Goal: Use online tool/utility: Utilize a website feature to perform a specific function

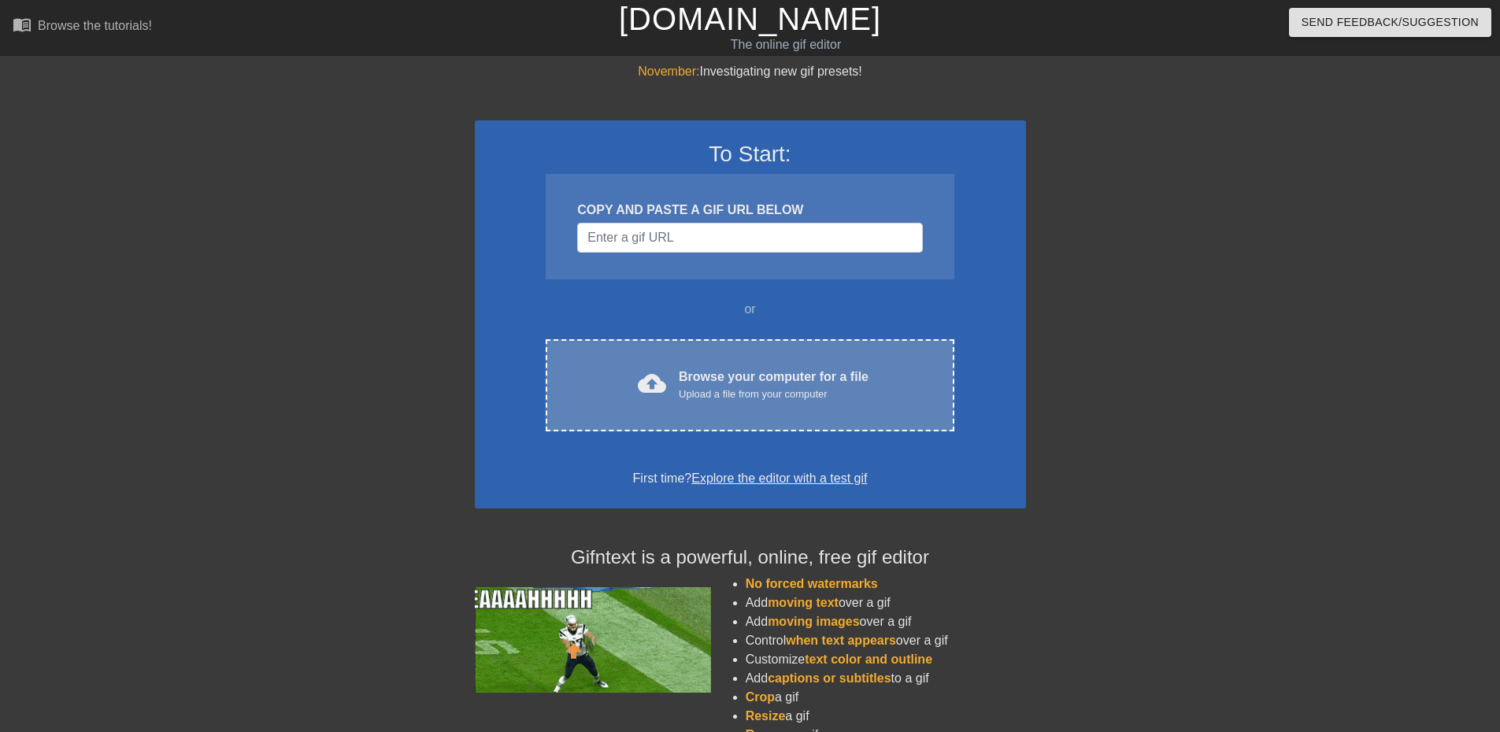
click at [752, 396] on div "Upload a file from your computer" at bounding box center [774, 395] width 190 height 16
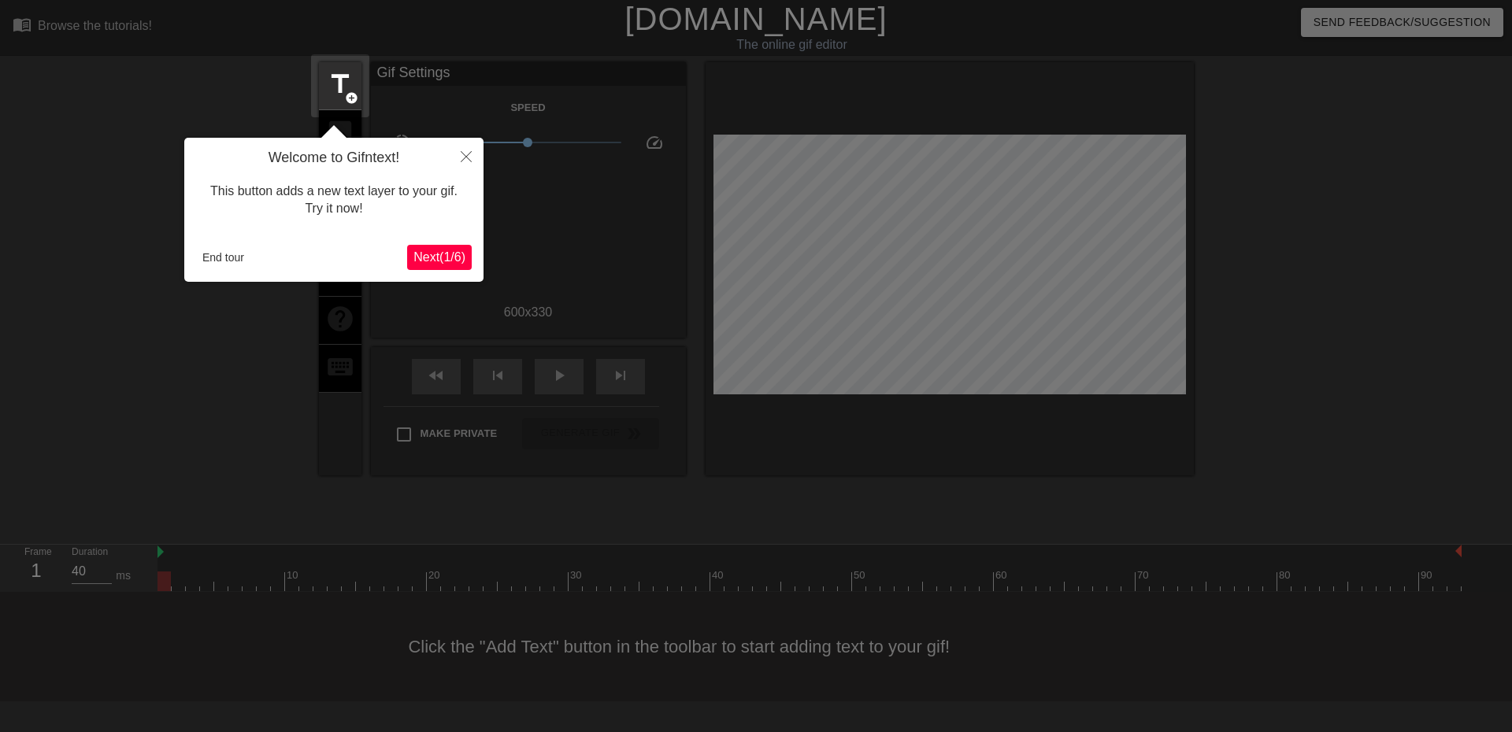
click at [458, 266] on button "Next ( 1 / 6 )" at bounding box center [439, 257] width 65 height 25
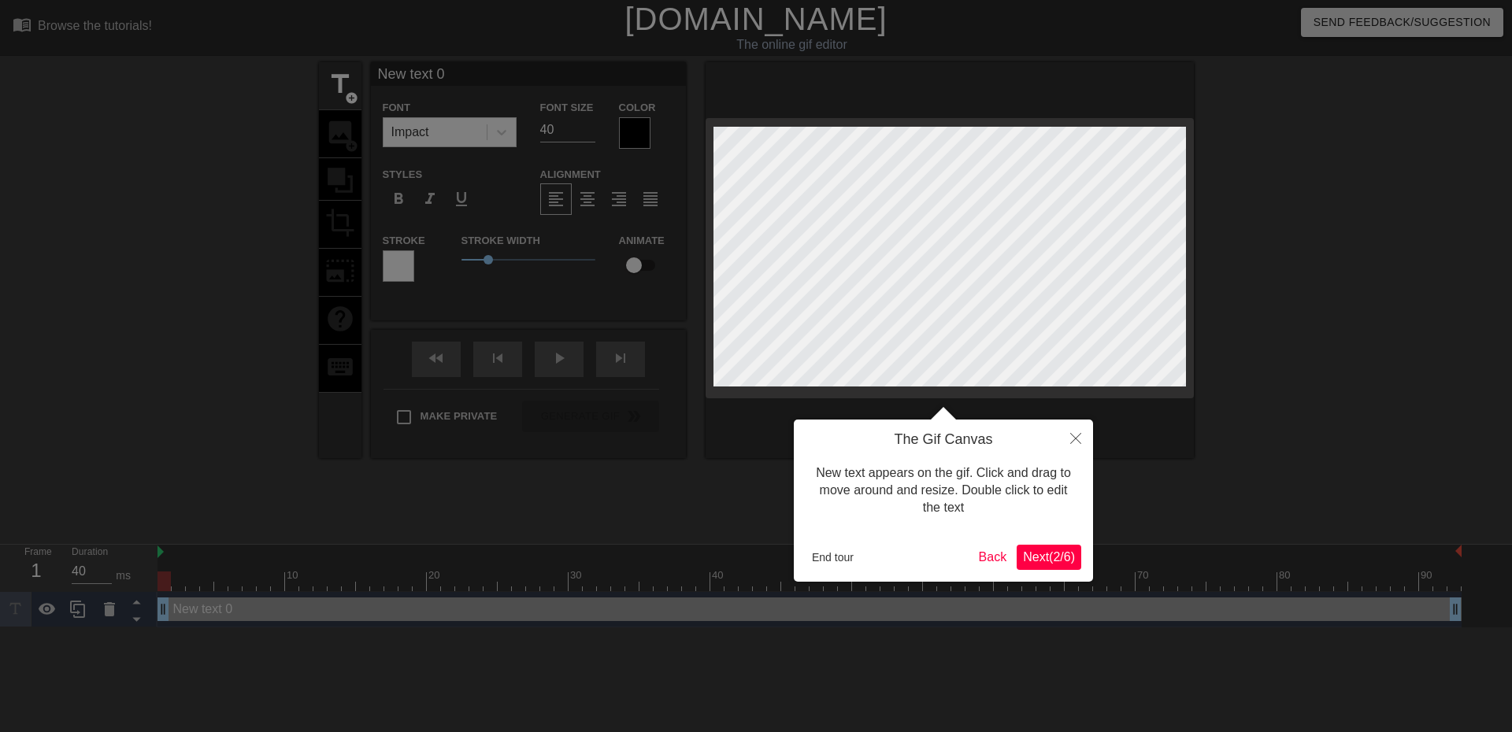
click at [1055, 554] on span "Next ( 2 / 6 )" at bounding box center [1049, 557] width 52 height 13
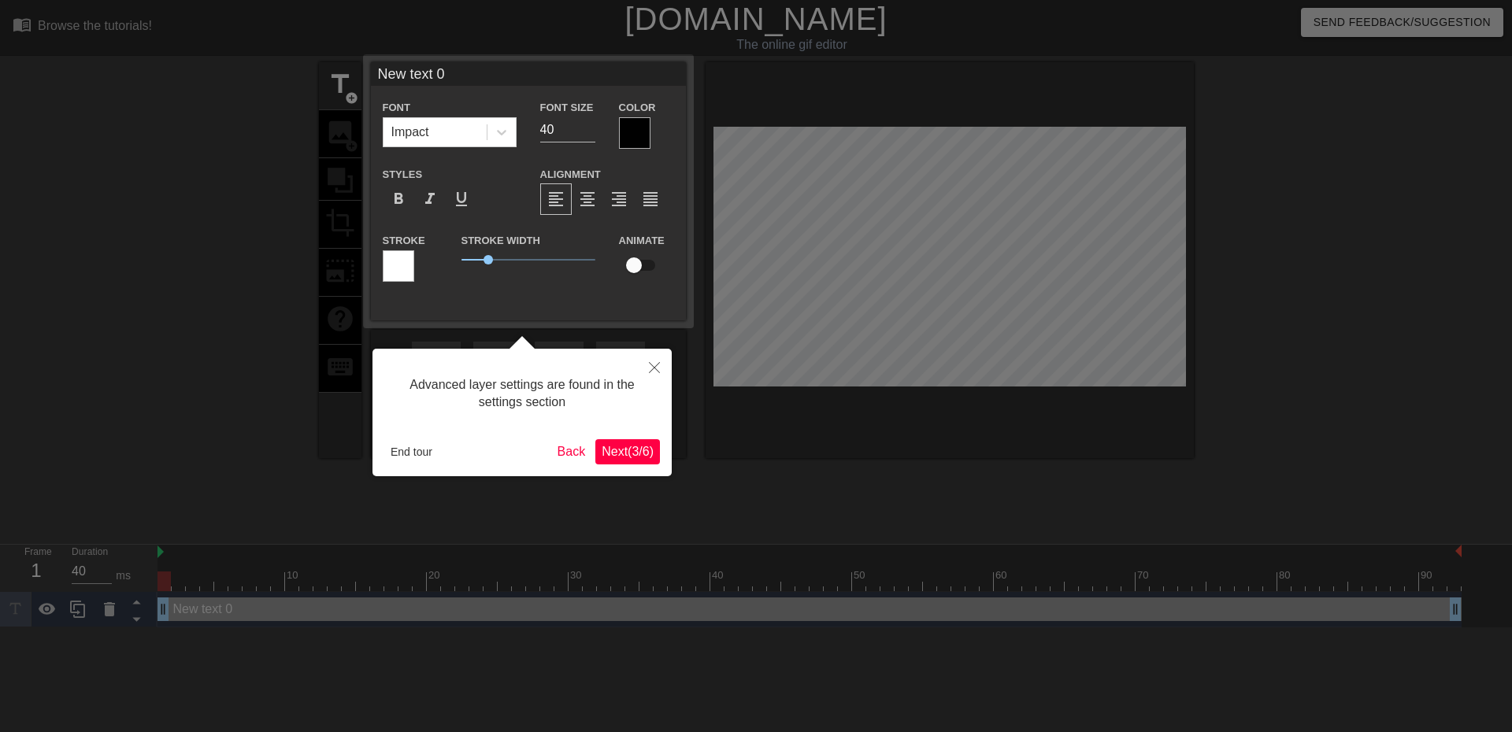
click at [652, 450] on span "Next ( 3 / 6 )" at bounding box center [628, 451] width 52 height 13
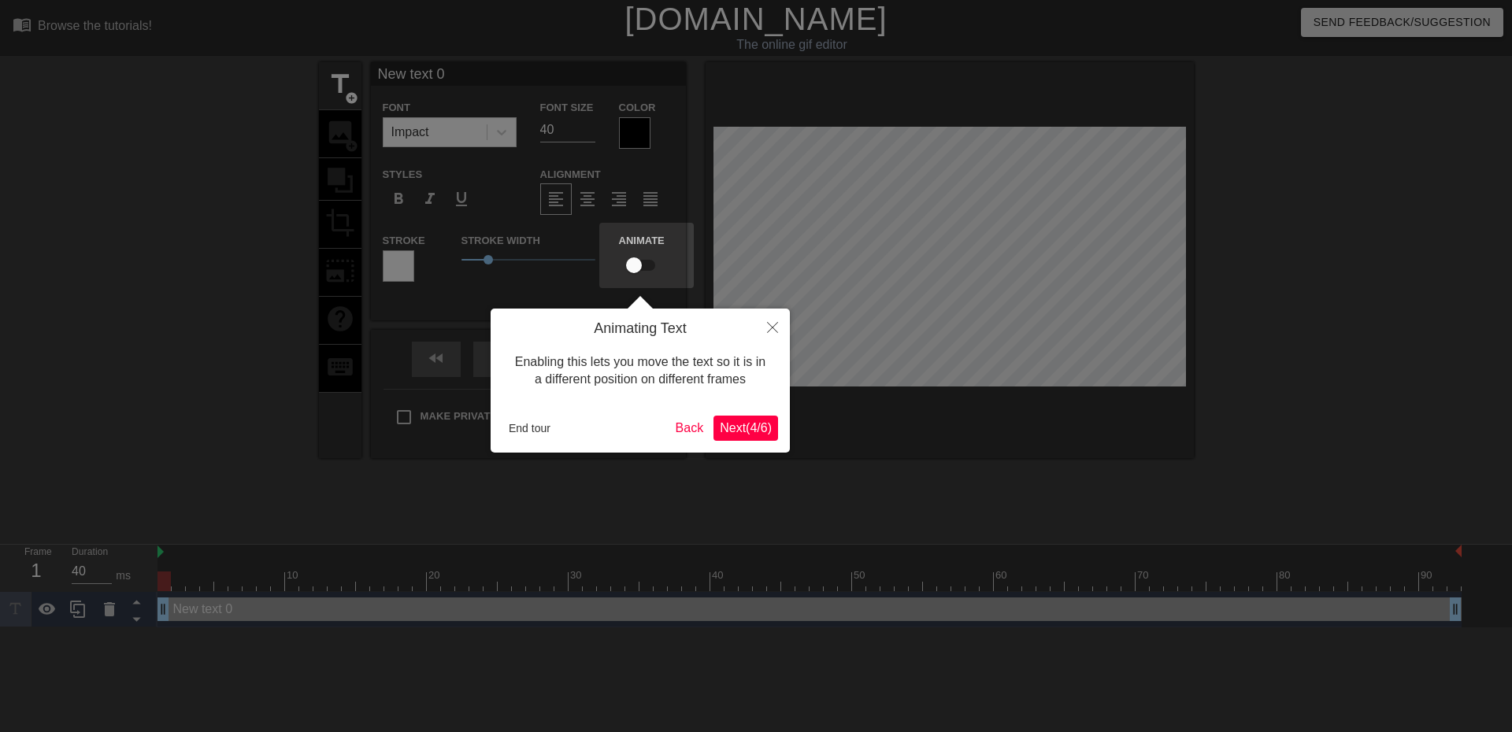
click at [744, 439] on button "Next ( 4 / 6 )" at bounding box center [746, 428] width 65 height 25
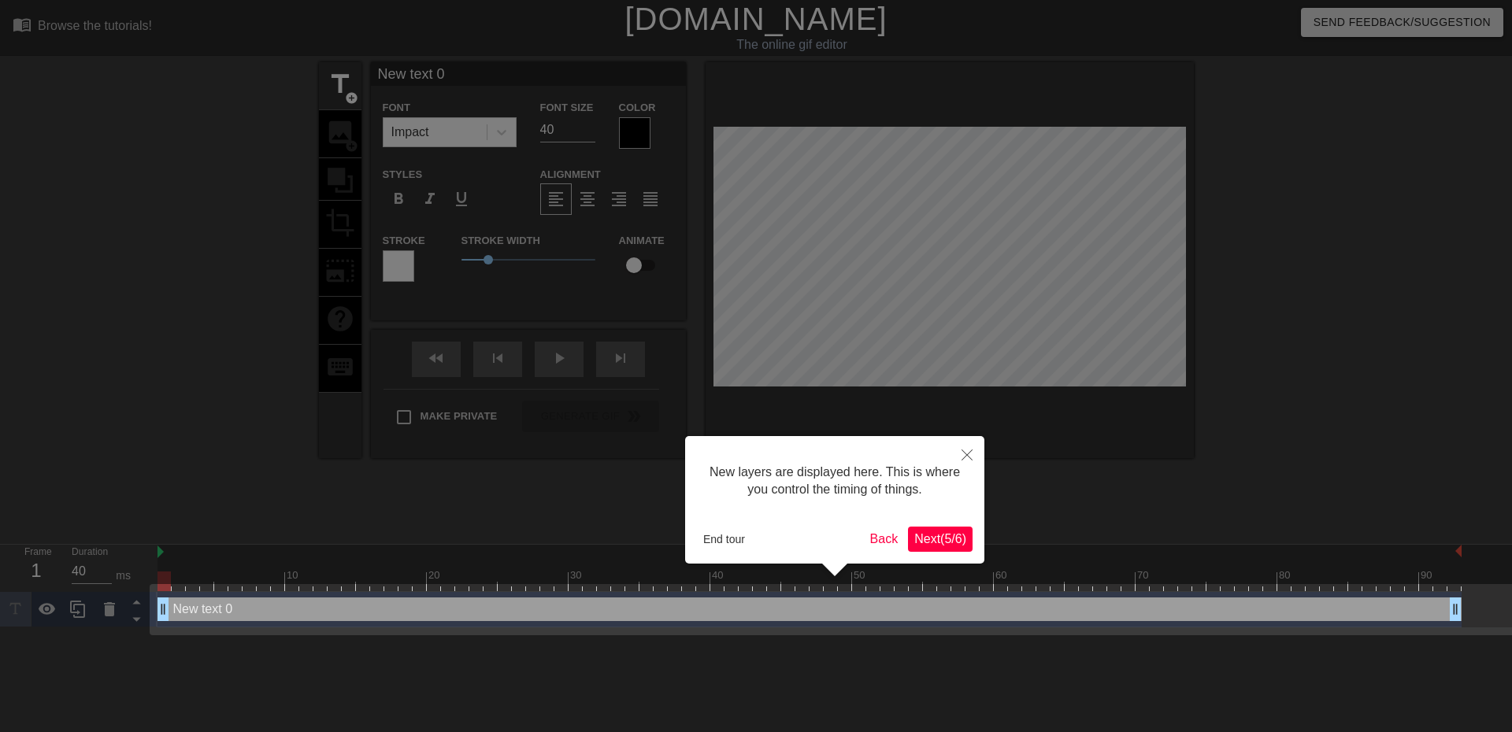
click at [958, 537] on span "Next ( 5 / 6 )" at bounding box center [940, 538] width 52 height 13
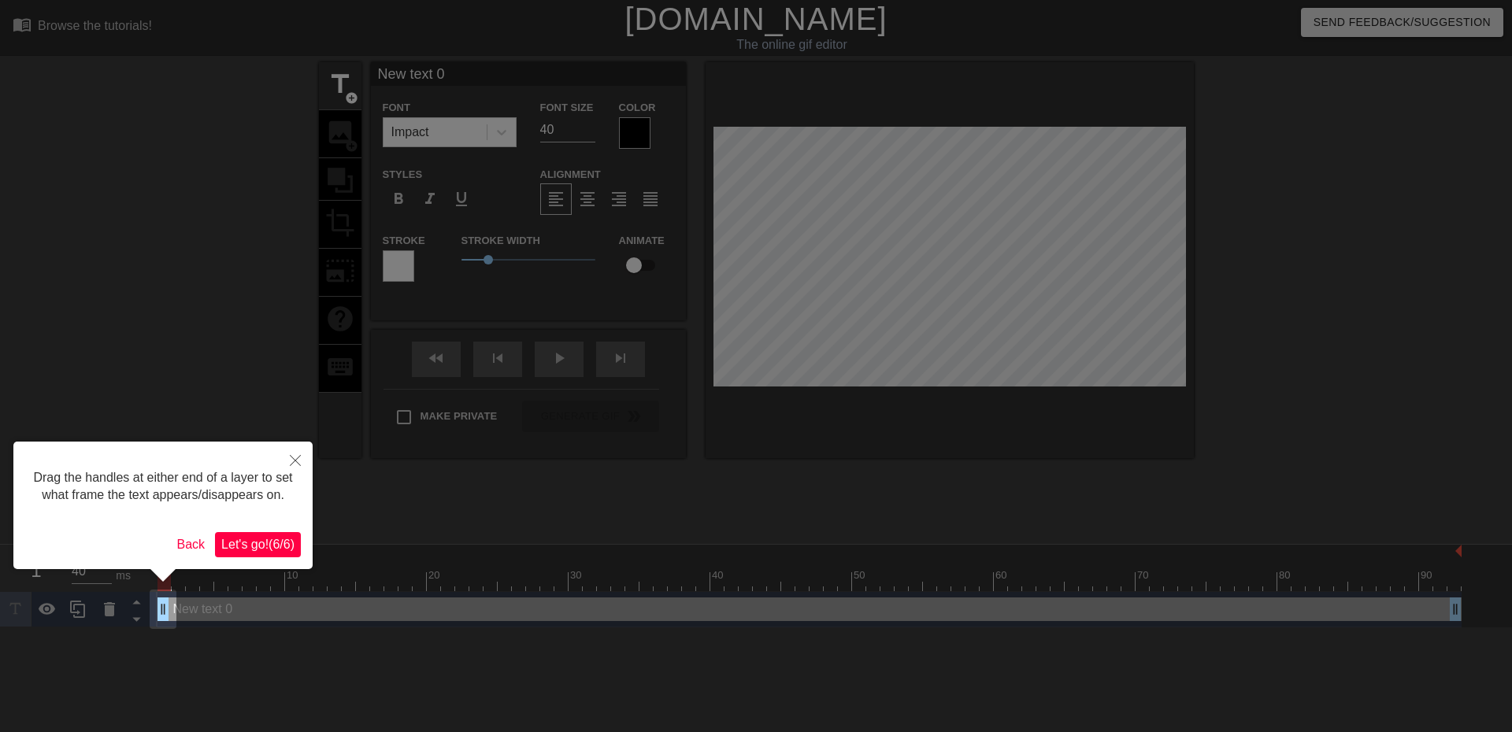
click at [286, 555] on button "Let's go! ( 6 / 6 )" at bounding box center [258, 544] width 86 height 25
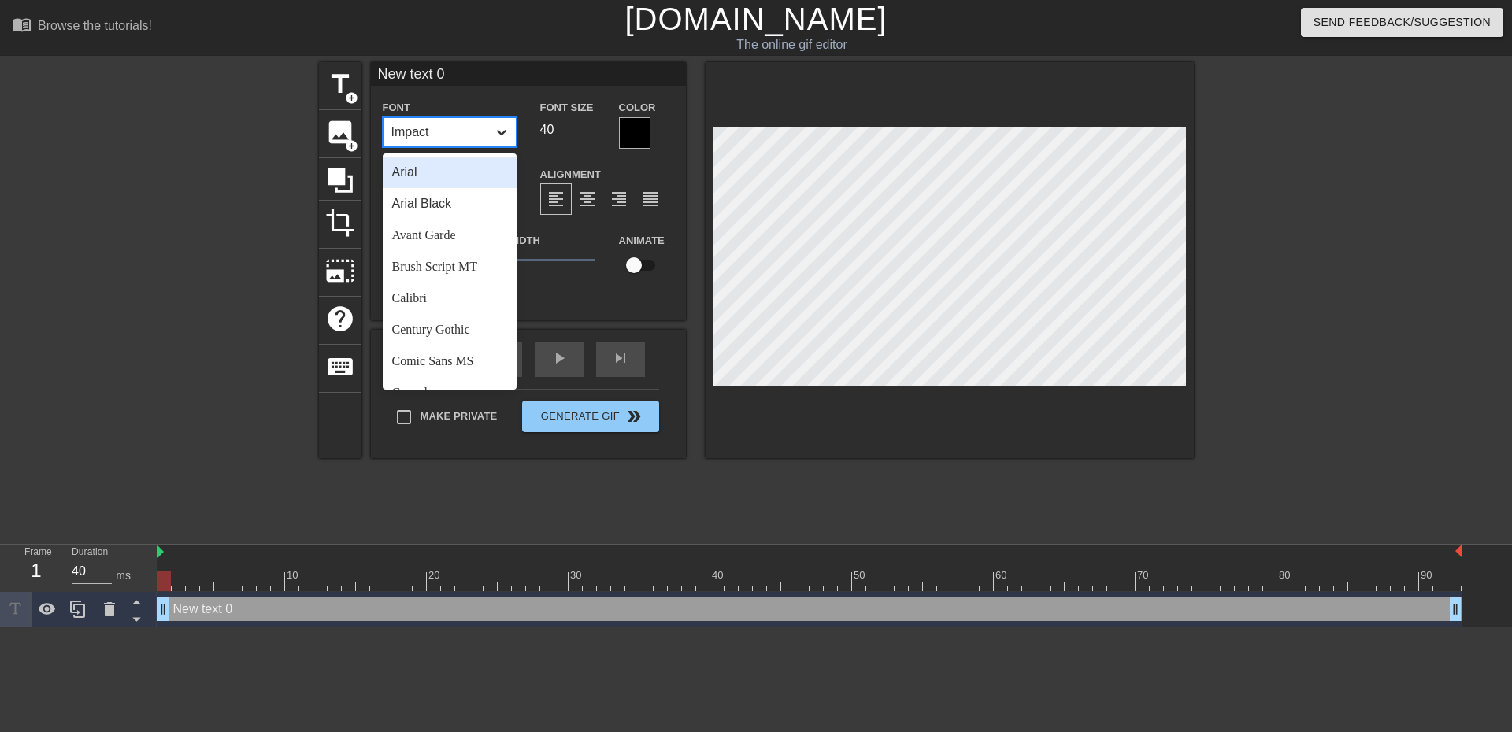
click at [499, 142] on div at bounding box center [502, 132] width 28 height 28
click at [462, 367] on div "Verdana" at bounding box center [450, 371] width 134 height 32
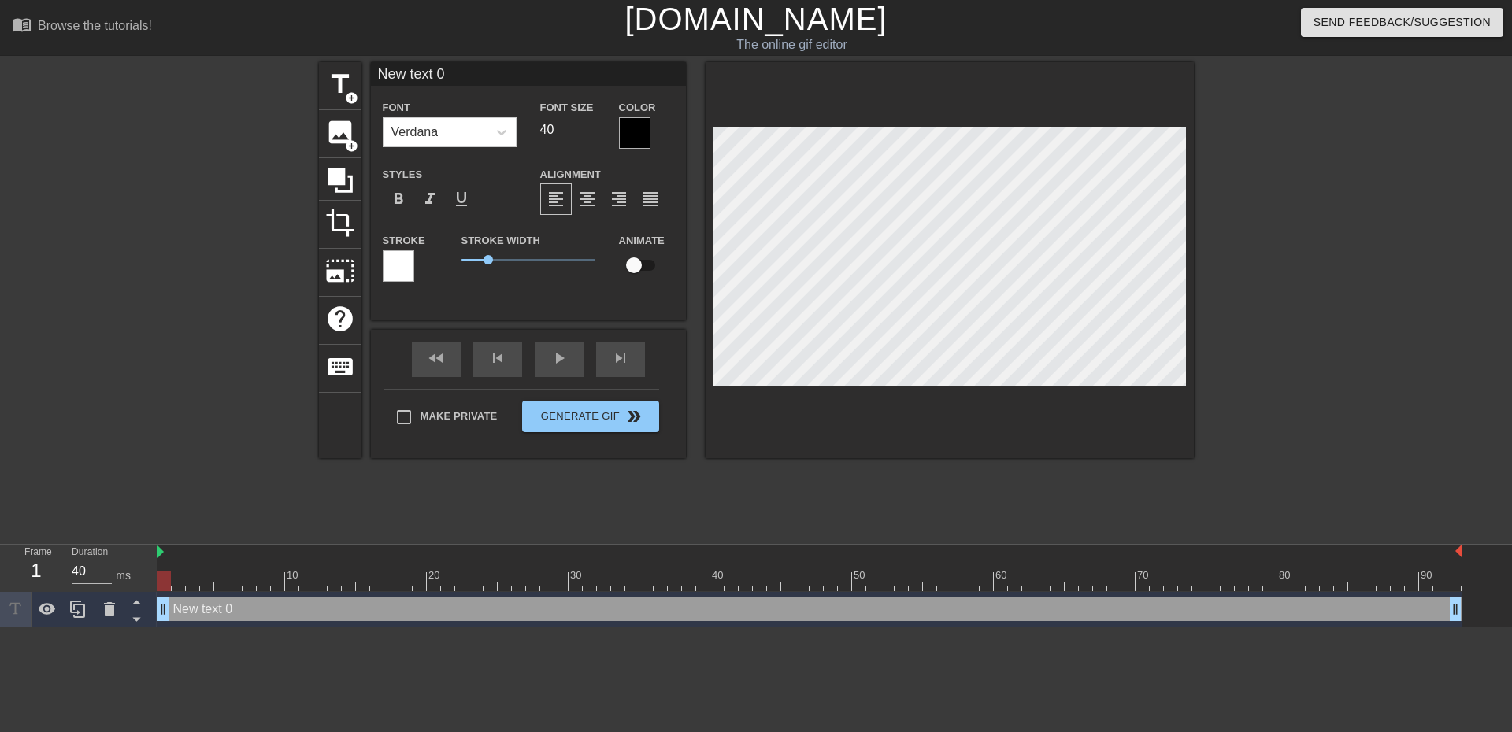
scroll to position [2, 4]
type input "o"
type textarea "o"
type input "on"
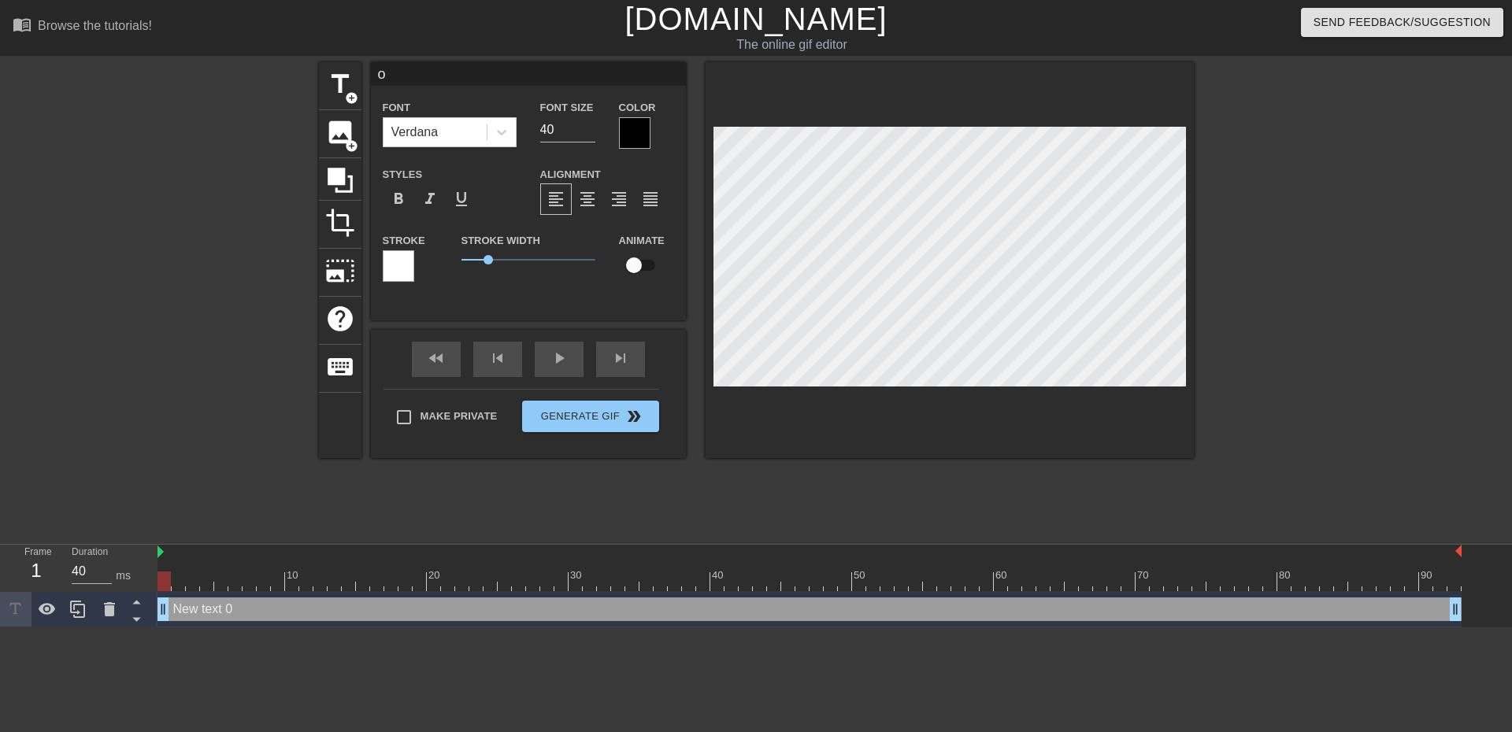
type textarea "on"
type input "on"
type textarea "on"
type input "on t"
type textarea "on t"
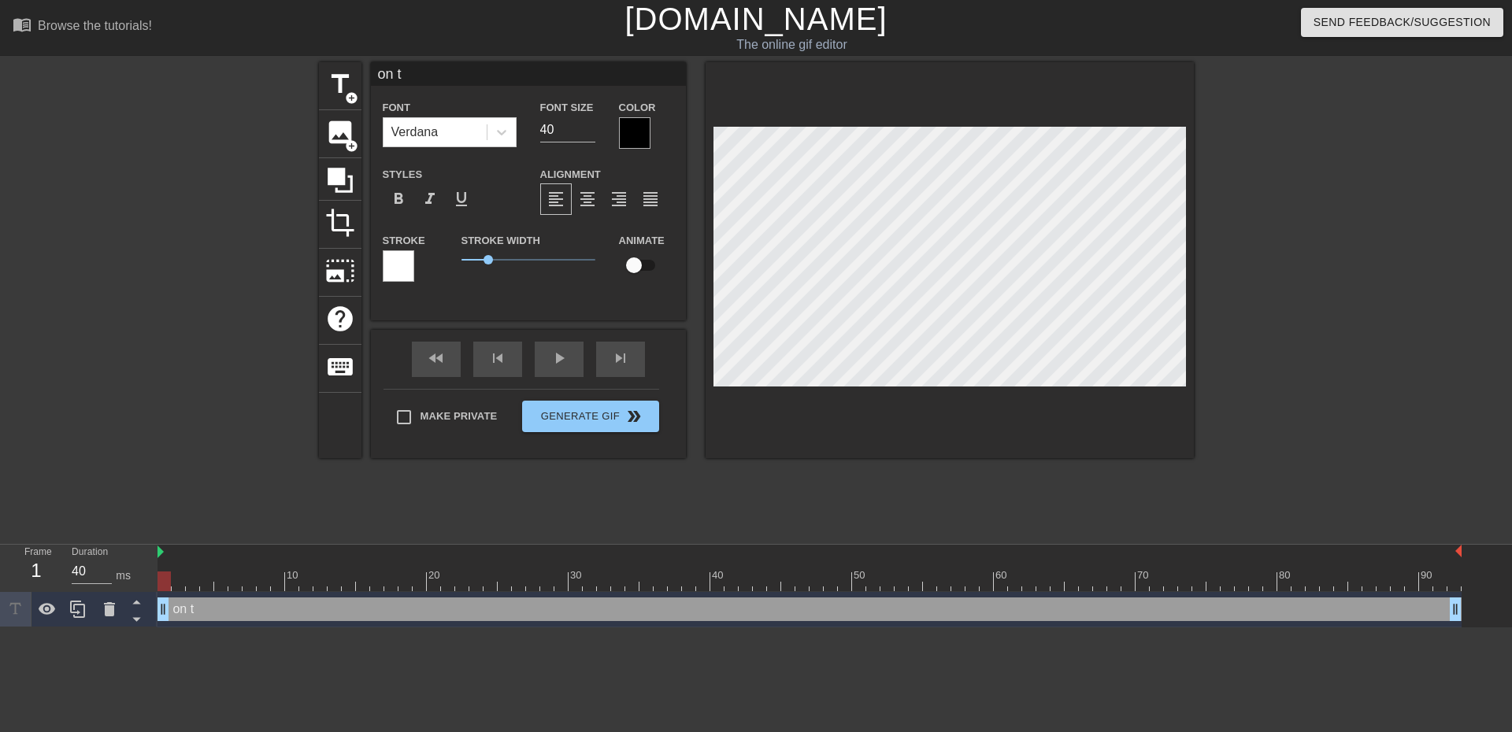
type input "on th"
type textarea "on th"
type input "on the"
type textarea "on the"
type input "on the"
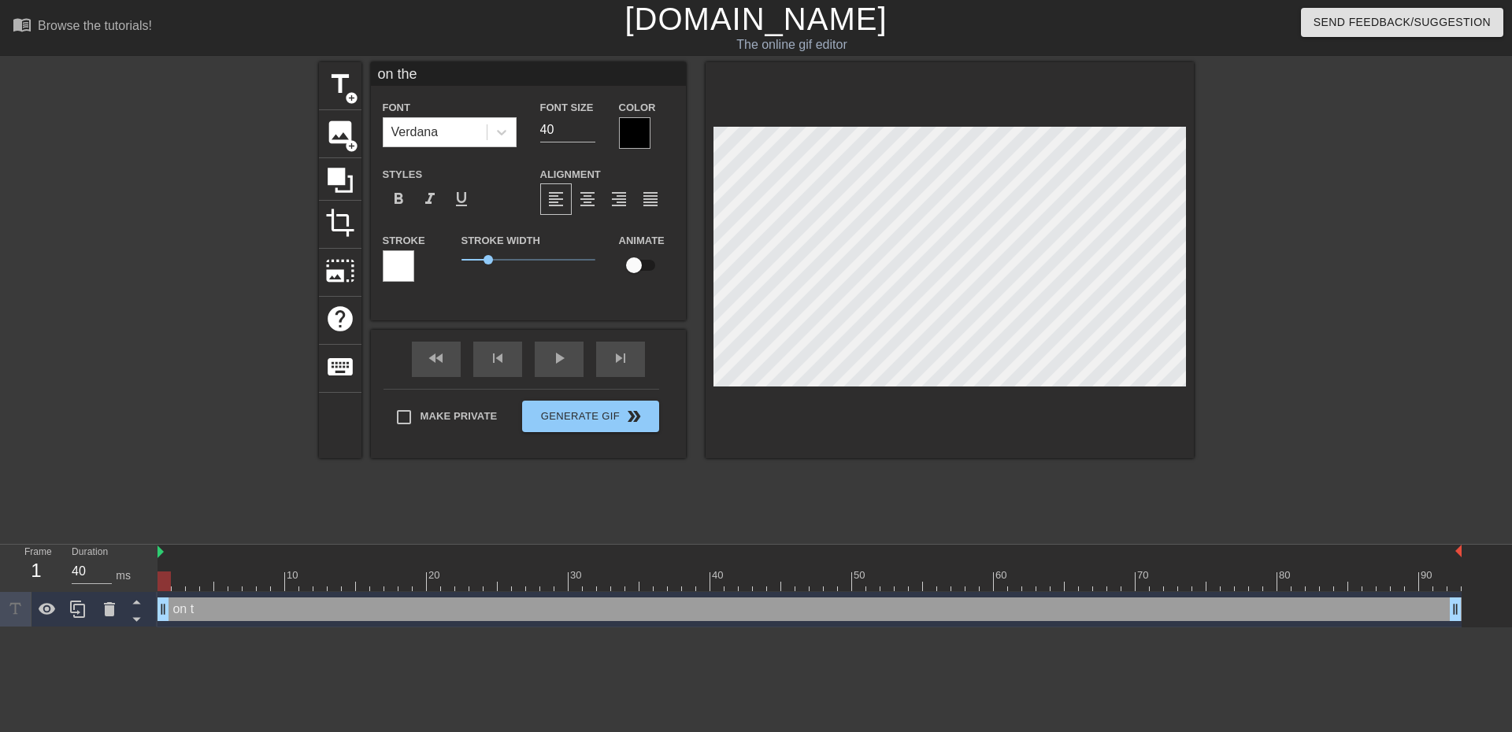
type textarea "on the"
type input "on the"
type textarea "on the"
type input "on th"
type textarea "on th"
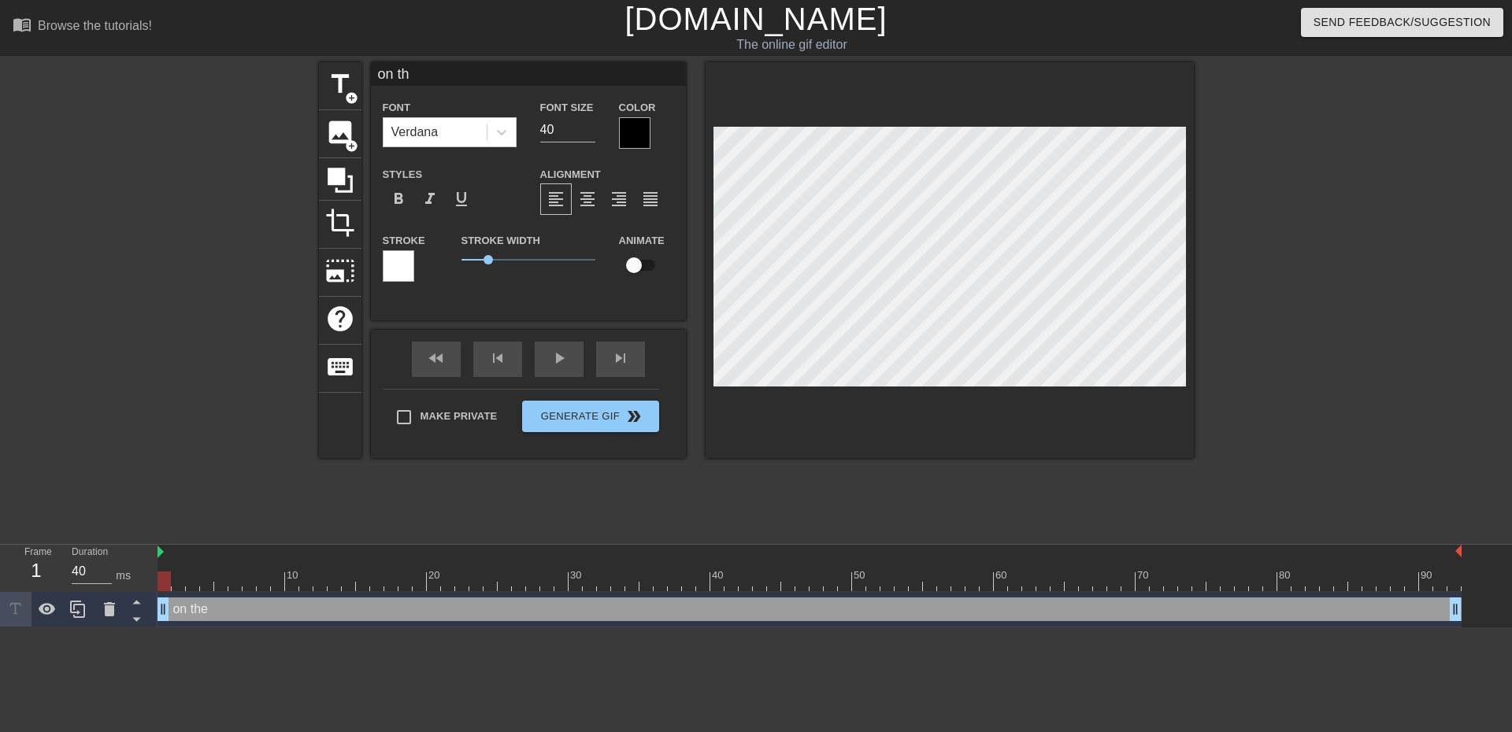
type input "on t"
type textarea "on t"
type input "on"
type textarea "on"
type input "on"
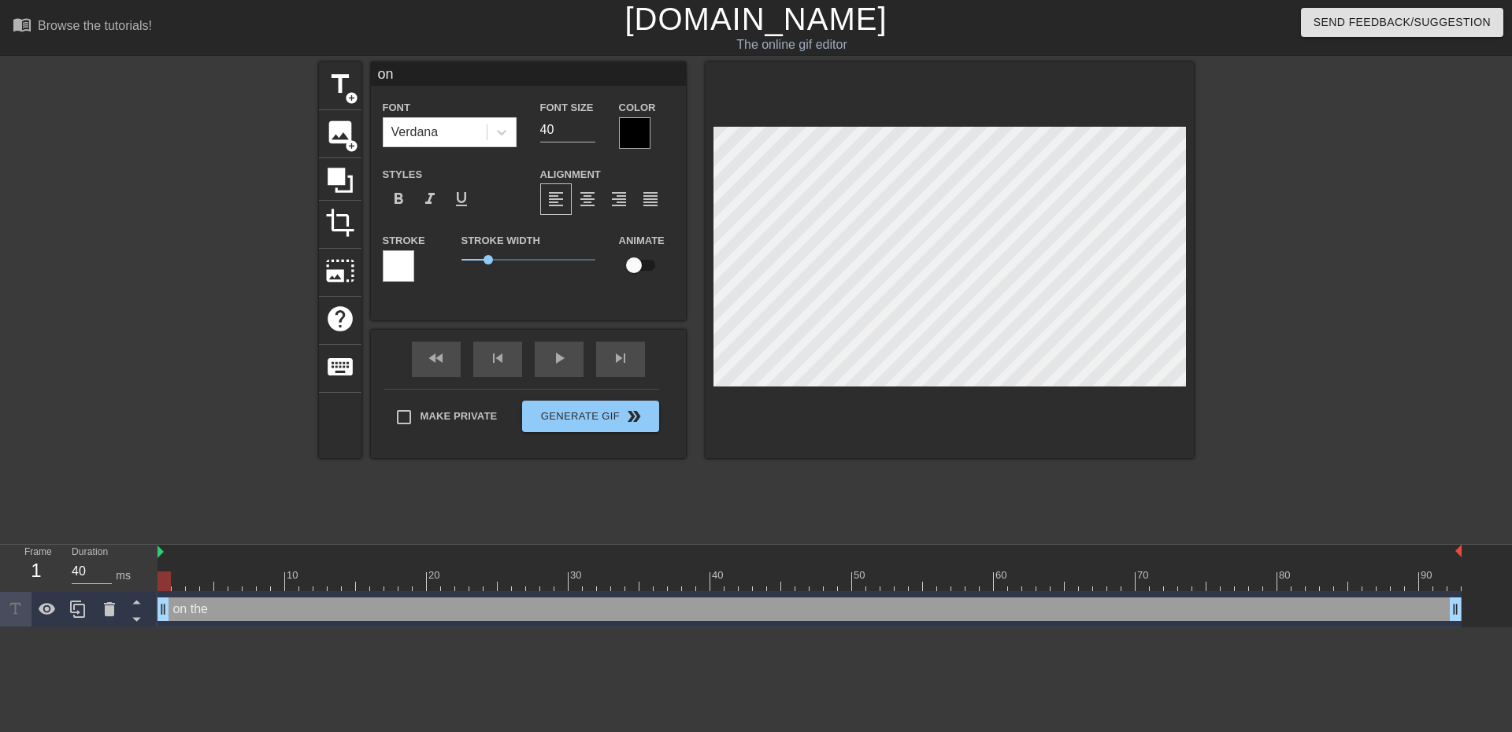
type textarea "on"
type input "o"
type textarea "o"
click at [625, 134] on div at bounding box center [635, 133] width 32 height 32
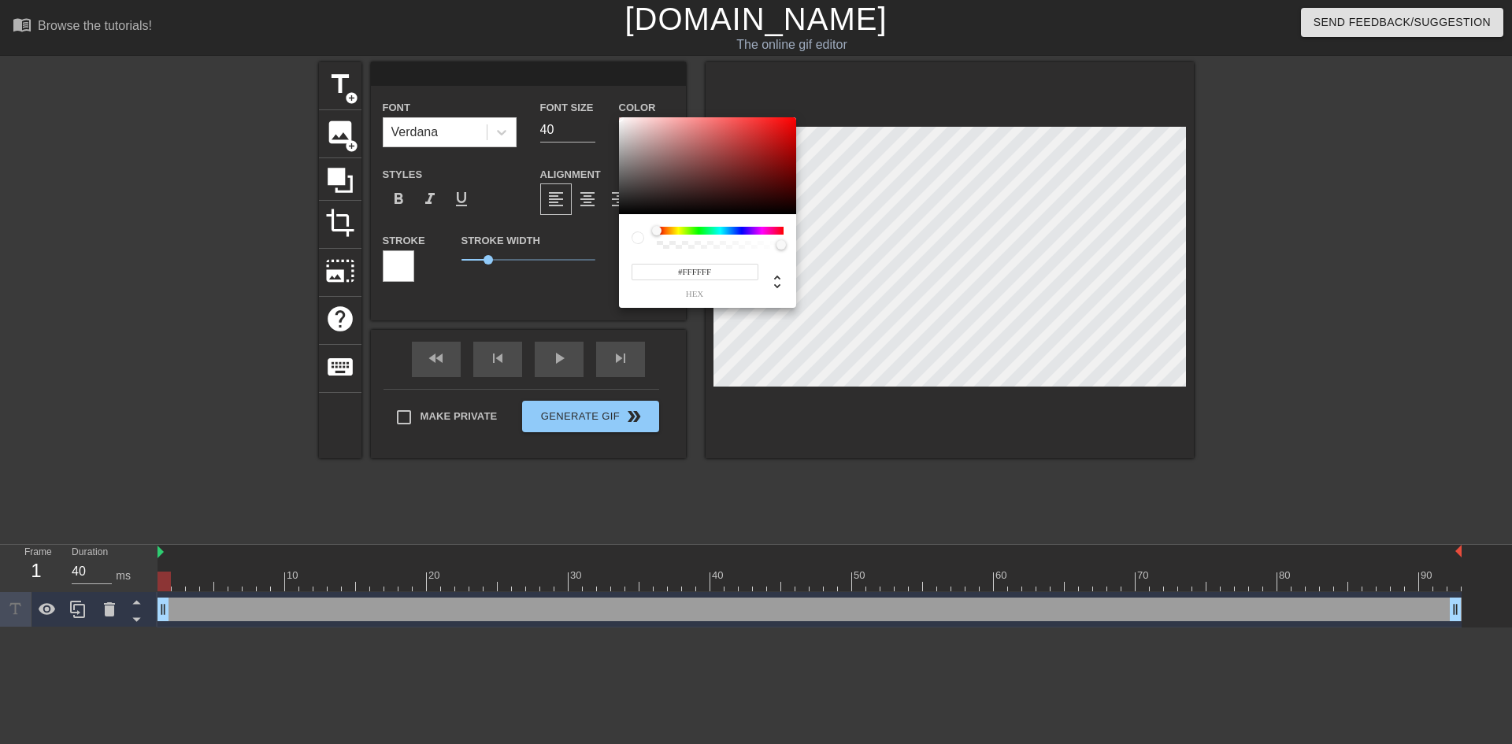
drag, startPoint x: 623, startPoint y: 145, endPoint x: 594, endPoint y: 81, distance: 70.1
click at [594, 81] on div "#FFFFFF hex" at bounding box center [756, 372] width 1512 height 744
drag, startPoint x: 635, startPoint y: 137, endPoint x: 618, endPoint y: 119, distance: 24.5
click at [619, 119] on div at bounding box center [707, 166] width 177 height 98
drag, startPoint x: 727, startPoint y: 269, endPoint x: 658, endPoint y: 269, distance: 69.3
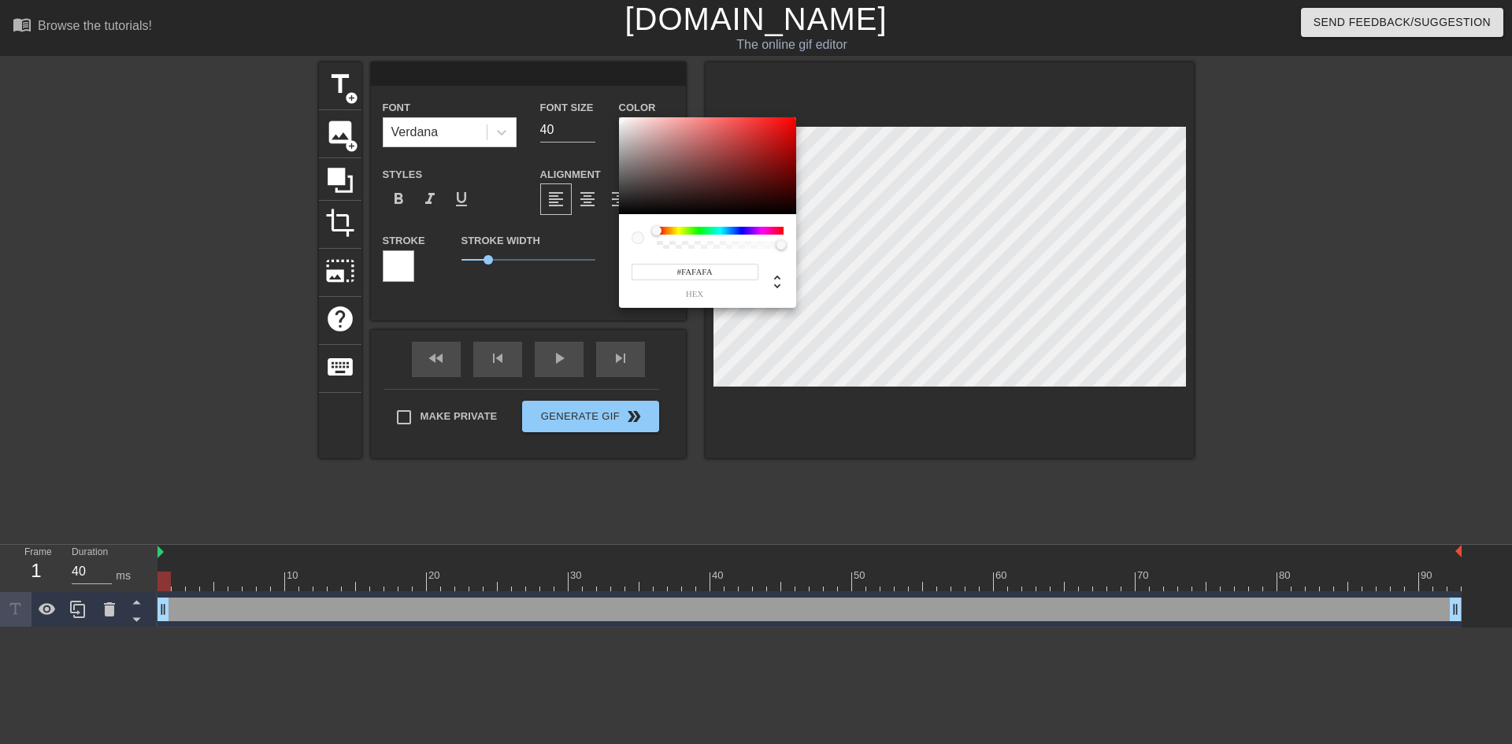
click at [658, 269] on input "#FAFAFA" at bounding box center [695, 272] width 127 height 17
type input "#FFFFFF"
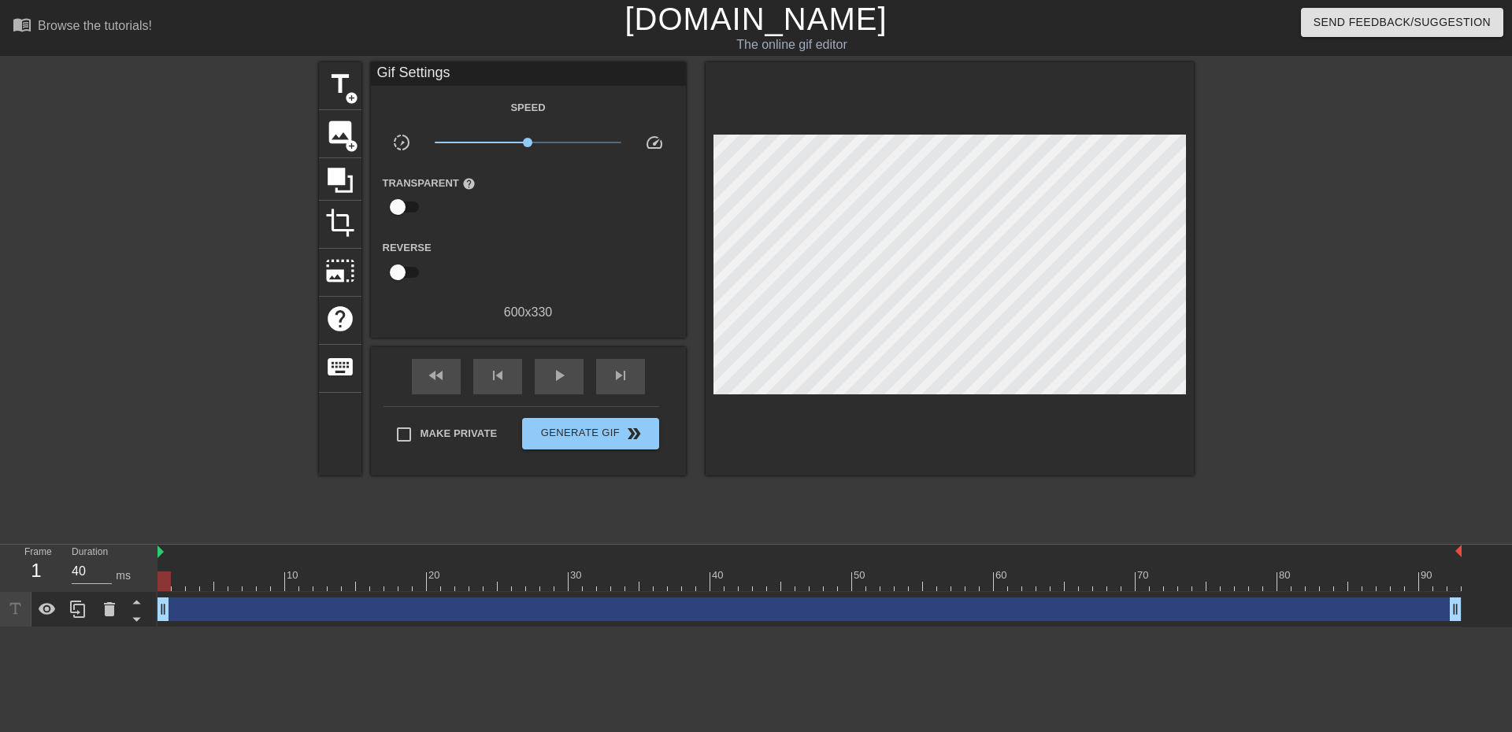
click at [367, 98] on div "title add_circle image add_circle crop photo_size_select_large help keyboard Gi…" at bounding box center [756, 269] width 875 height 414
click at [310, 76] on div "title add_circle image add_circle crop photo_size_select_large help keyboard Gi…" at bounding box center [756, 298] width 1512 height 473
click at [326, 76] on span "title" at bounding box center [340, 84] width 30 height 30
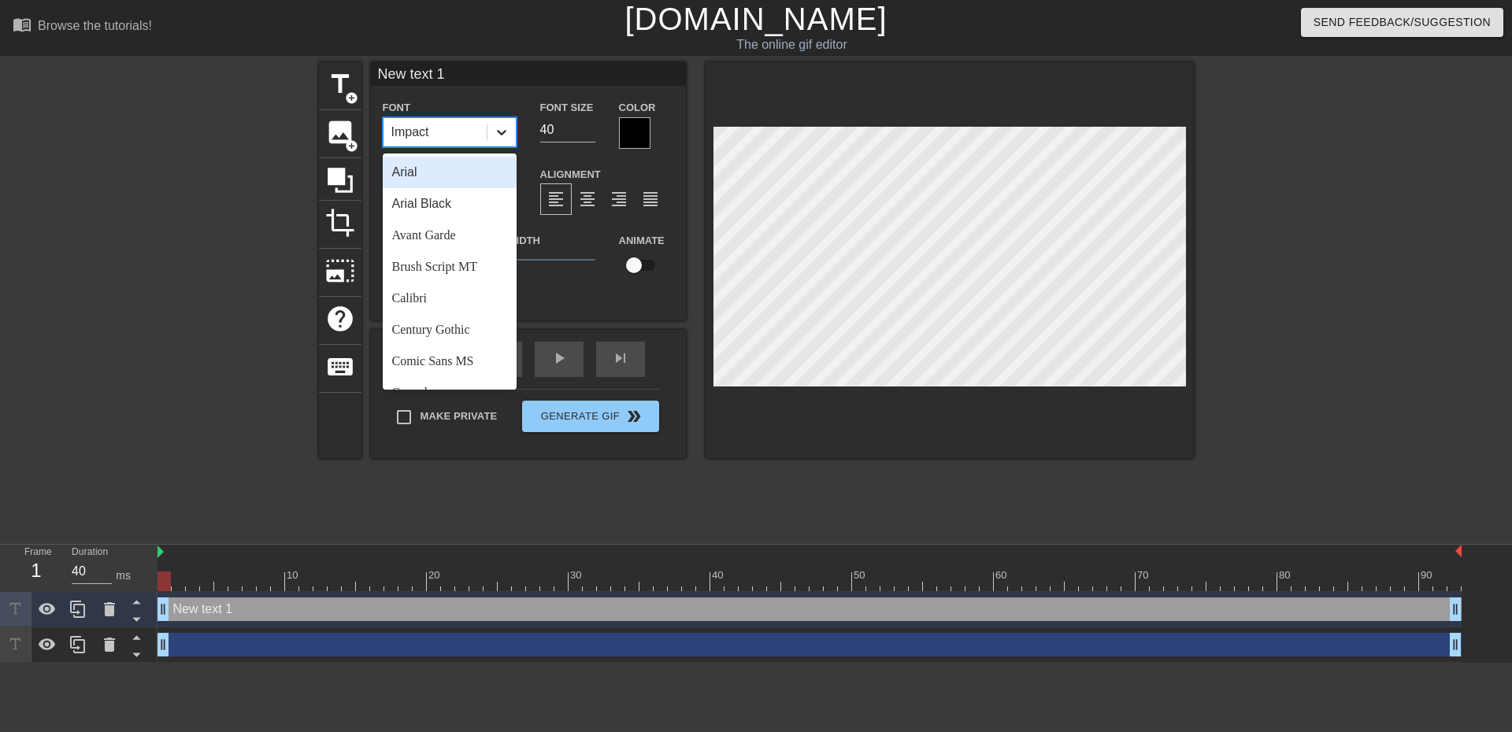
click at [503, 143] on div at bounding box center [502, 132] width 28 height 28
click at [439, 378] on div "Verdana" at bounding box center [450, 371] width 134 height 32
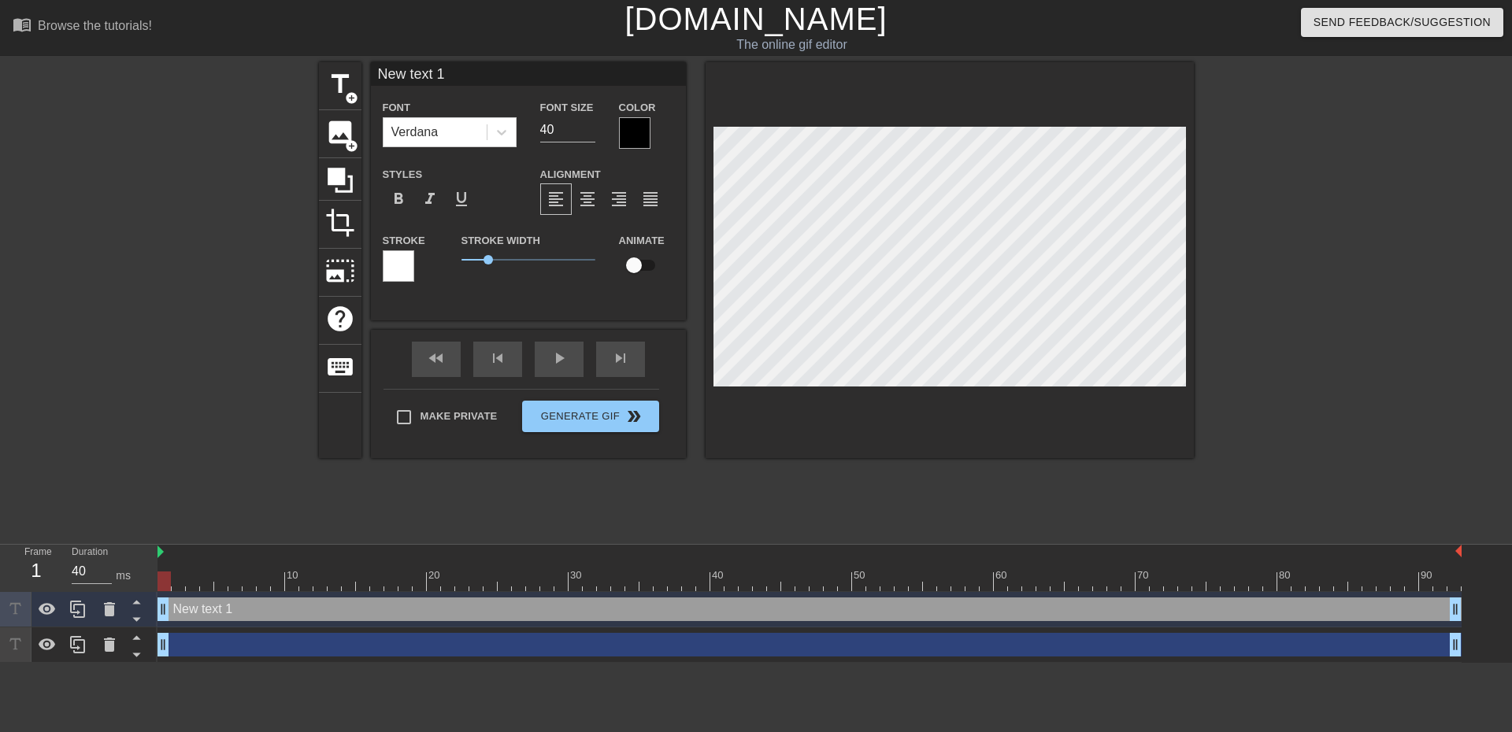
scroll to position [2, 4]
type input "o"
type textarea "o"
type input "om"
type textarea "omw"
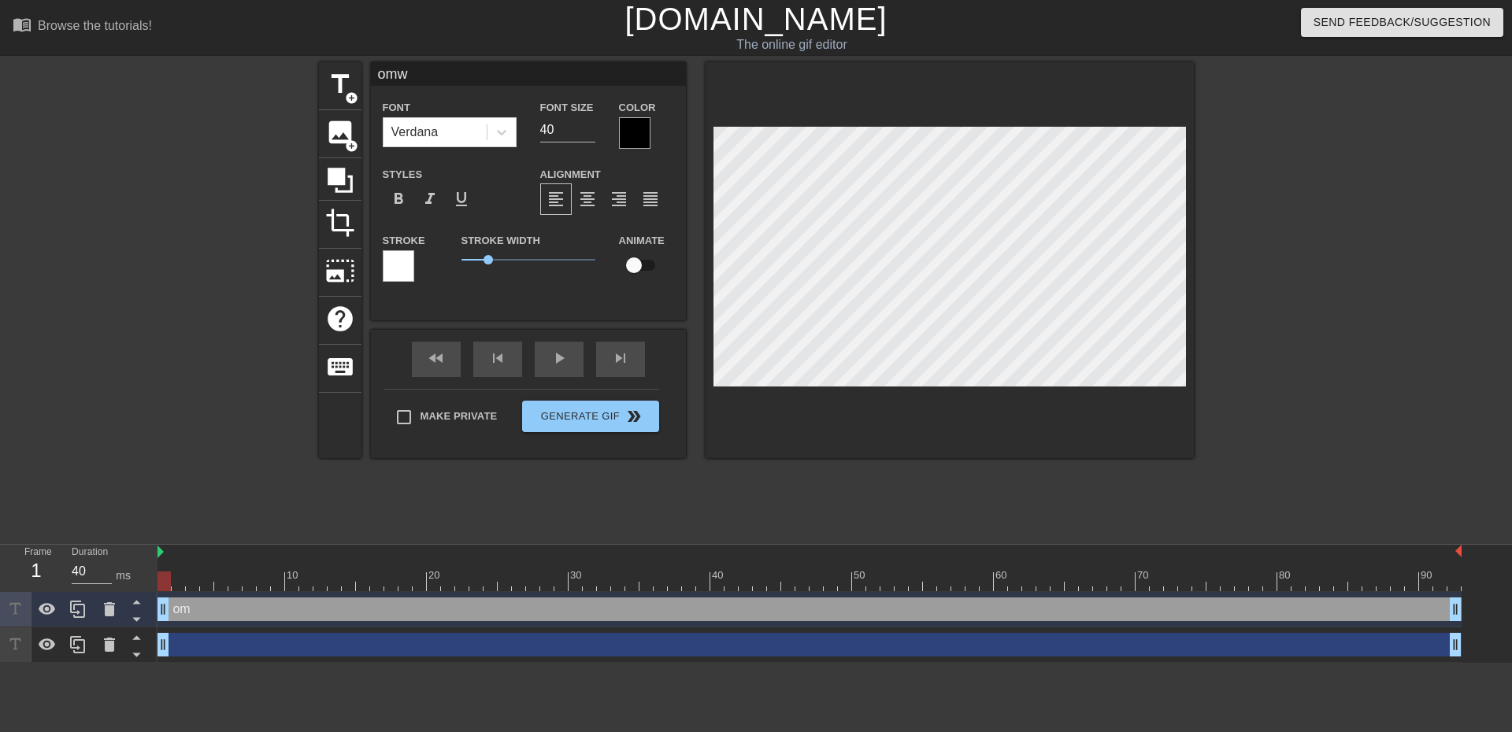
type input "omw"
type textarea "omw"
type input "omw t"
type textarea "omw t"
type input "omw to"
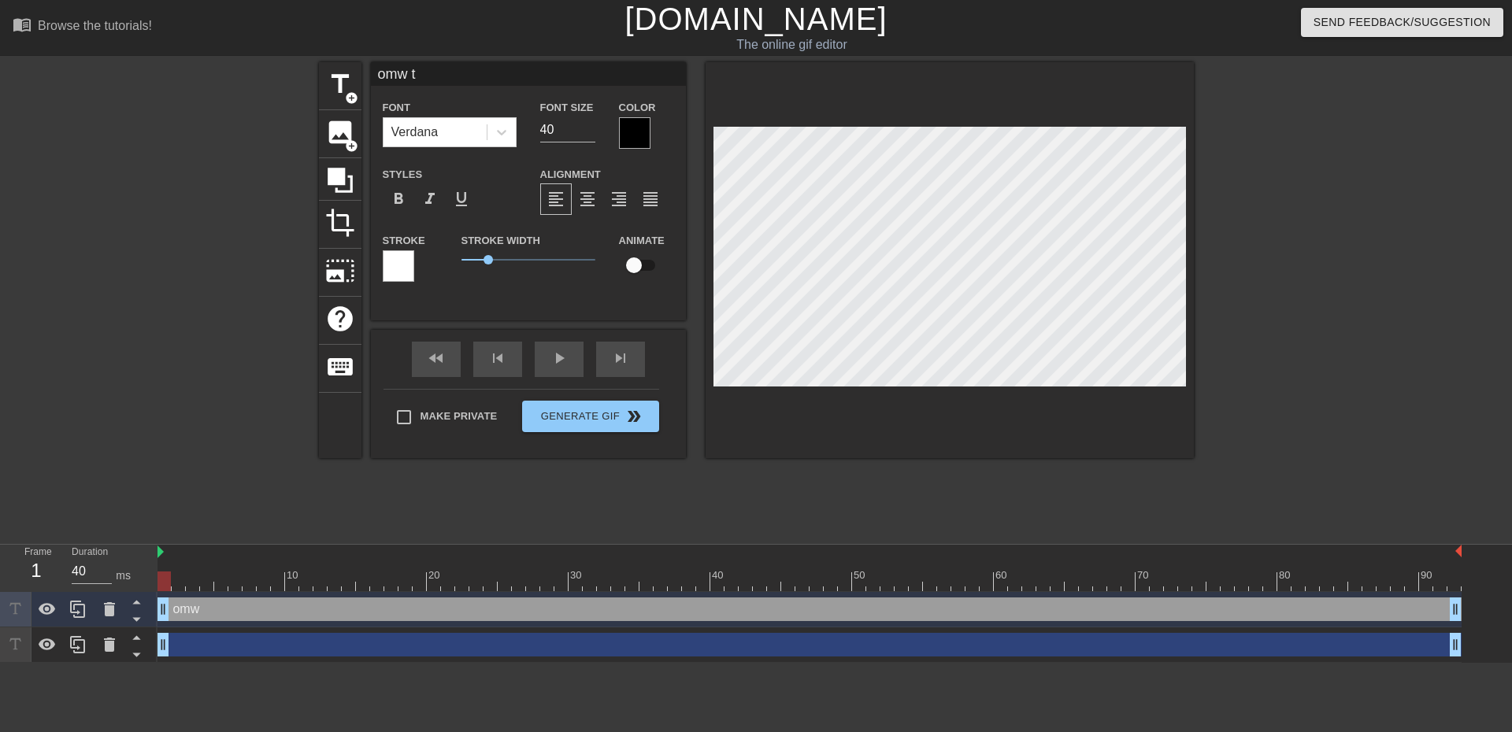
type textarea "omw to"
type input "omw to"
type textarea "omw to"
type input "omw to d"
type textarea "omw to d"
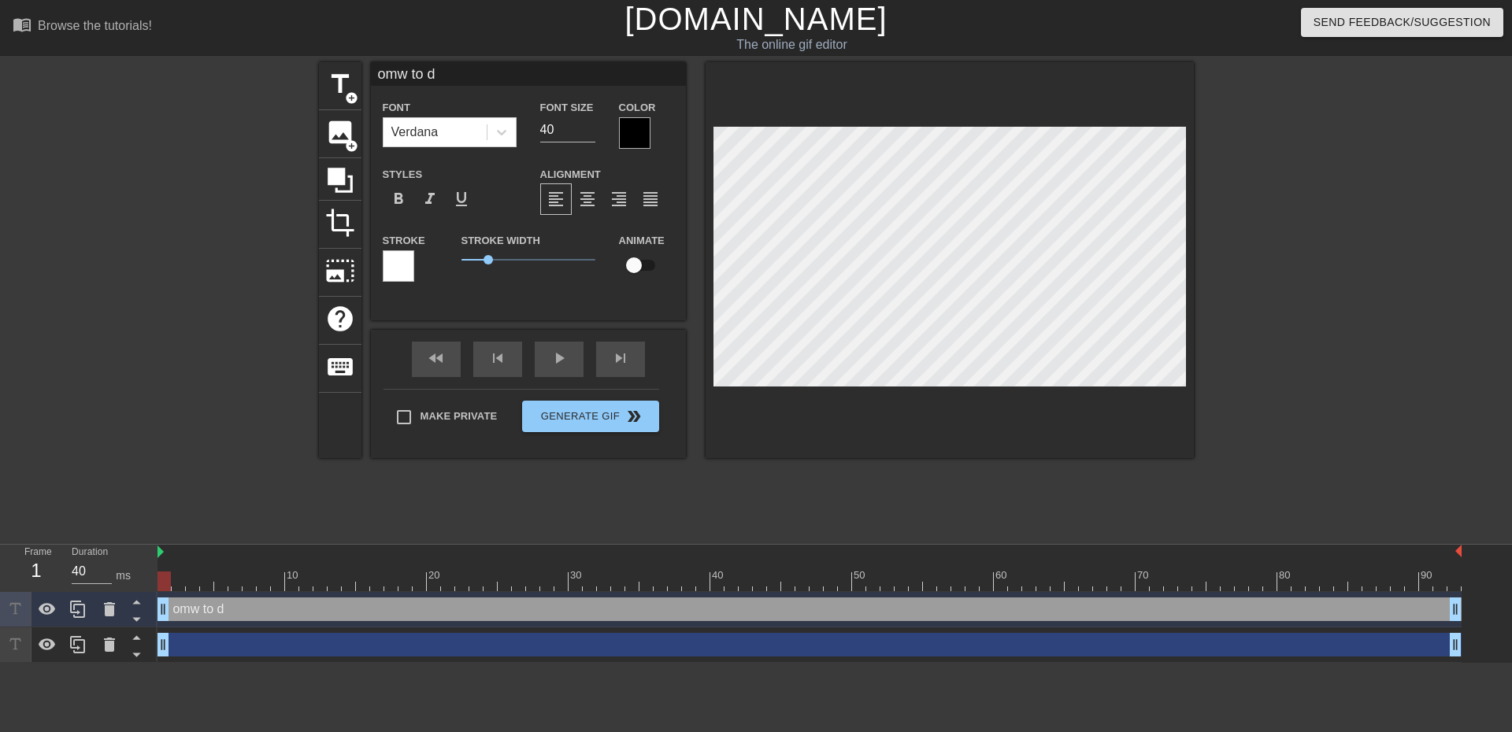
type input "omw to dr"
type textarea "omw to dr"
type input "omw to dra"
type textarea "omw to dra"
type input "omw to draw"
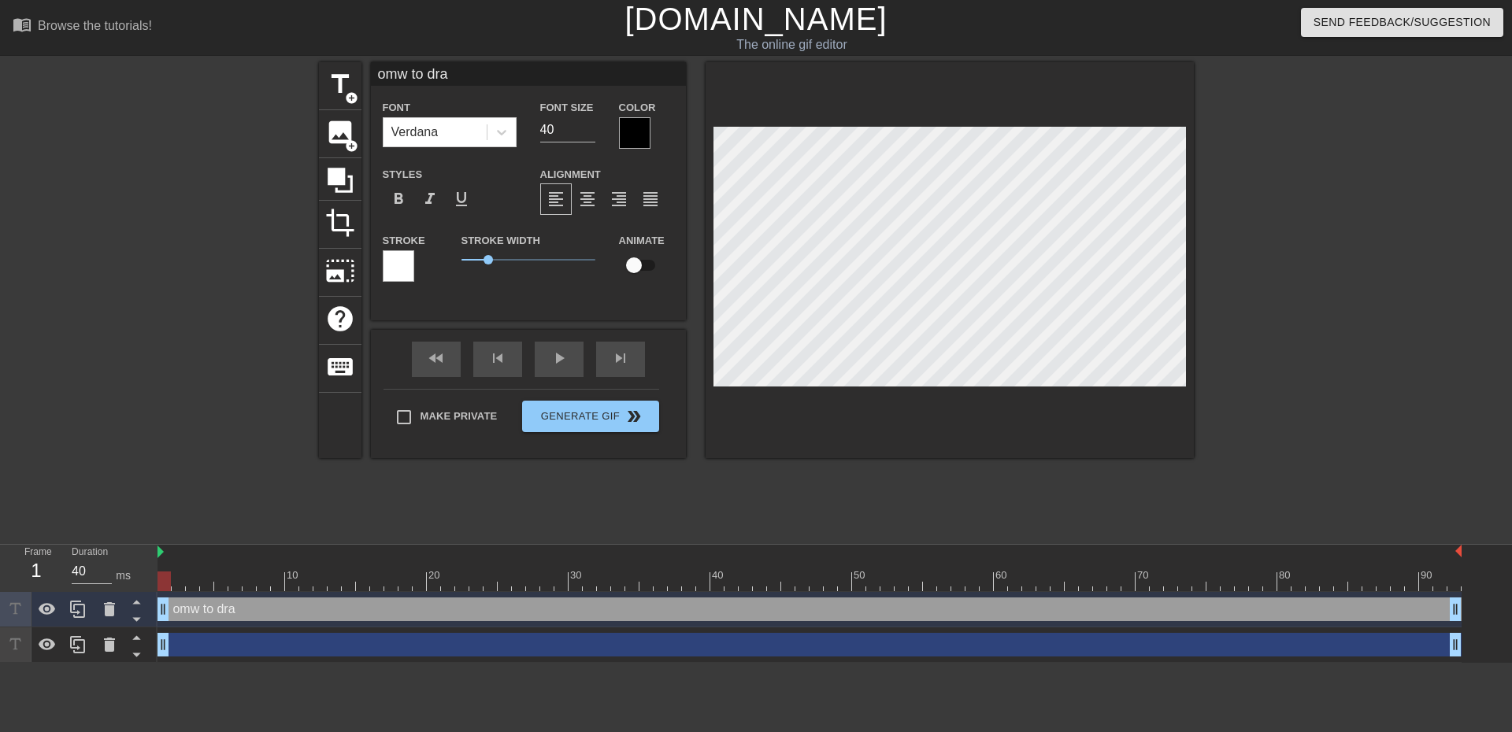
type textarea "omw to draw"
type input "omw to draw"
type textarea "omw to draw"
type input "omw to draw s"
type textarea "omw to draw s"
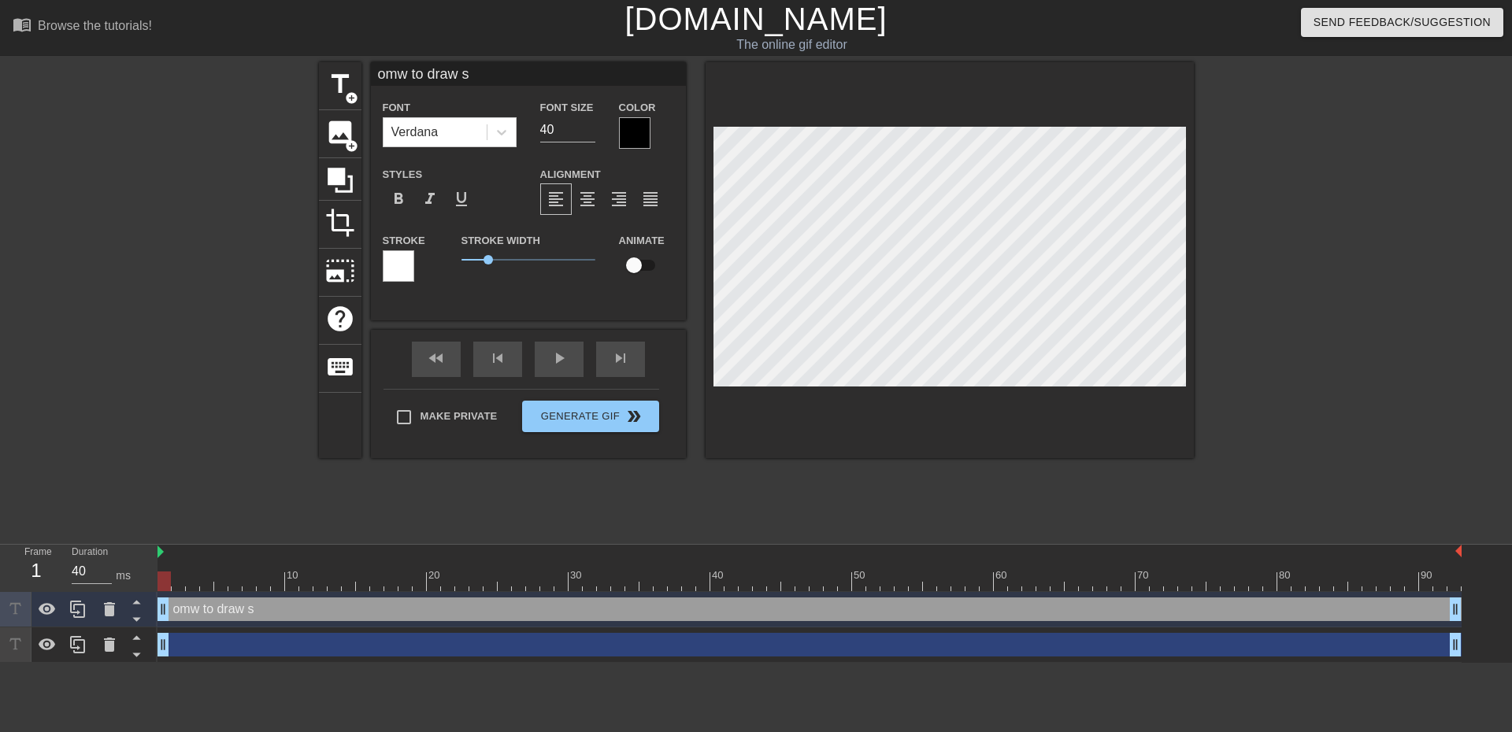
type input "omw to draw st"
type textarea "omw to draw st"
type input "omw to draw ste"
type textarea "omw to draw ste"
type input "omw to draw stee"
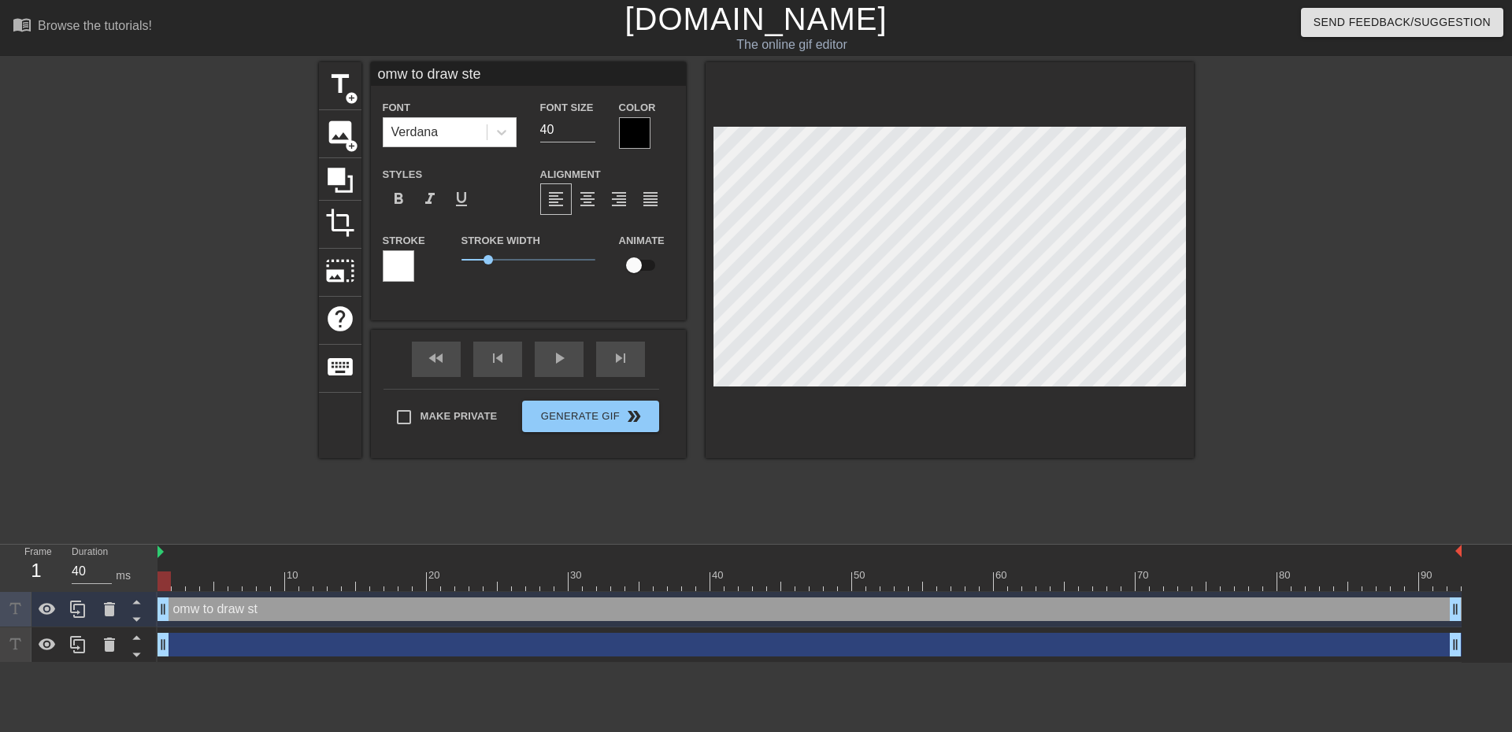
type textarea "omw to draw stee"
type input "omw to draw steel"
type textarea "omw to draw steel"
type input "omw to draw steel"
type textarea "omw to draw steel"
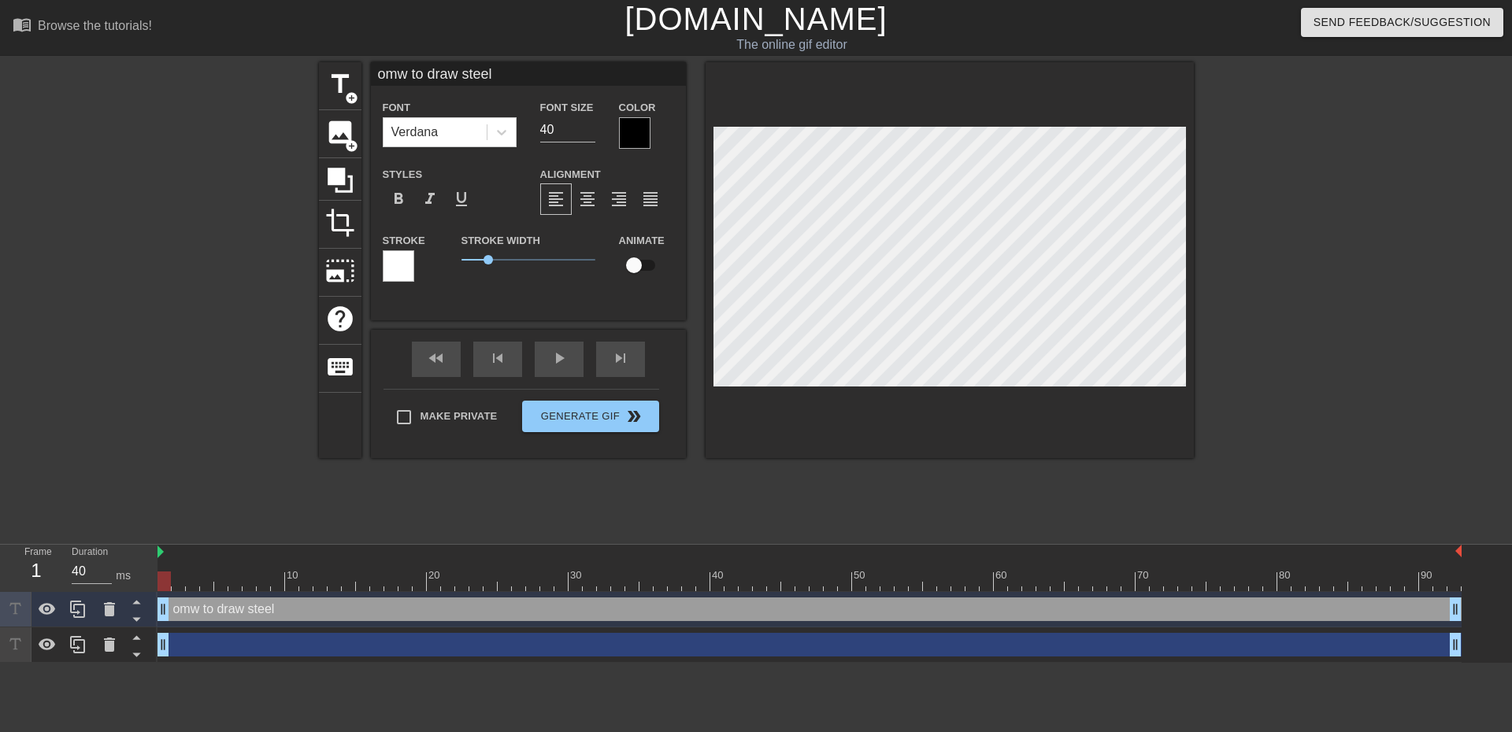
type input "omw to draw steel w"
type textarea "omw to draw steel w"
type input "omw to draw steel we"
type textarea "omw to draw steel we"
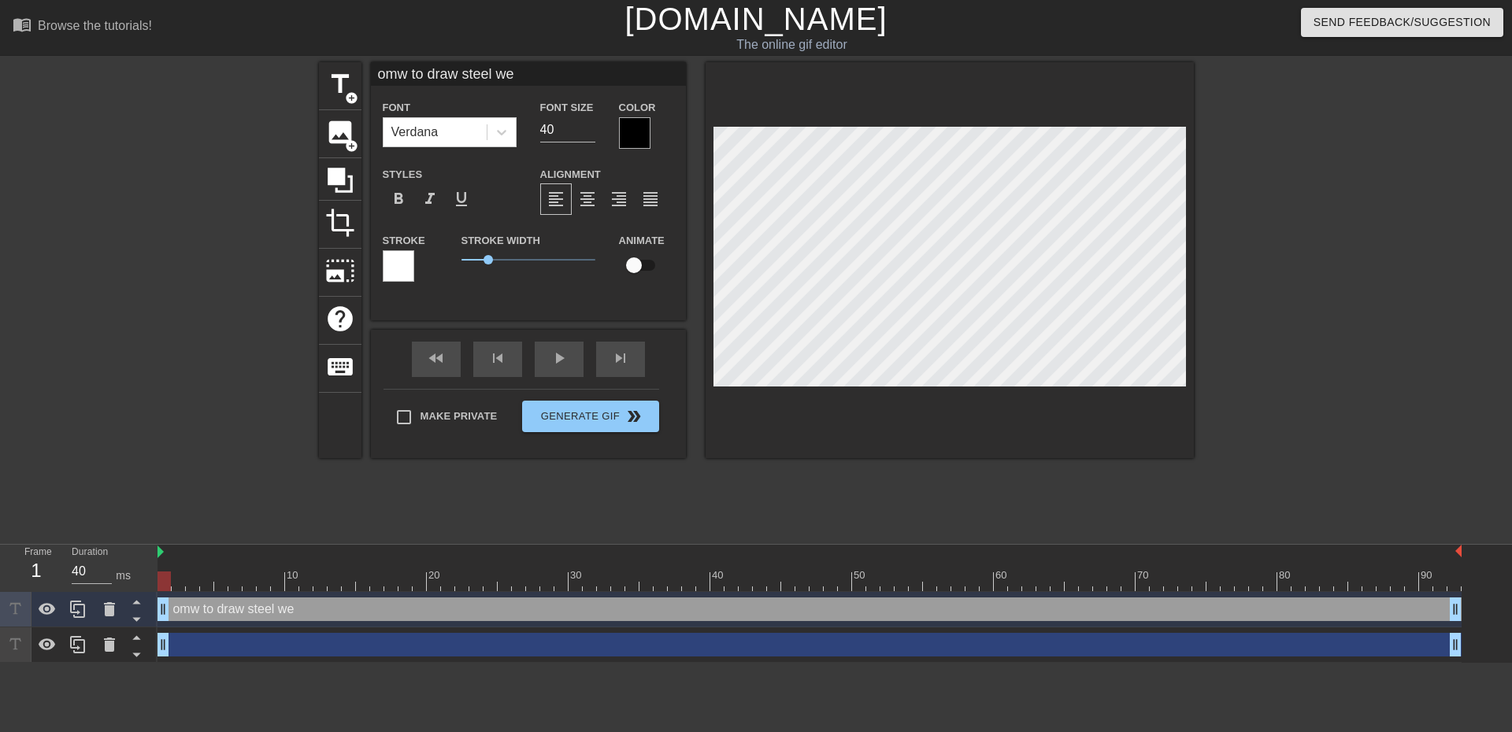
type input "omw to draw steel w"
type textarea "omw to draw steel w"
type input "omw to draw steel"
type textarea "omw to draw steel"
type input "omw to draw steel"
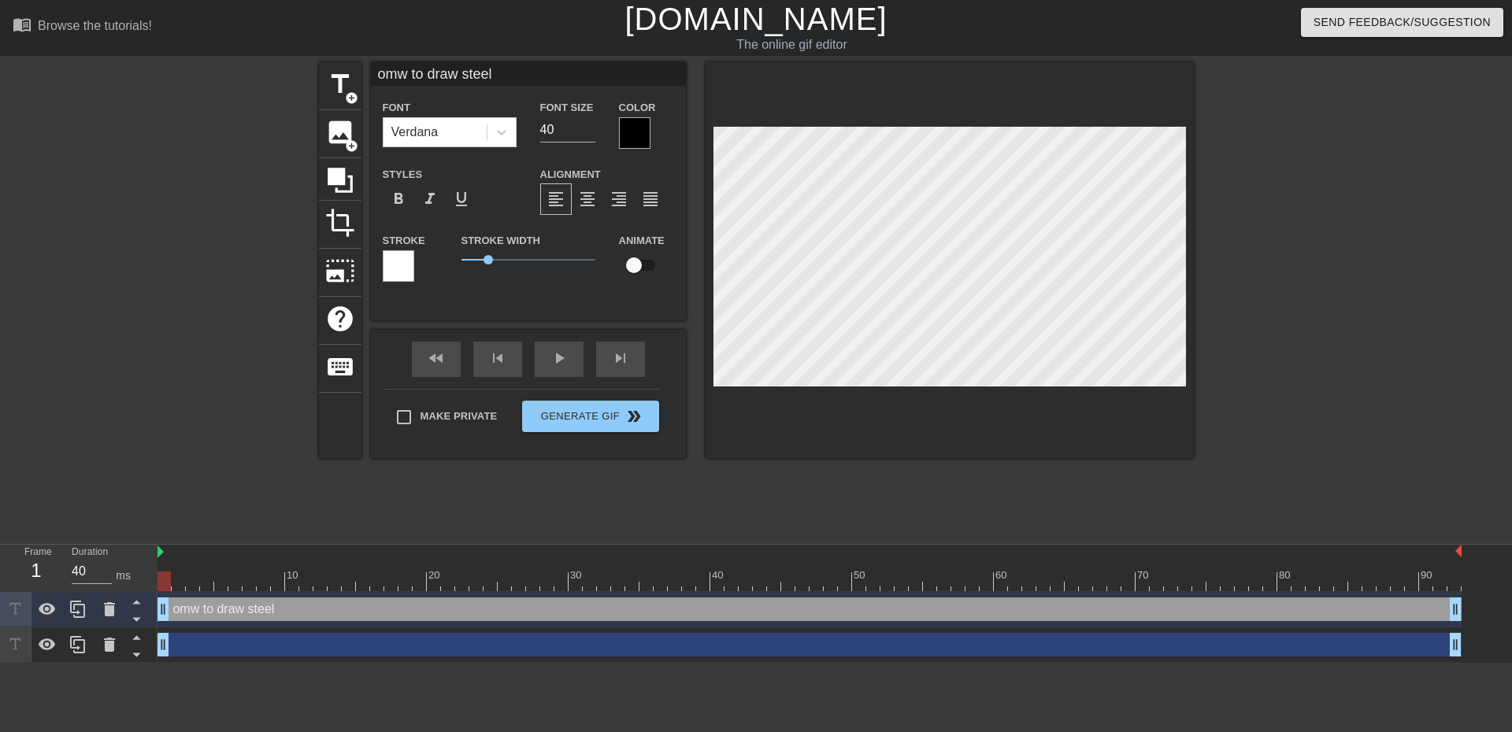
type textarea "omw to draw steel"
type input "omw to draw stee"
type textarea "omw to draw stee"
type input "omw to draw steel"
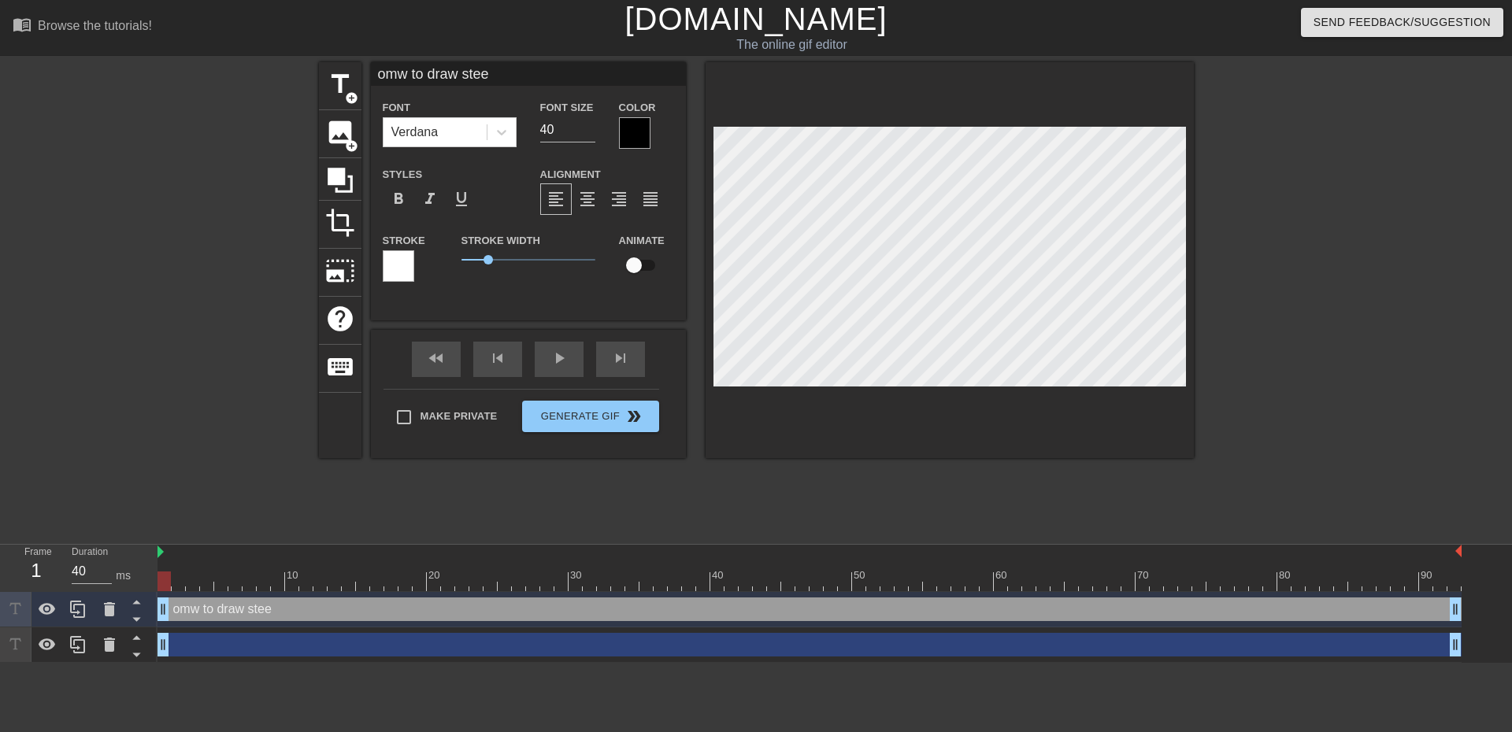
type textarea "omw to draw steel"
type input "omw to draw steel"
type textarea "omw to draw steel"
click at [595, 196] on div "format_align_center" at bounding box center [588, 200] width 32 height 32
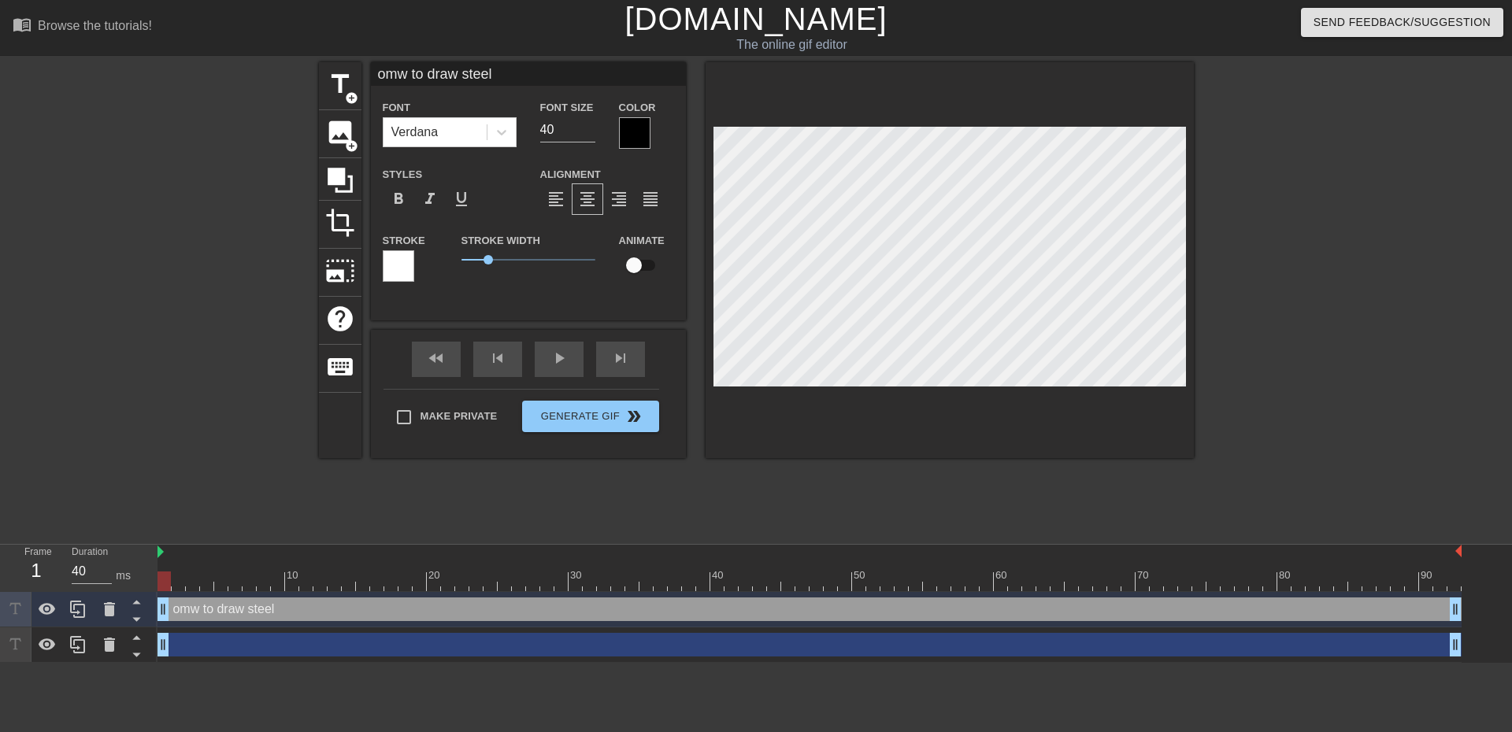
scroll to position [2, 2]
type input "tw to draw steel"
type textarea "tw to draw steel"
type input "tiw to draw steel"
type textarea "tiw to draw steel"
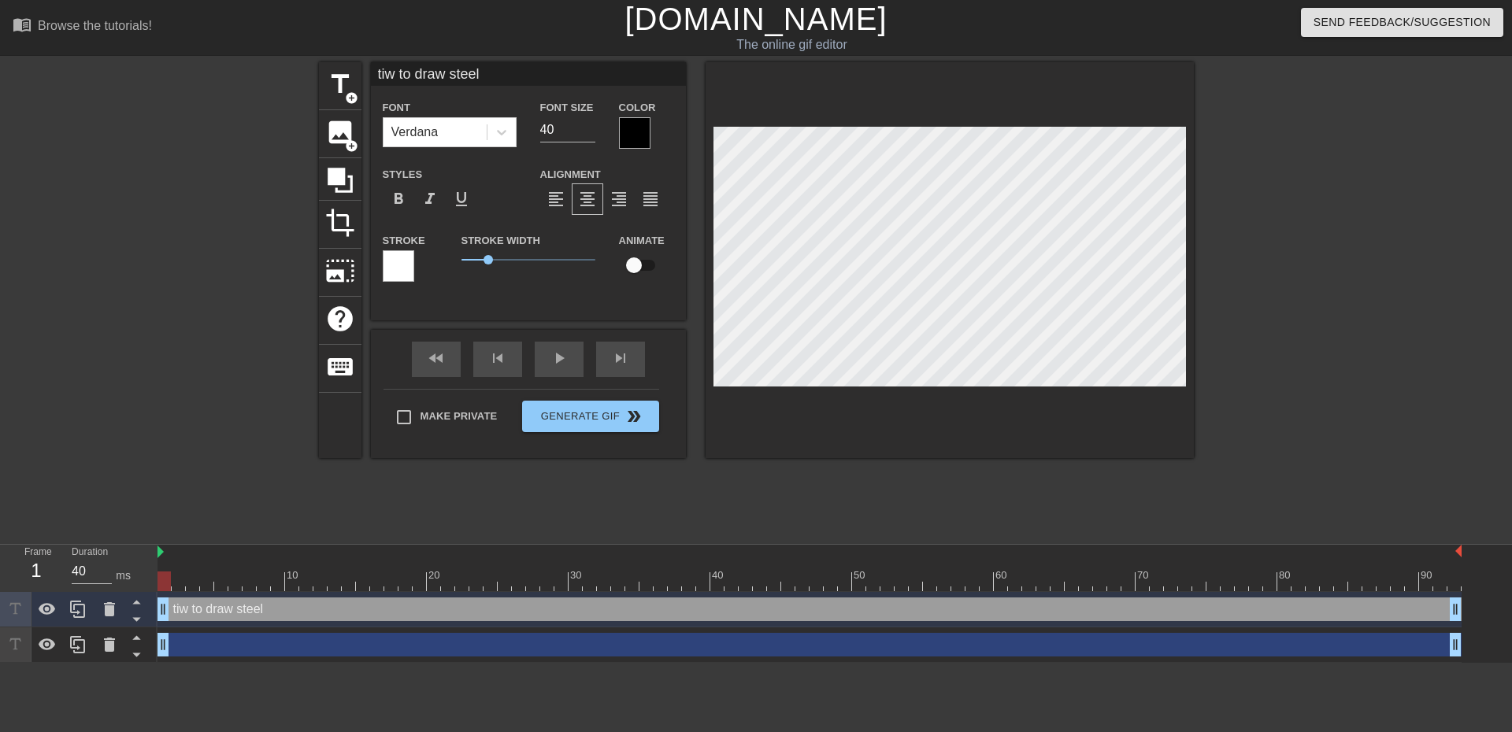
type input "timw to draw steel"
type textarea "timw to draw steel"
type input "timew to draw steel"
type textarea "timew to draw steel"
type input "time w to draw steel"
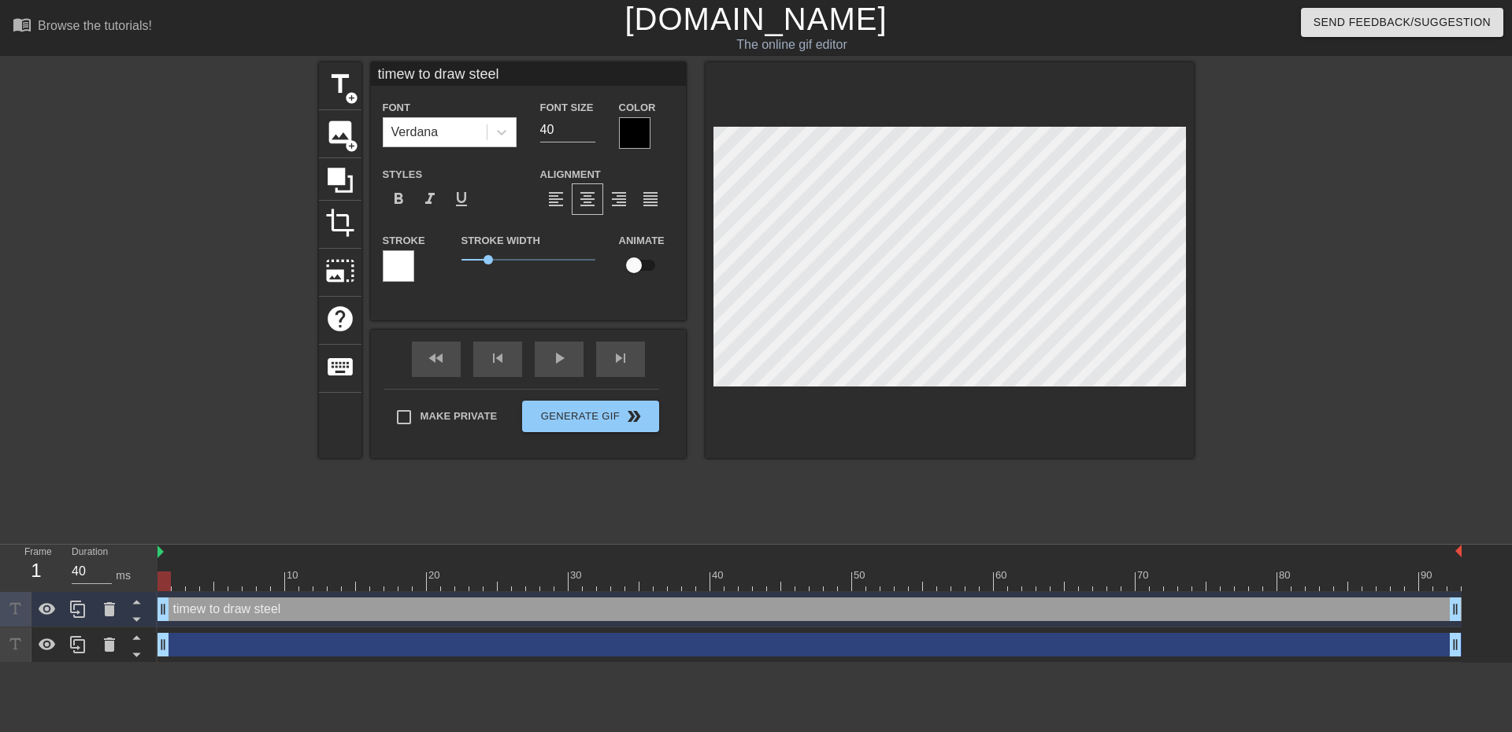
type textarea "time w to draw steel"
type input "timew to draw steel"
type textarea "timew to draw steel"
type input "time to draw steel"
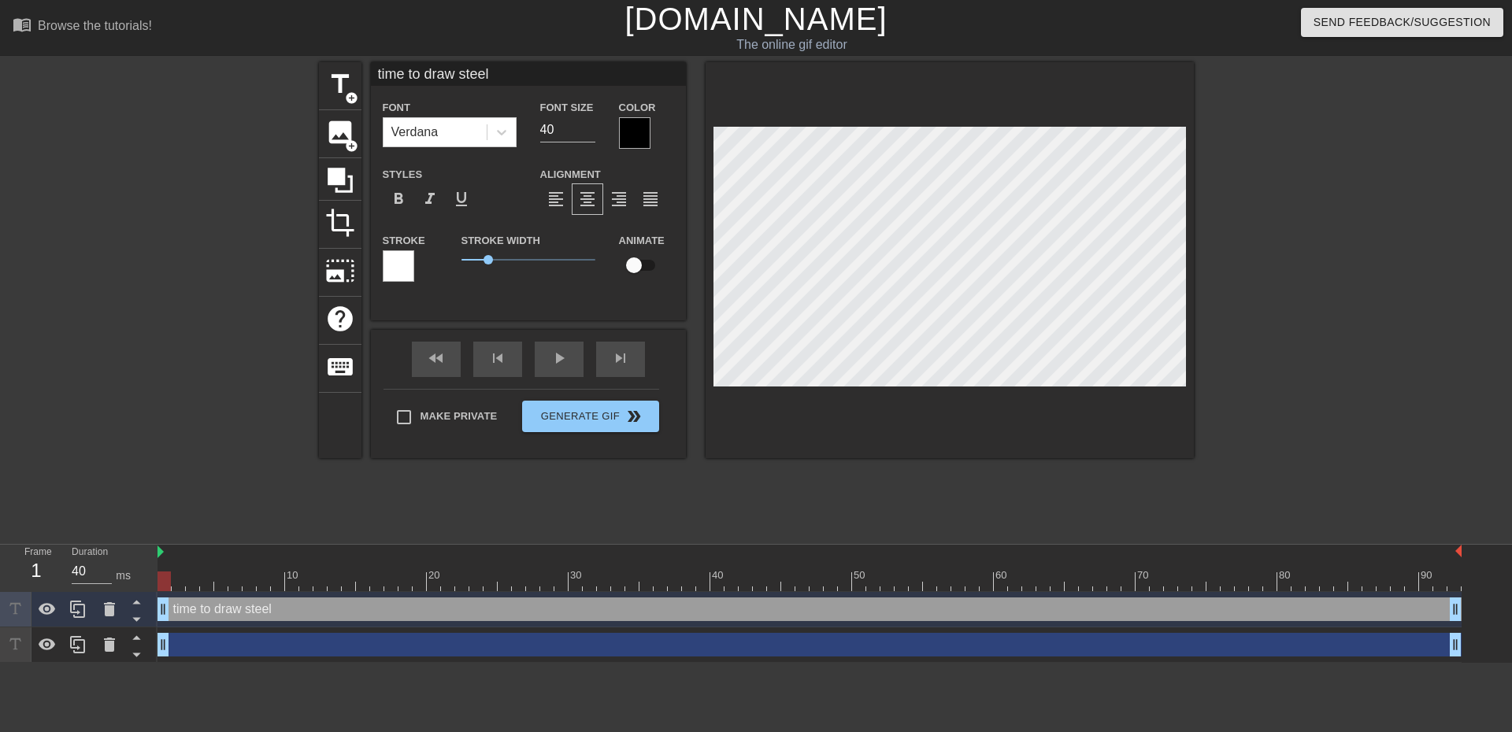
type textarea "time to draw steel"
type input "time to draw steel!"
type textarea "time to draw steel!"
type input "time to draw steel!!"
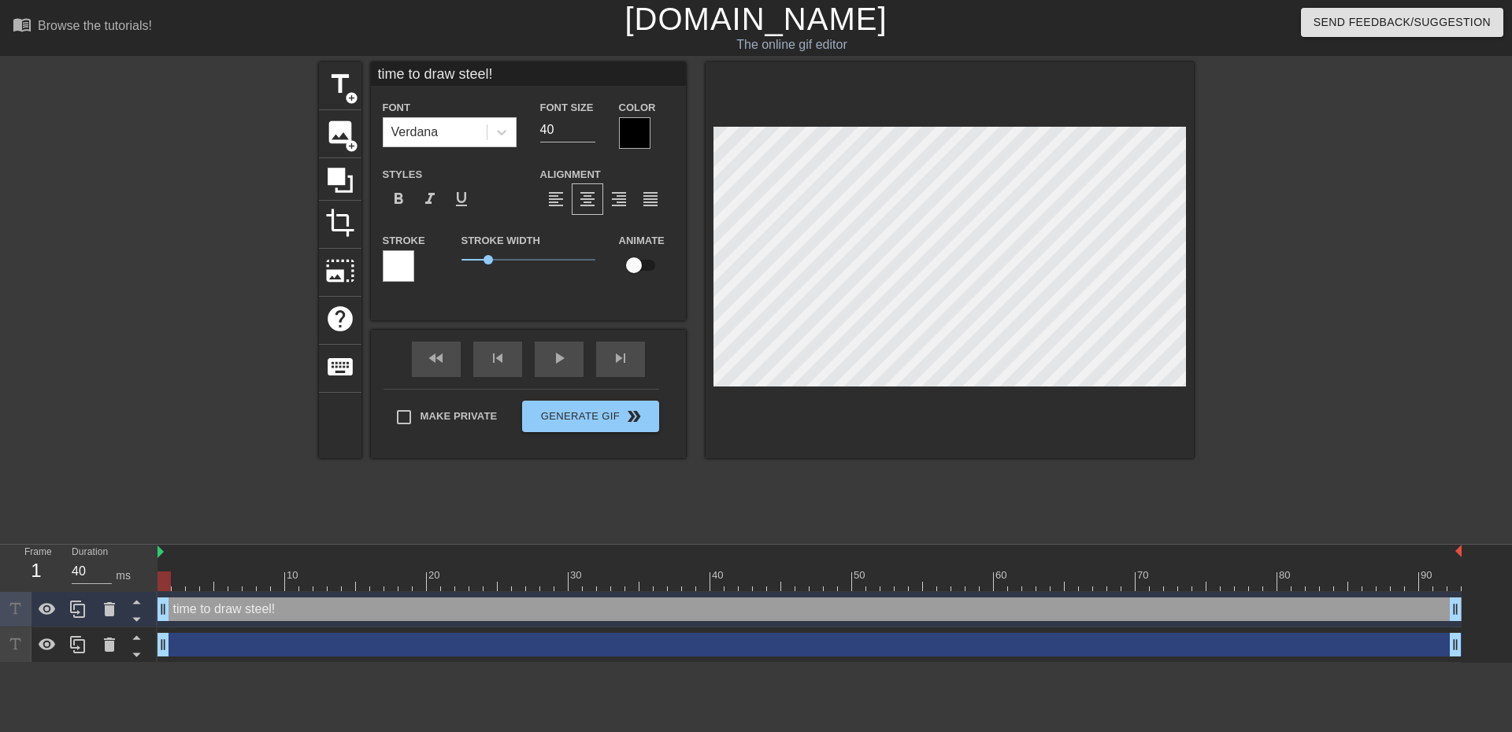
type textarea "time to draw steel!!"
type input "time to draw steel!!!"
type textarea "time to draw steel!!!"
click at [631, 138] on div at bounding box center [635, 133] width 32 height 32
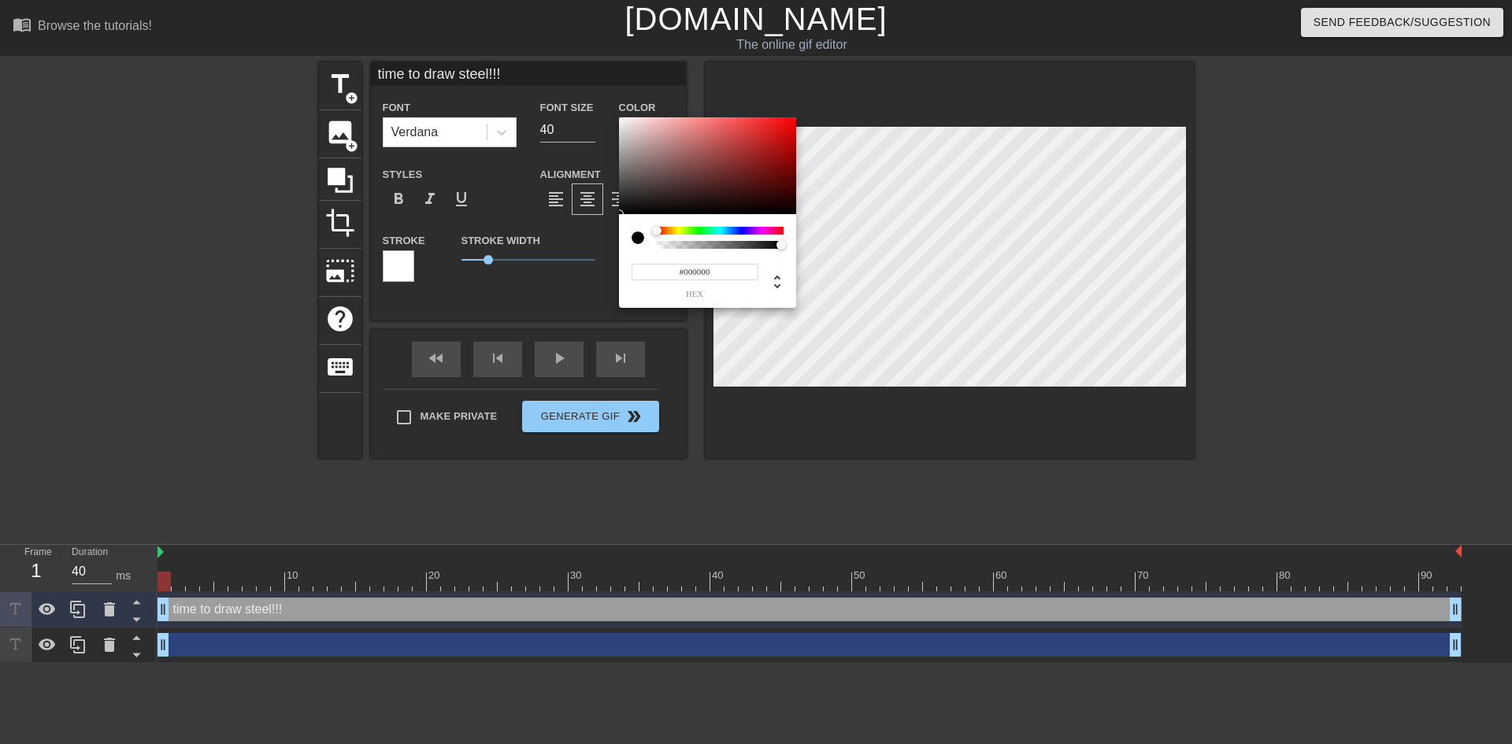
type input "time to draw steel!!!"
type input "#807575"
type input "time to draw steel!!!"
type input "#8D8080"
type input "time to draw steel!!!"
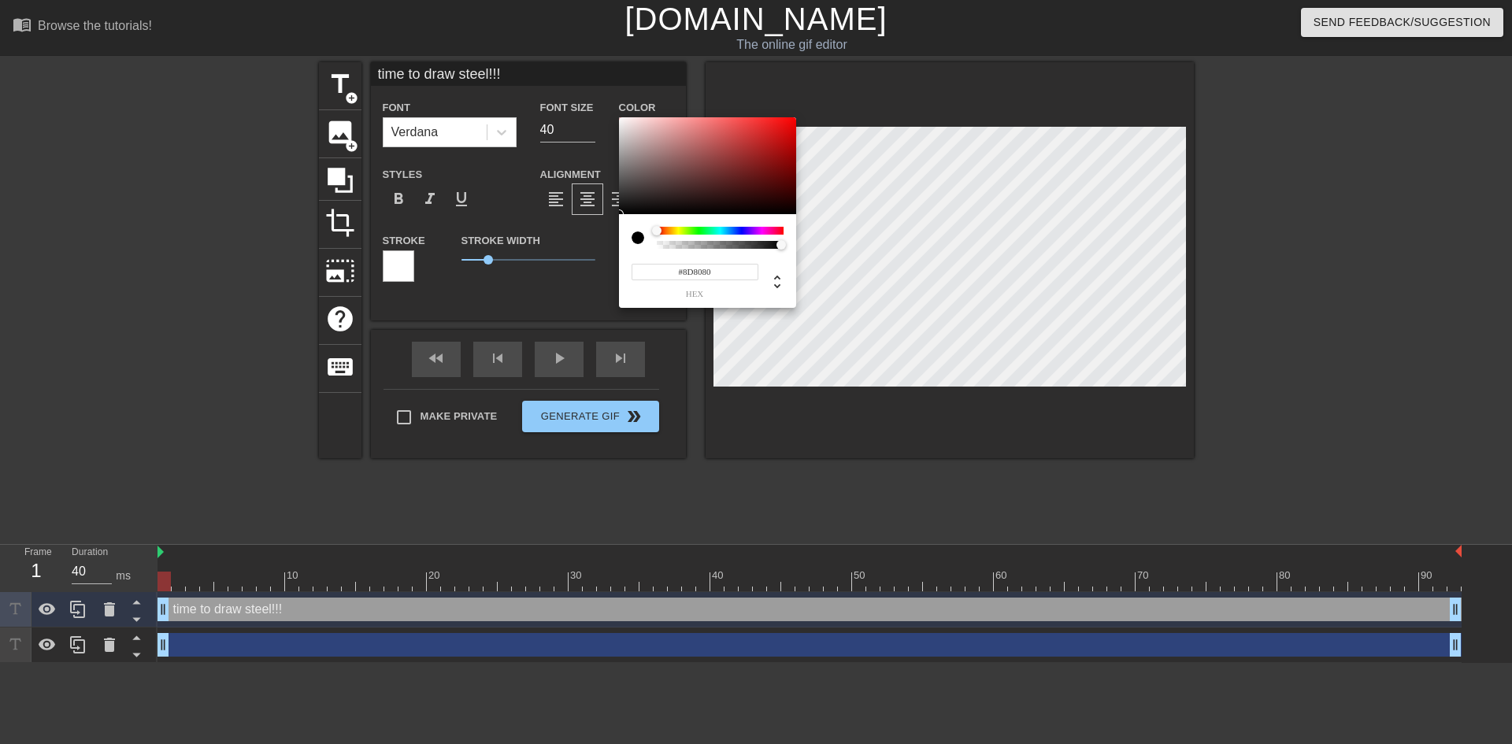
type input "#BEAEAE"
type input "time to draw steel!!!"
type input "#CDBBBB"
type input "time to draw steel!!!"
type input "#D1C0C0"
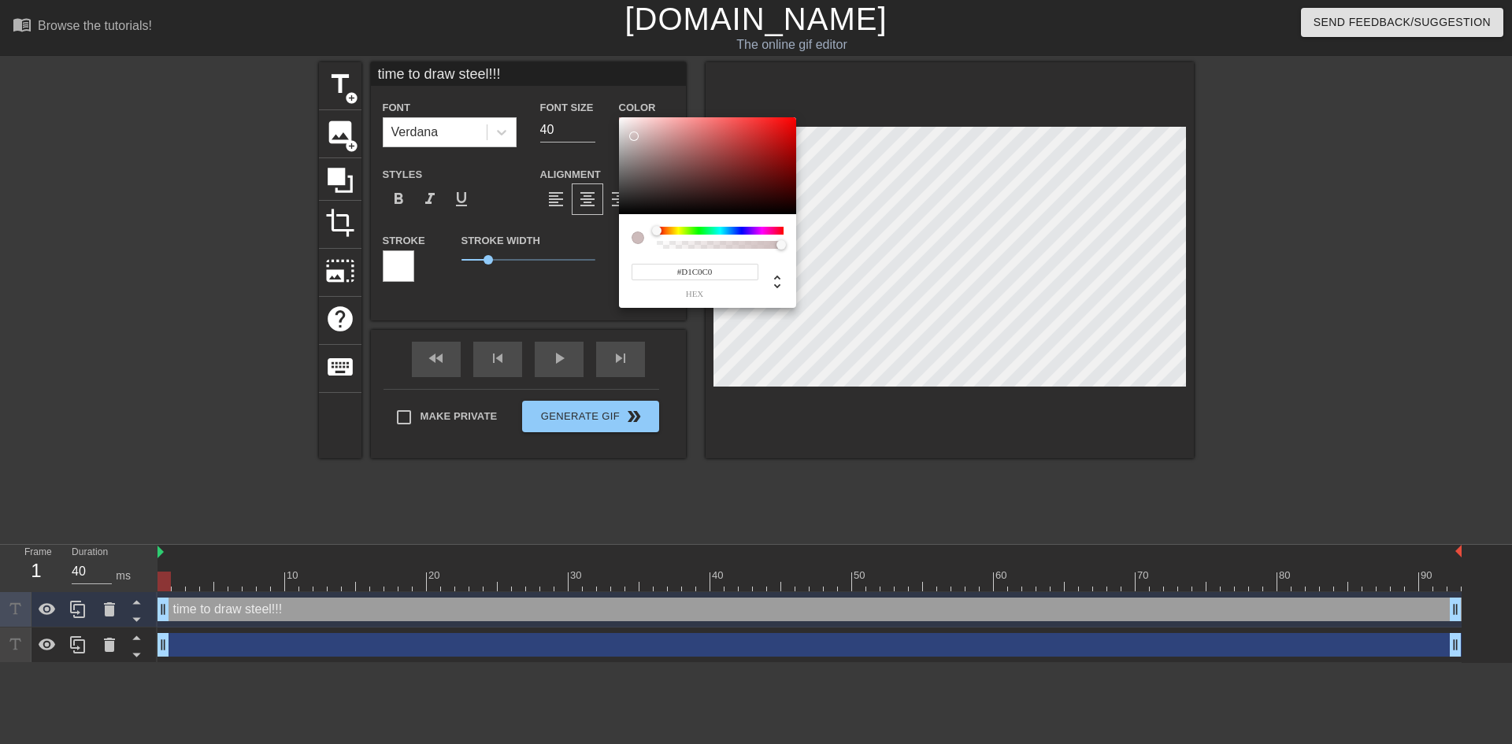
type input "time to draw steel!!!"
type input "#DBCECE"
type input "time to draw steel!!!"
type input "#DDD2D2"
type input "time to draw steel!!!"
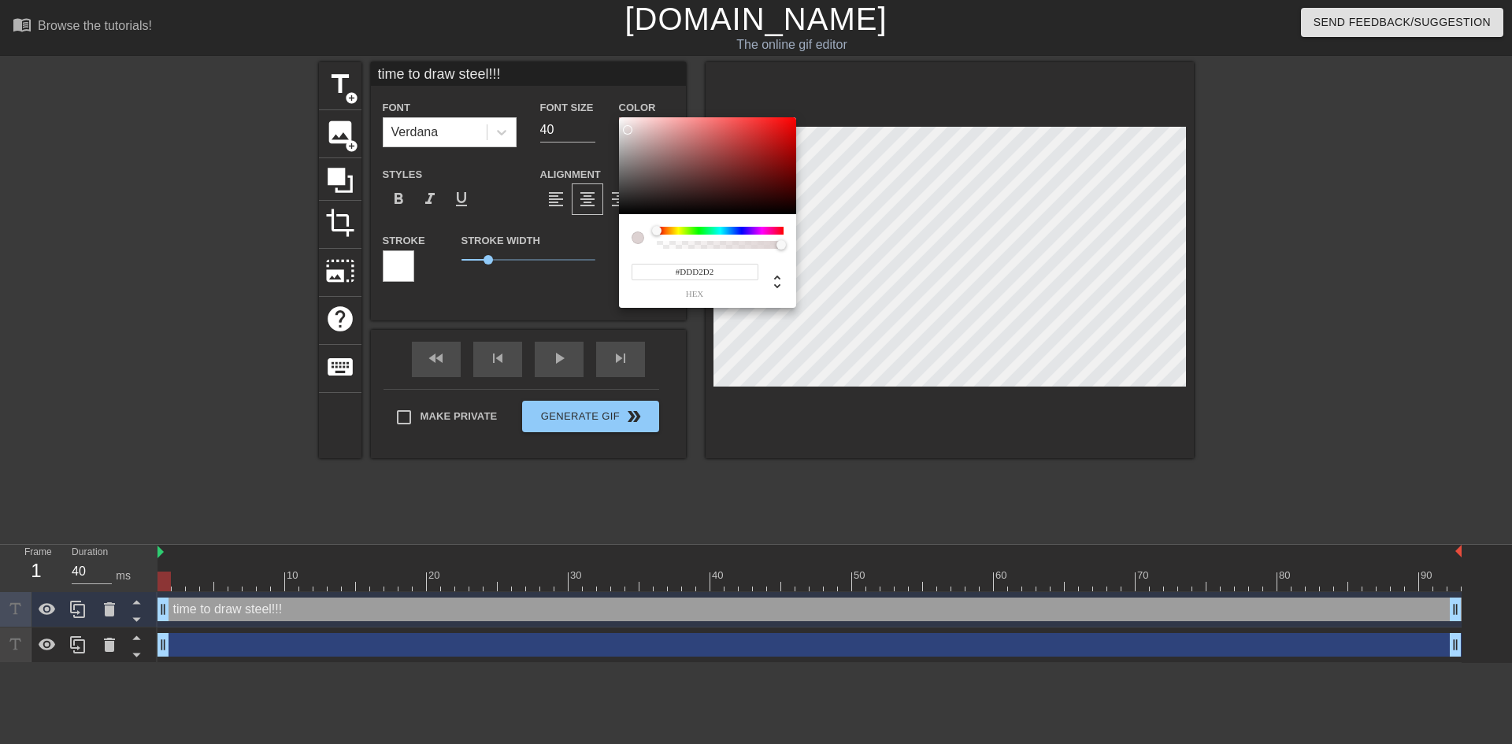
type input "#DFD6D6"
type input "time to draw steel!!!"
type input "#E3DCDC"
type input "time to draw steel!!!"
type input "#E5E0E0"
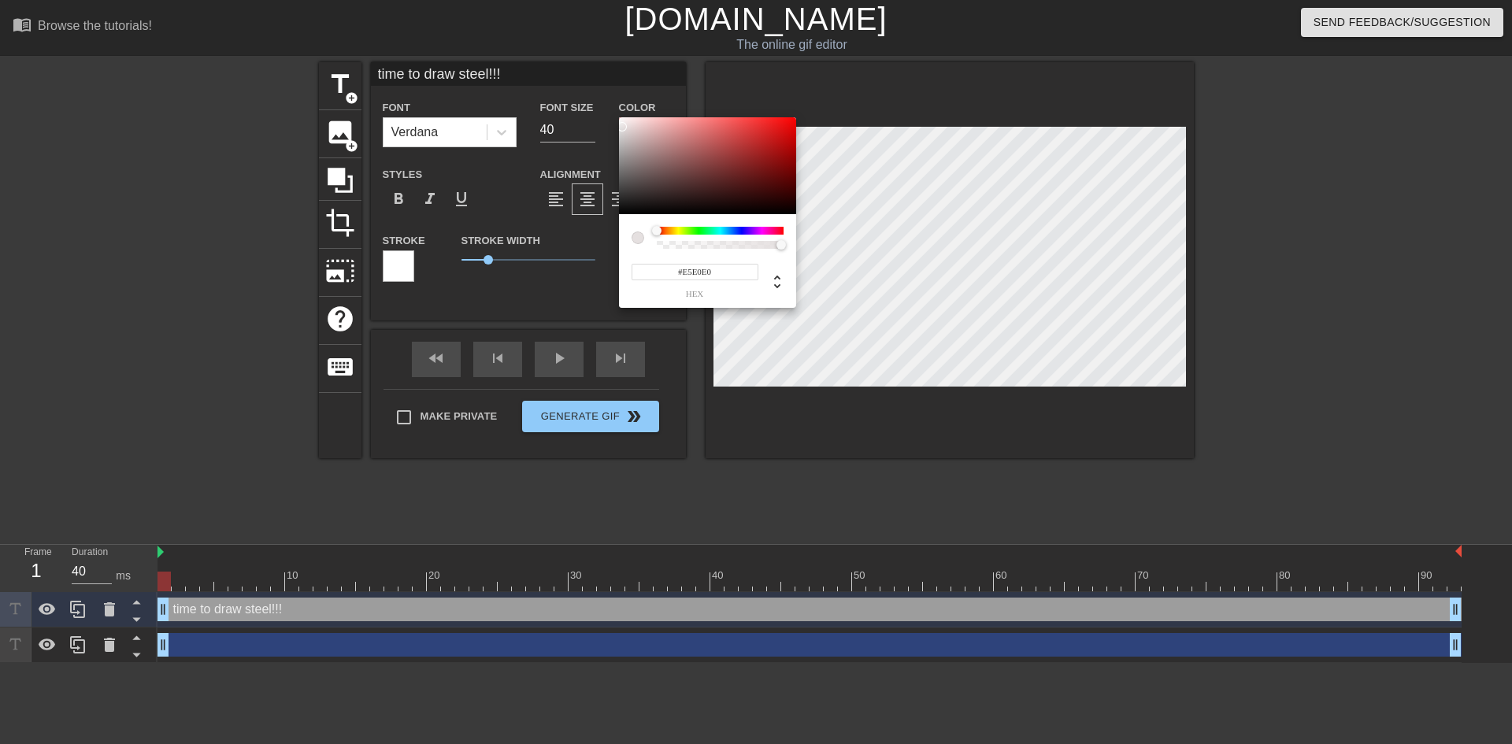
type input "time to draw steel!!!"
type input "#E5E1E1"
type input "time to draw steel!!!"
type input "#E7E3E3"
type input "time to draw steel!!!"
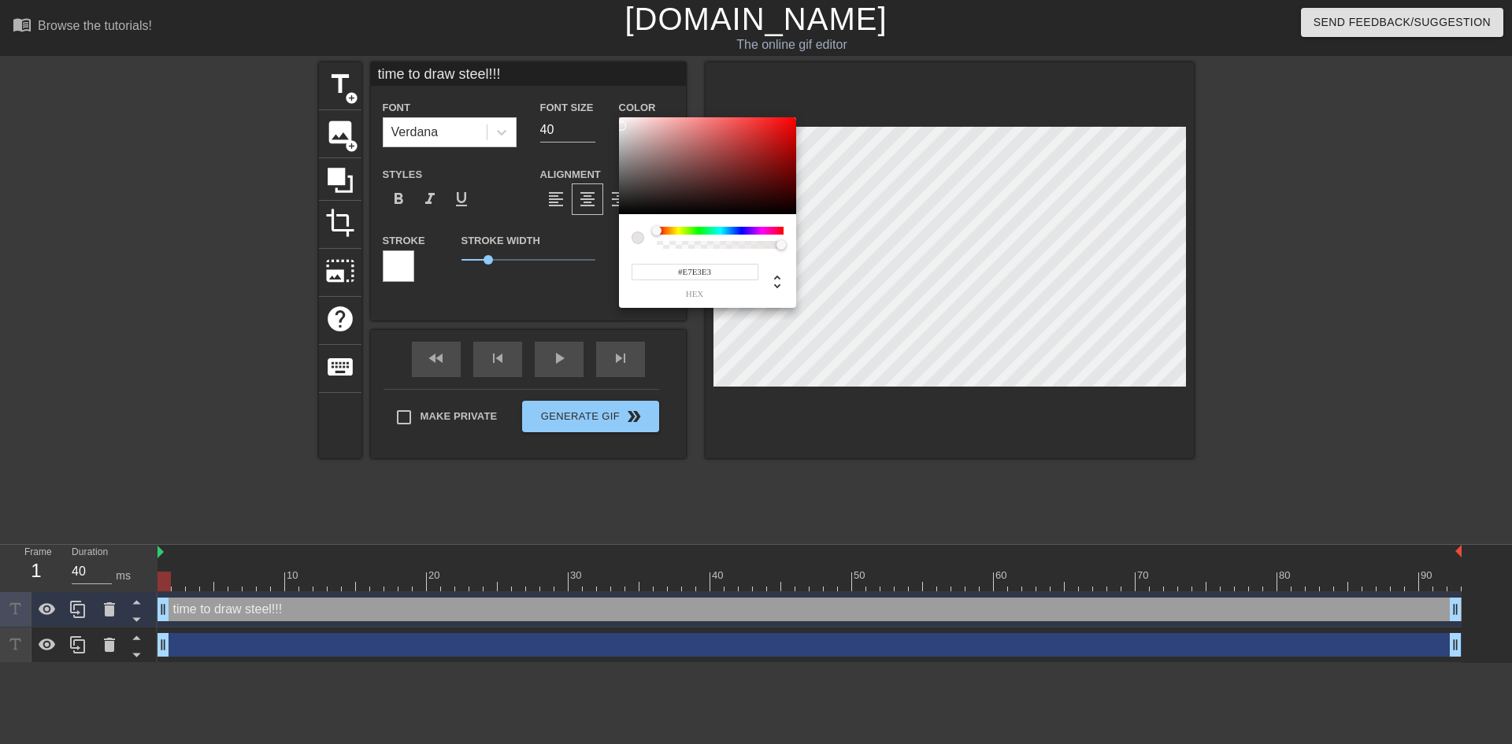
type input "#E7E4E4"
drag, startPoint x: 634, startPoint y: 137, endPoint x: 621, endPoint y: 126, distance: 16.7
click at [621, 126] on div at bounding box center [707, 166] width 177 height 98
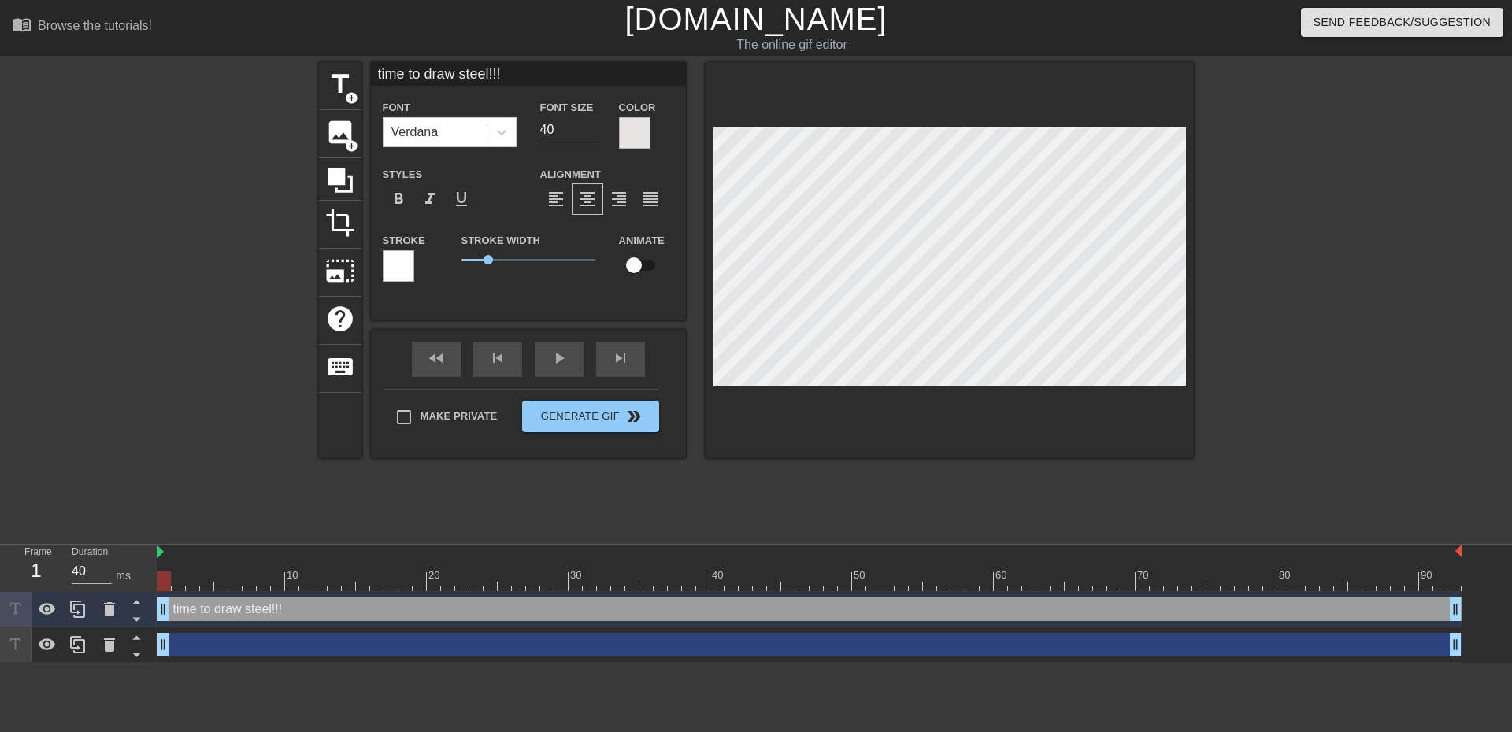
click at [1270, 336] on div at bounding box center [1331, 298] width 236 height 473
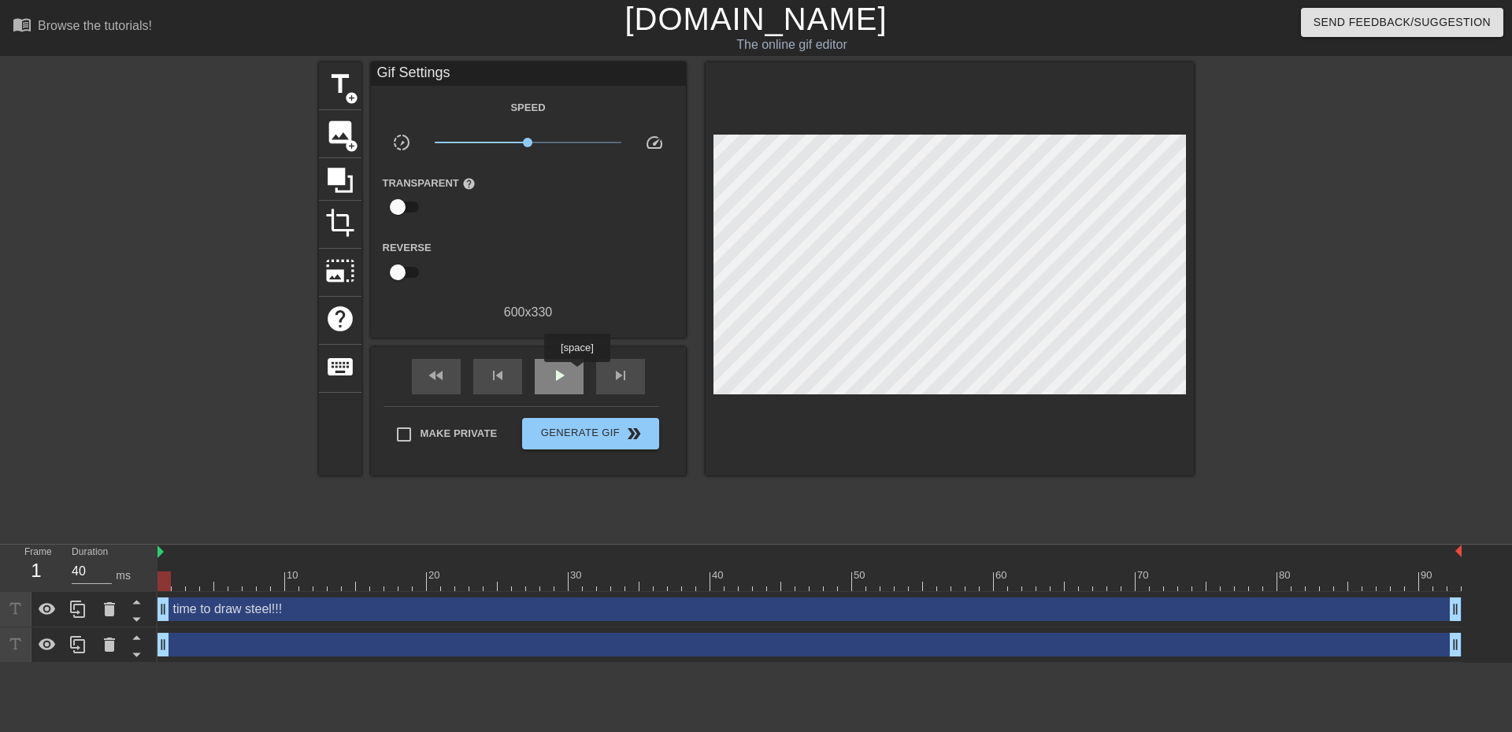
click at [577, 373] on div "play_arrow" at bounding box center [559, 376] width 49 height 35
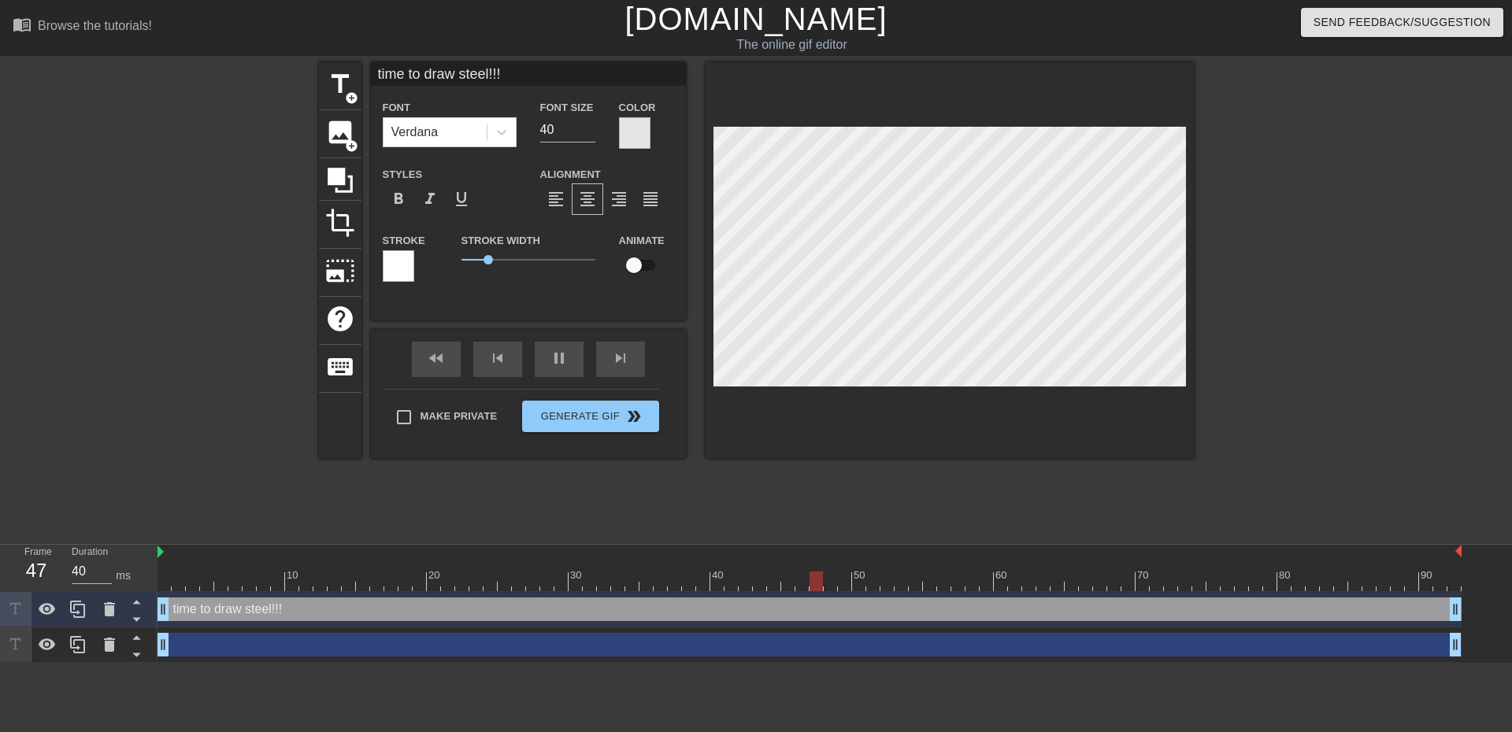
click at [388, 261] on div at bounding box center [399, 266] width 32 height 32
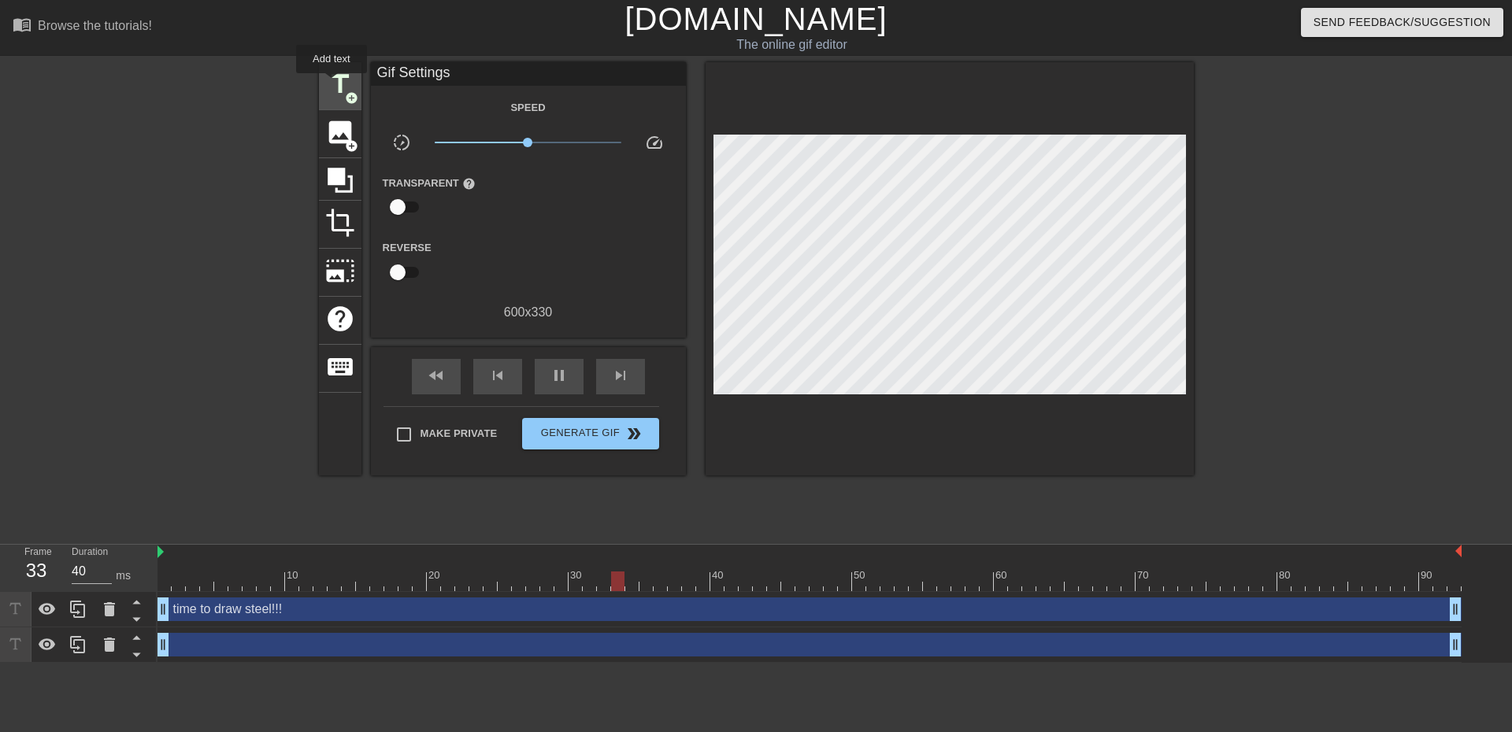
click at [332, 84] on span "title" at bounding box center [340, 84] width 30 height 30
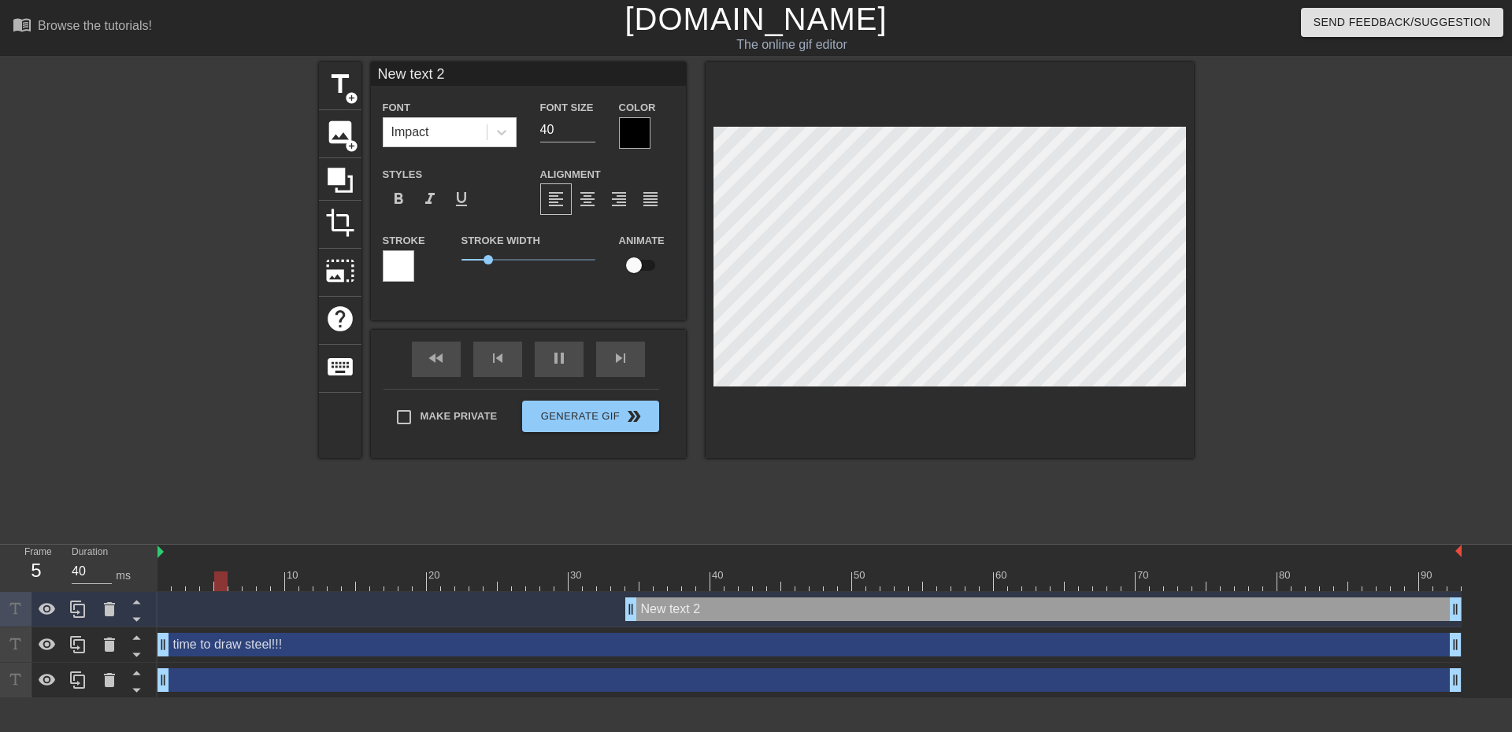
click at [1262, 309] on div at bounding box center [1331, 298] width 236 height 473
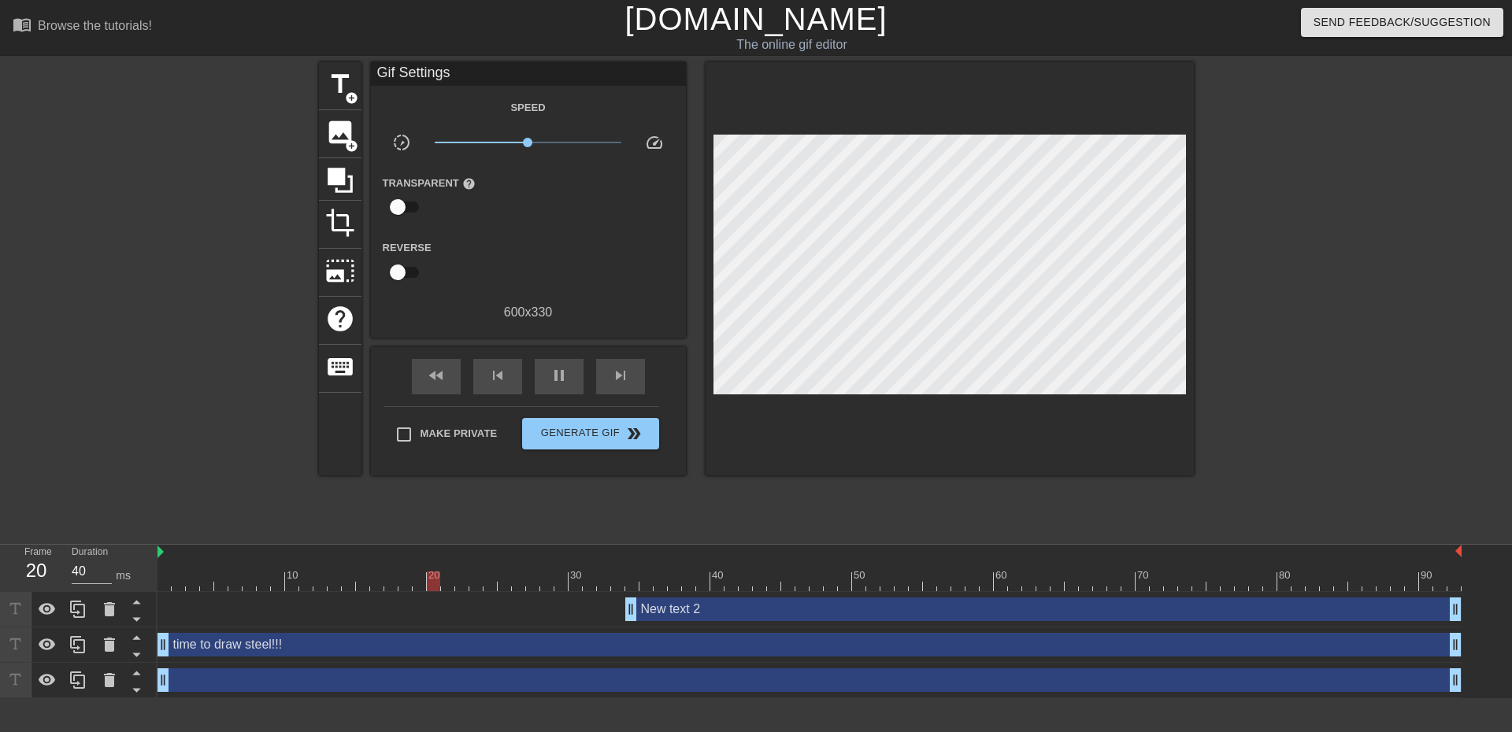
click at [759, 613] on div "New text 2 drag_handle drag_handle" at bounding box center [1043, 610] width 836 height 24
drag, startPoint x: 759, startPoint y: 613, endPoint x: 515, endPoint y: 505, distance: 266.9
click at [515, 505] on div "title add_circle image add_circle crop photo_size_select_large help keyboard Gi…" at bounding box center [756, 298] width 875 height 473
click at [106, 616] on icon at bounding box center [109, 610] width 11 height 14
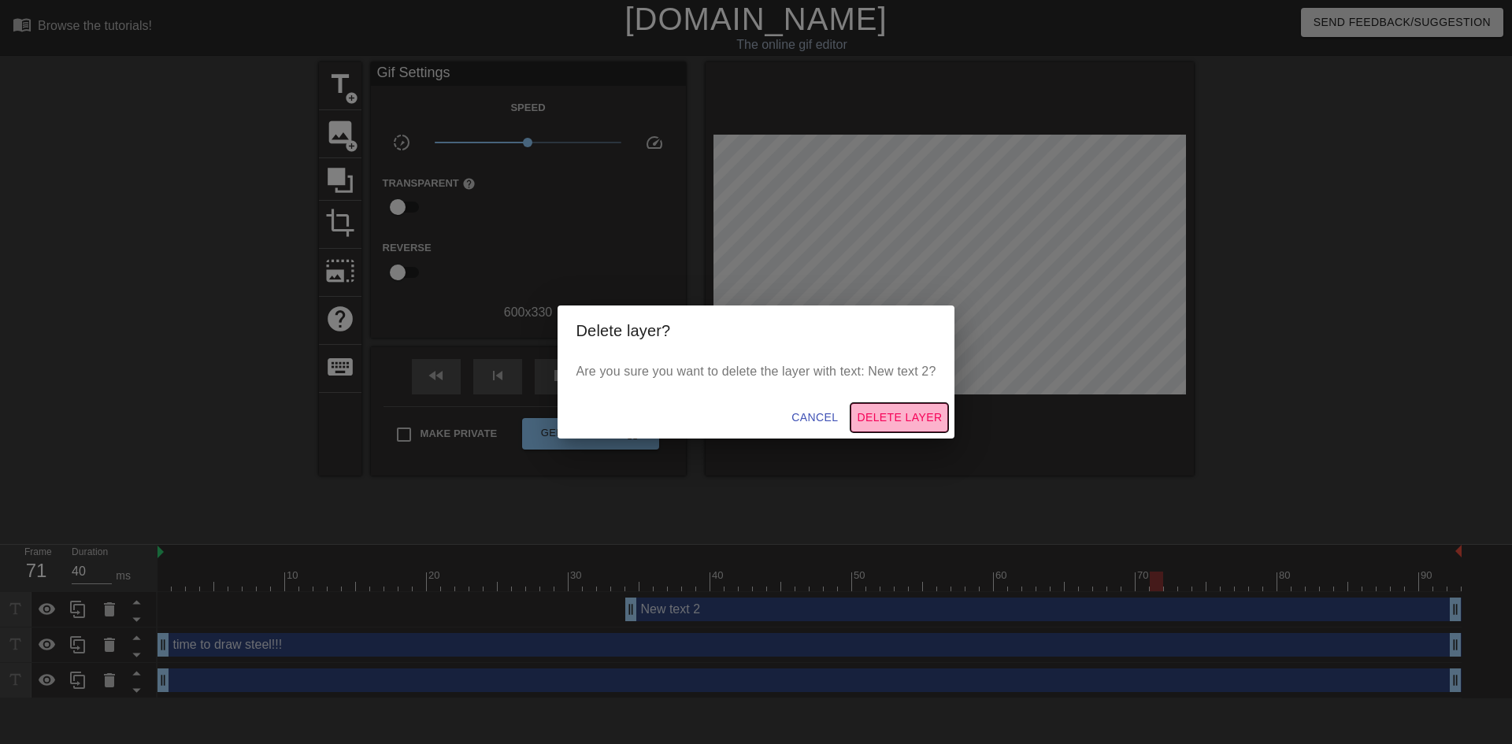
click at [876, 413] on span "Delete Layer" at bounding box center [899, 418] width 85 height 20
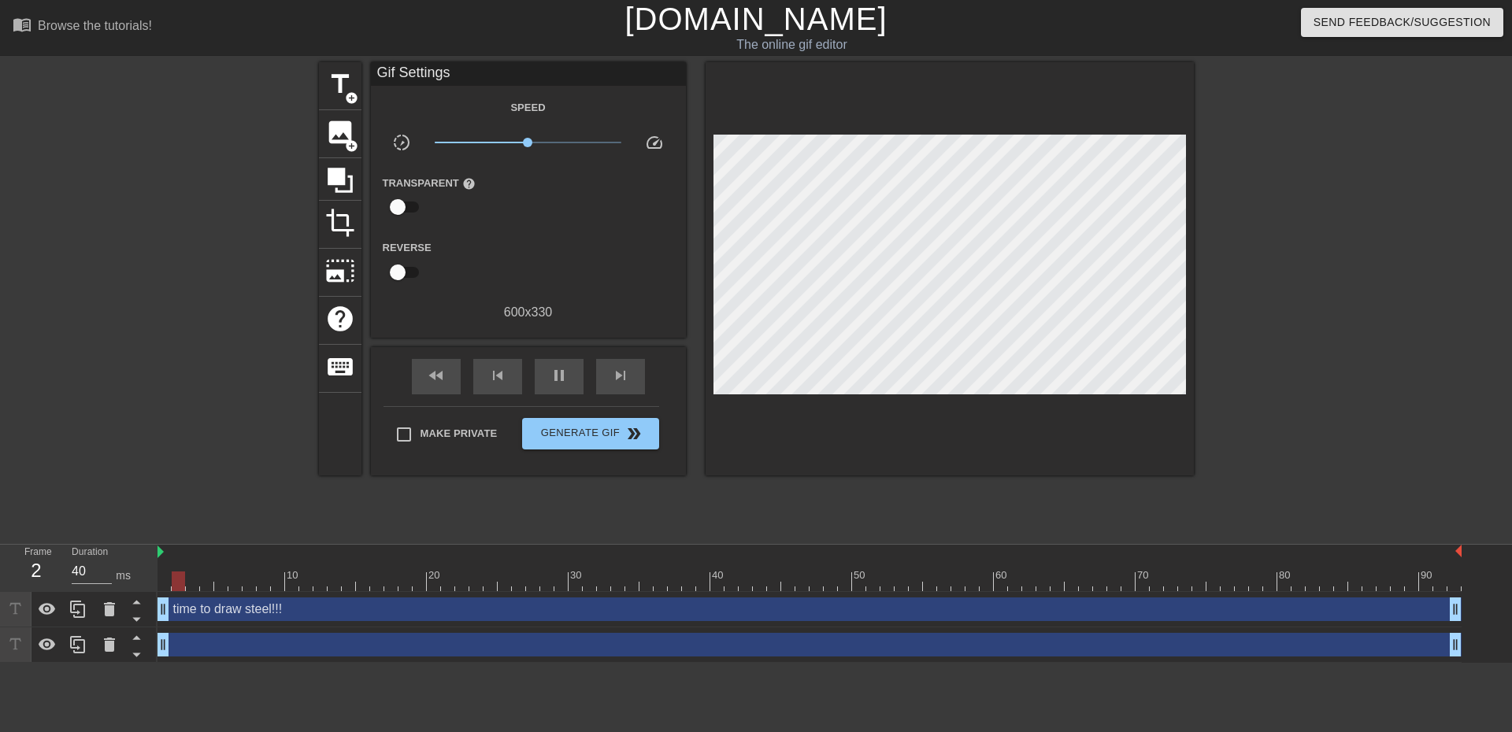
click at [481, 603] on div "time to draw steel!!! drag_handle drag_handle" at bounding box center [810, 610] width 1304 height 24
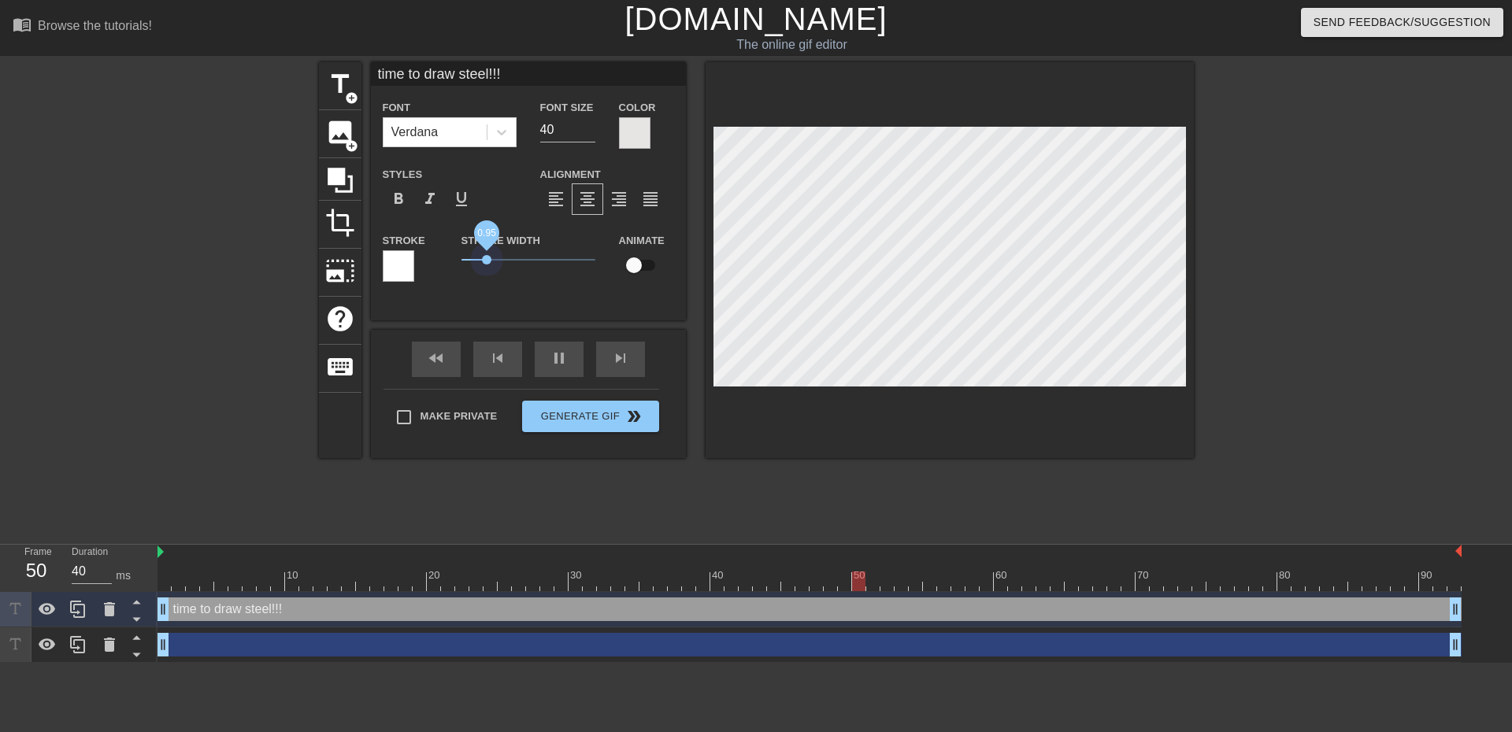
type input "time to draw steel!!!"
drag, startPoint x: 488, startPoint y: 257, endPoint x: 421, endPoint y: 253, distance: 67.1
click at [421, 253] on div "Stroke Stroke Width 0 Animate" at bounding box center [528, 263] width 315 height 65
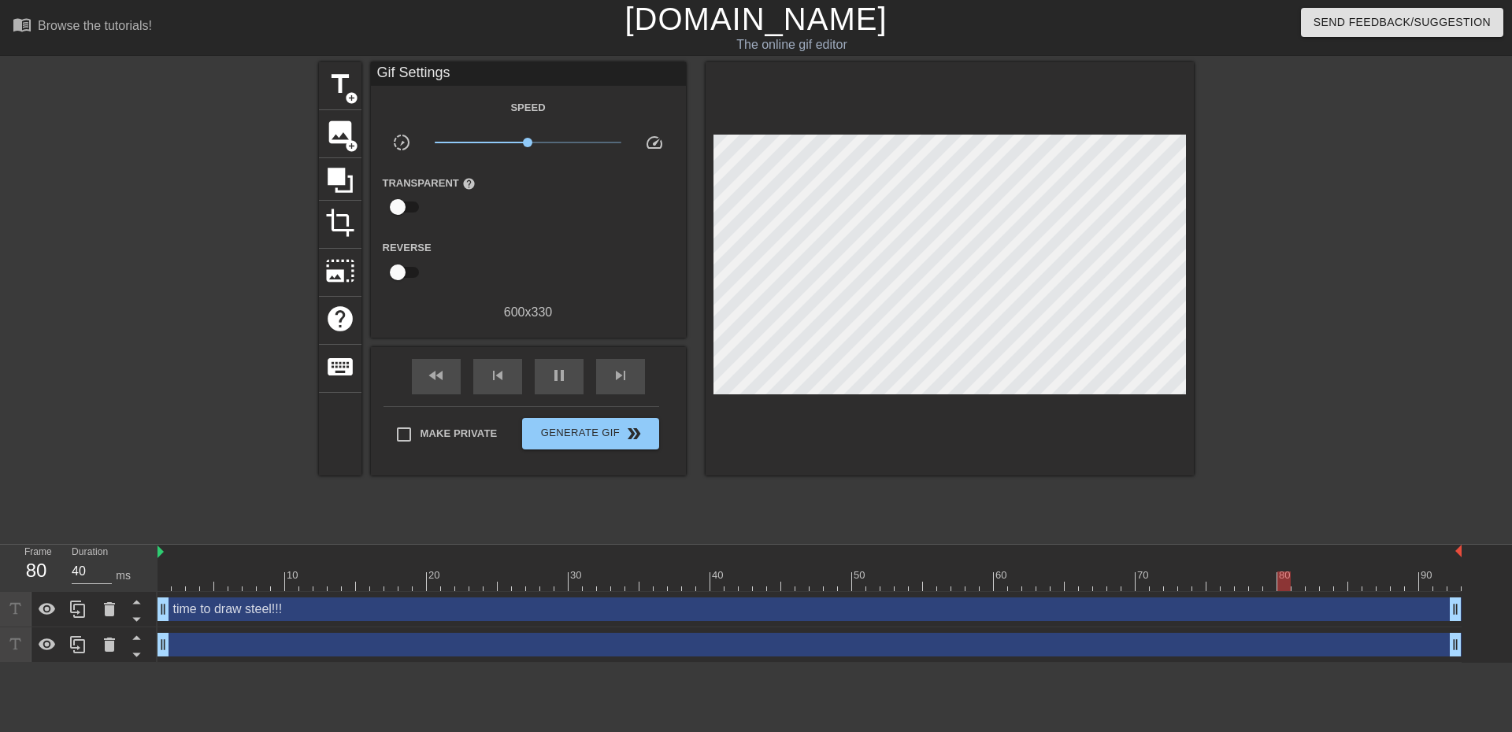
click at [1285, 375] on div at bounding box center [1331, 298] width 236 height 473
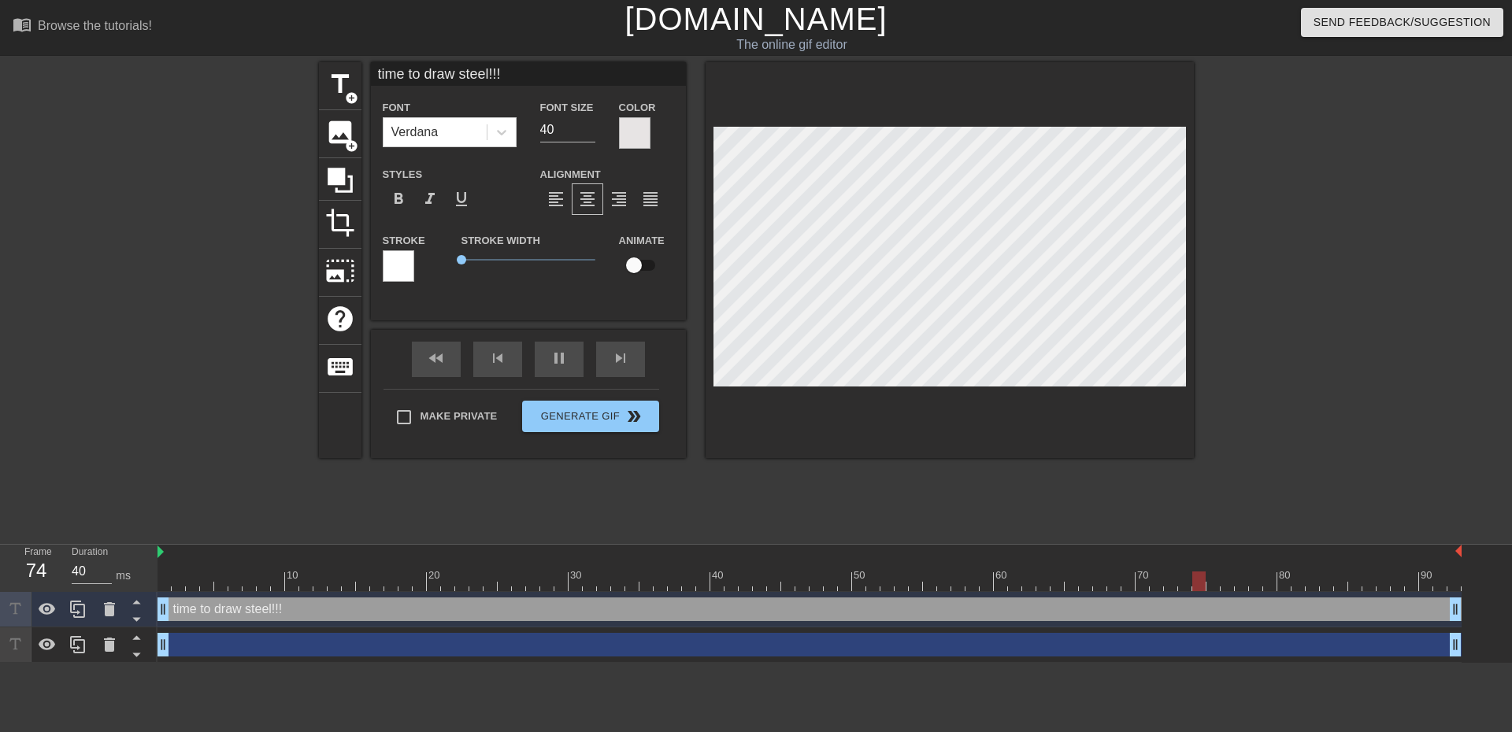
click at [647, 130] on div at bounding box center [635, 133] width 32 height 32
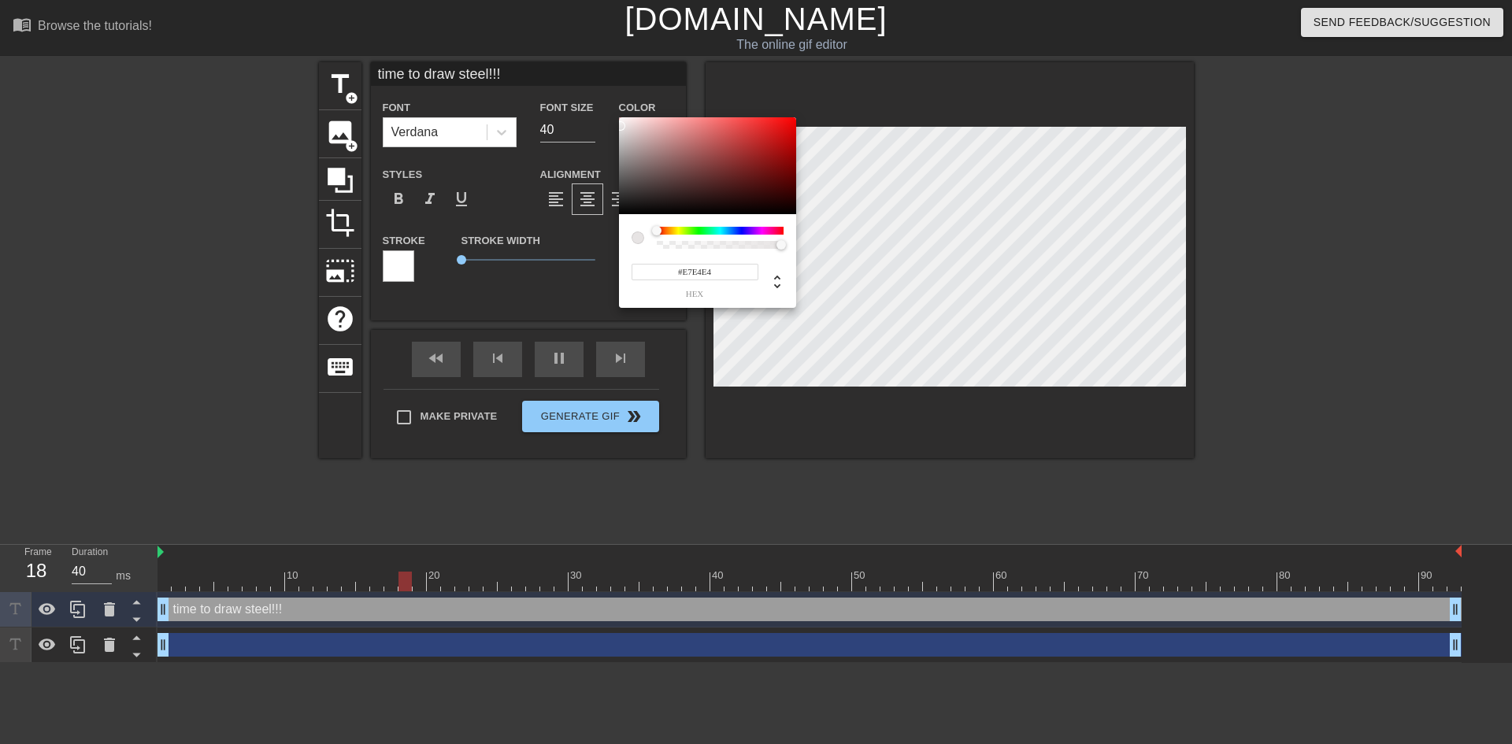
type input "time to draw steel!!!"
type input "#E7E5E4"
type input "time to draw steel!!!"
type input "#E7E6E4"
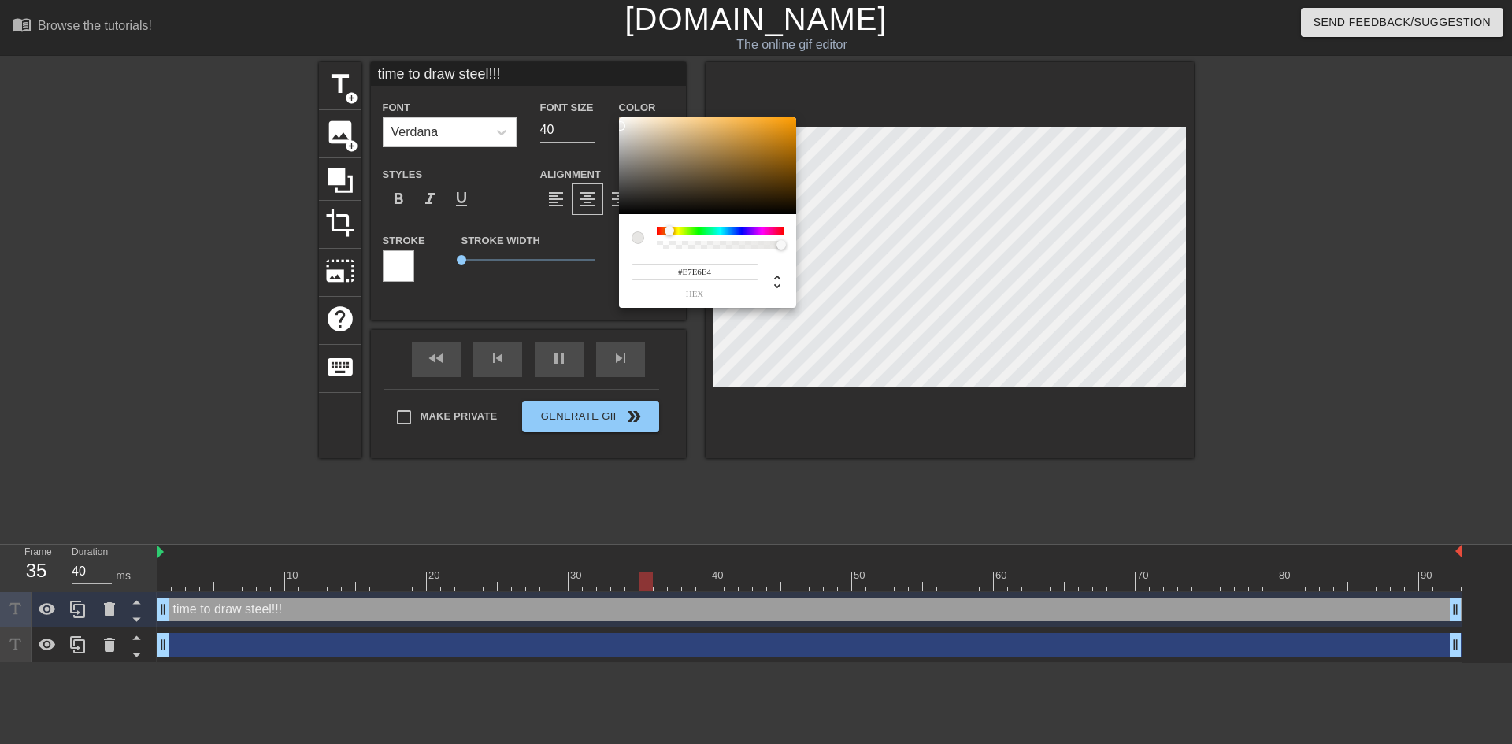
click at [669, 232] on div at bounding box center [720, 231] width 127 height 8
type input "time to draw steel!!!"
type input "#BCA073"
click at [688, 143] on div at bounding box center [707, 166] width 177 height 98
type input "time to draw steel!!!"
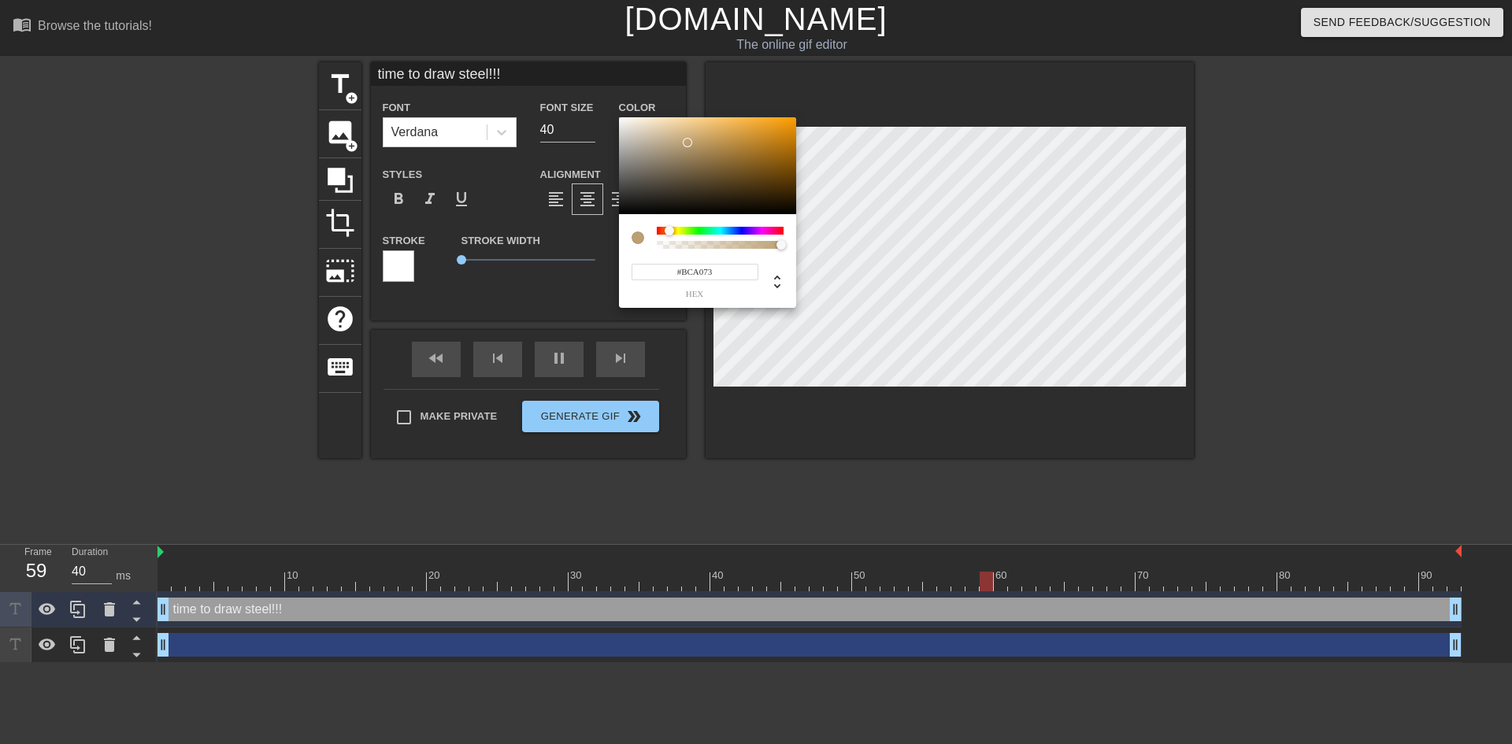
type input "#BCA072"
type input "time to draw steel!!!"
type input "#BC9F70"
type input "time to draw steel!!!"
type input "#BE9F6D"
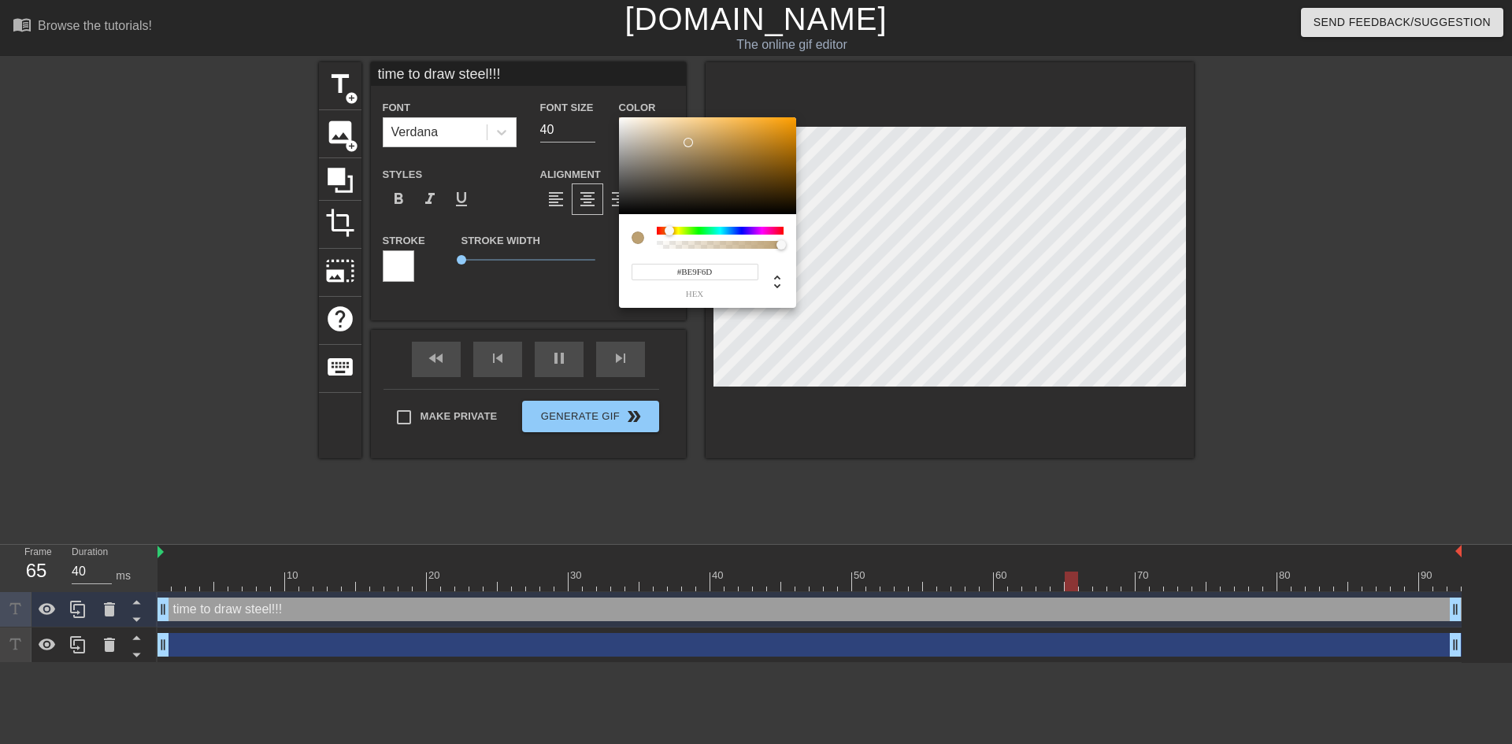
type input "time to draw steel!!!"
type input "#BE9E69"
type input "time to draw steel!!!"
type input "#C8A467"
type input "time to draw steel!!!"
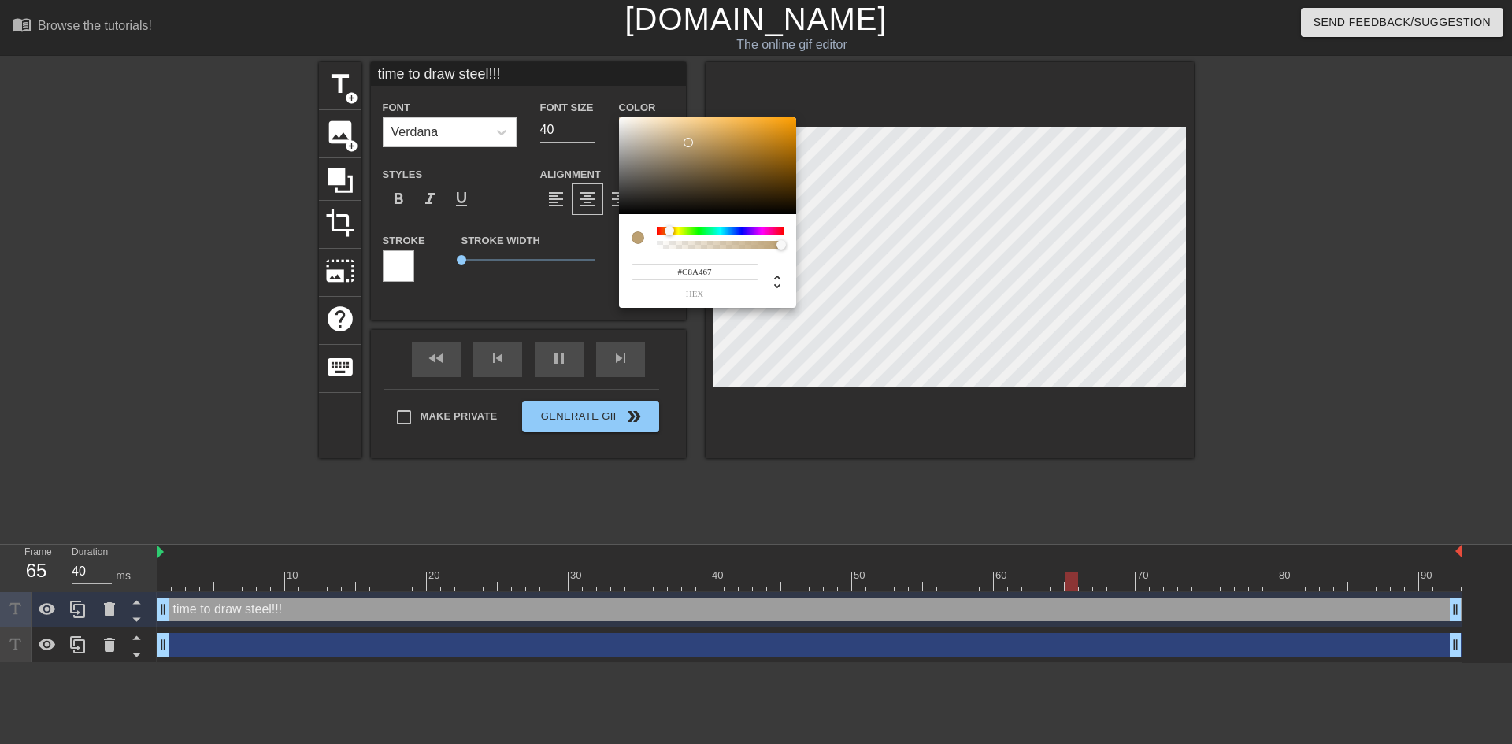
type input "#CAA462"
type input "time to draw steel!!!"
type input "#CDA663"
type input "time to draw steel!!!"
type input "#CDA561"
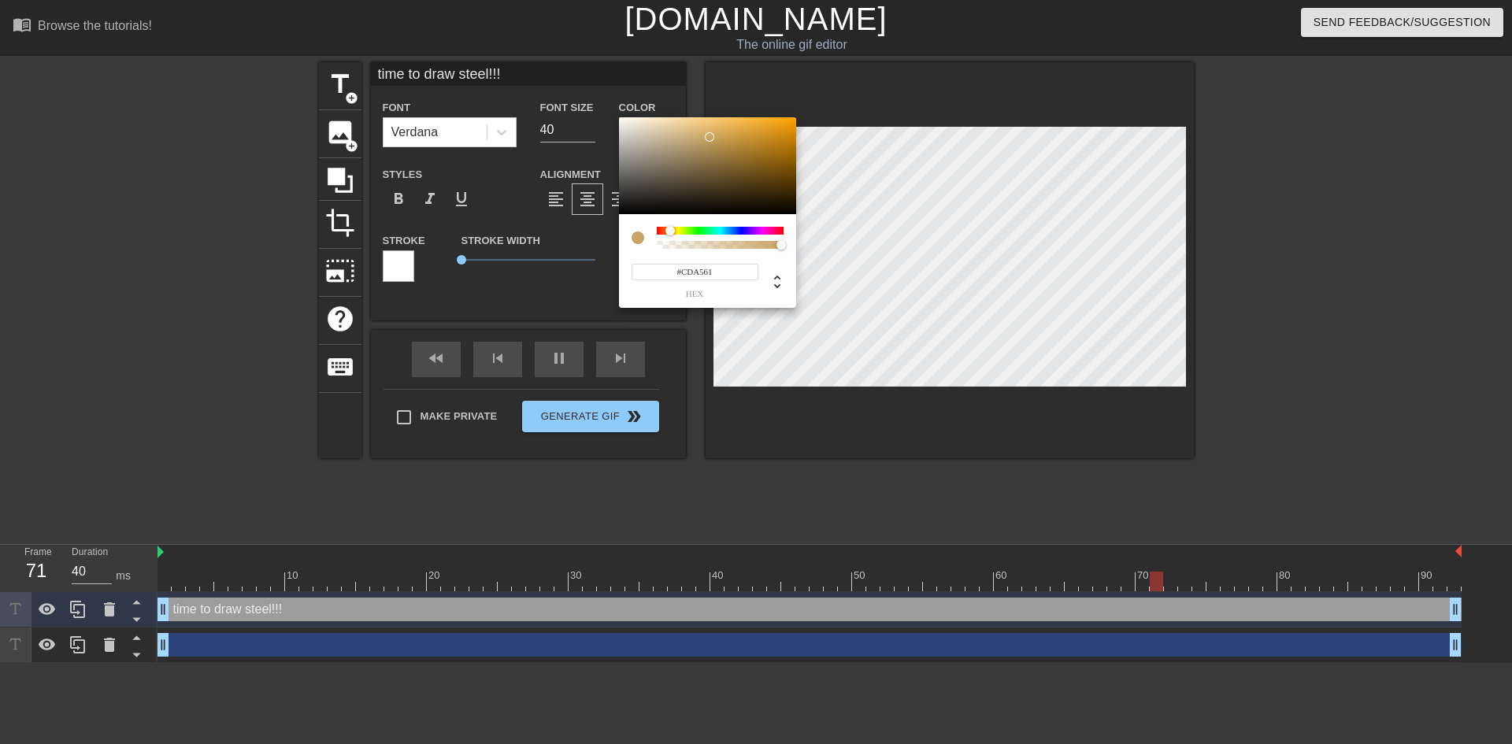
type input "time to draw steel!!!"
type input "#CDA158"
type input "time to draw steel!!!"
type input "#CA9C4E"
type input "time to draw steel!!!"
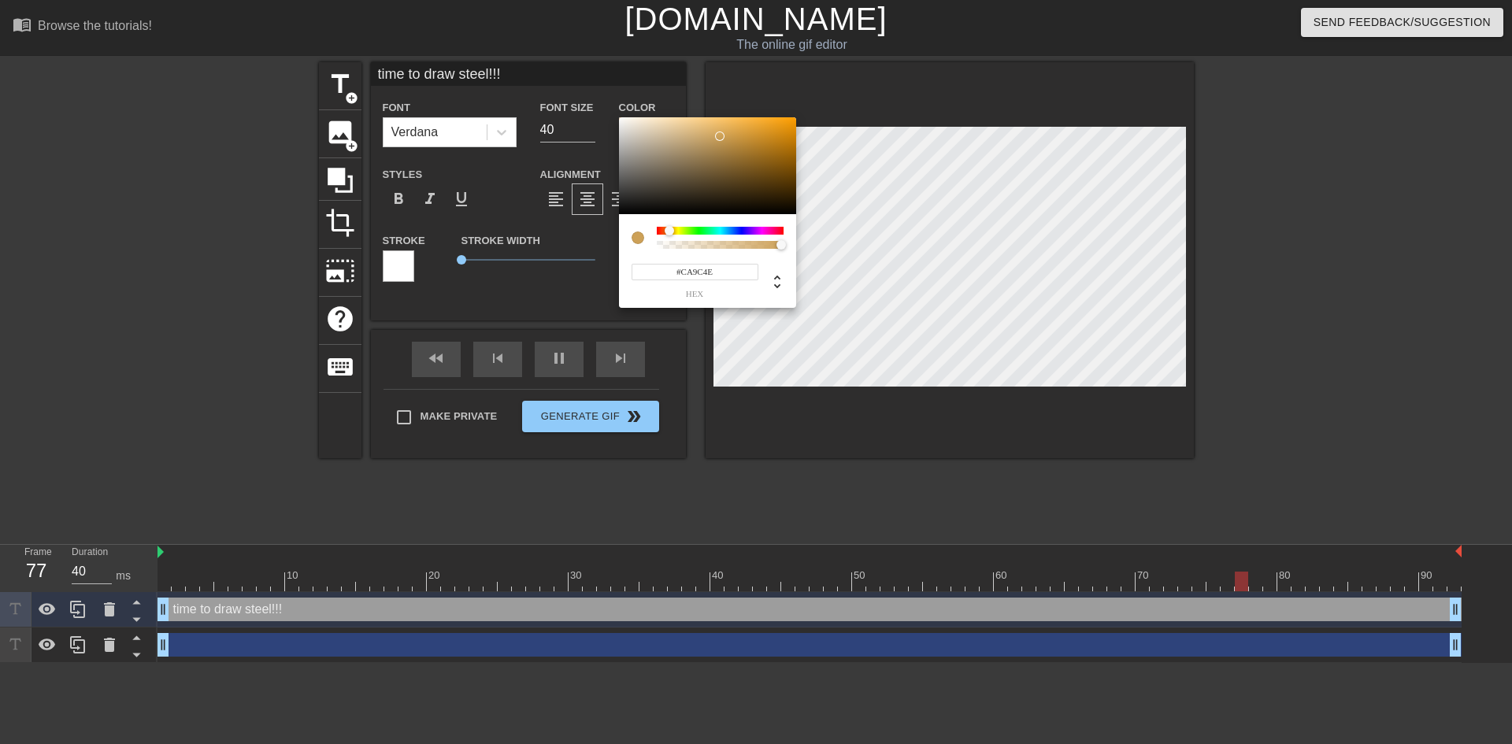
type input "#CA9B4B"
type input "time to draw steel!!!"
type input "#CA9B4A"
type input "time to draw steel!!!"
type input "#CA9B49"
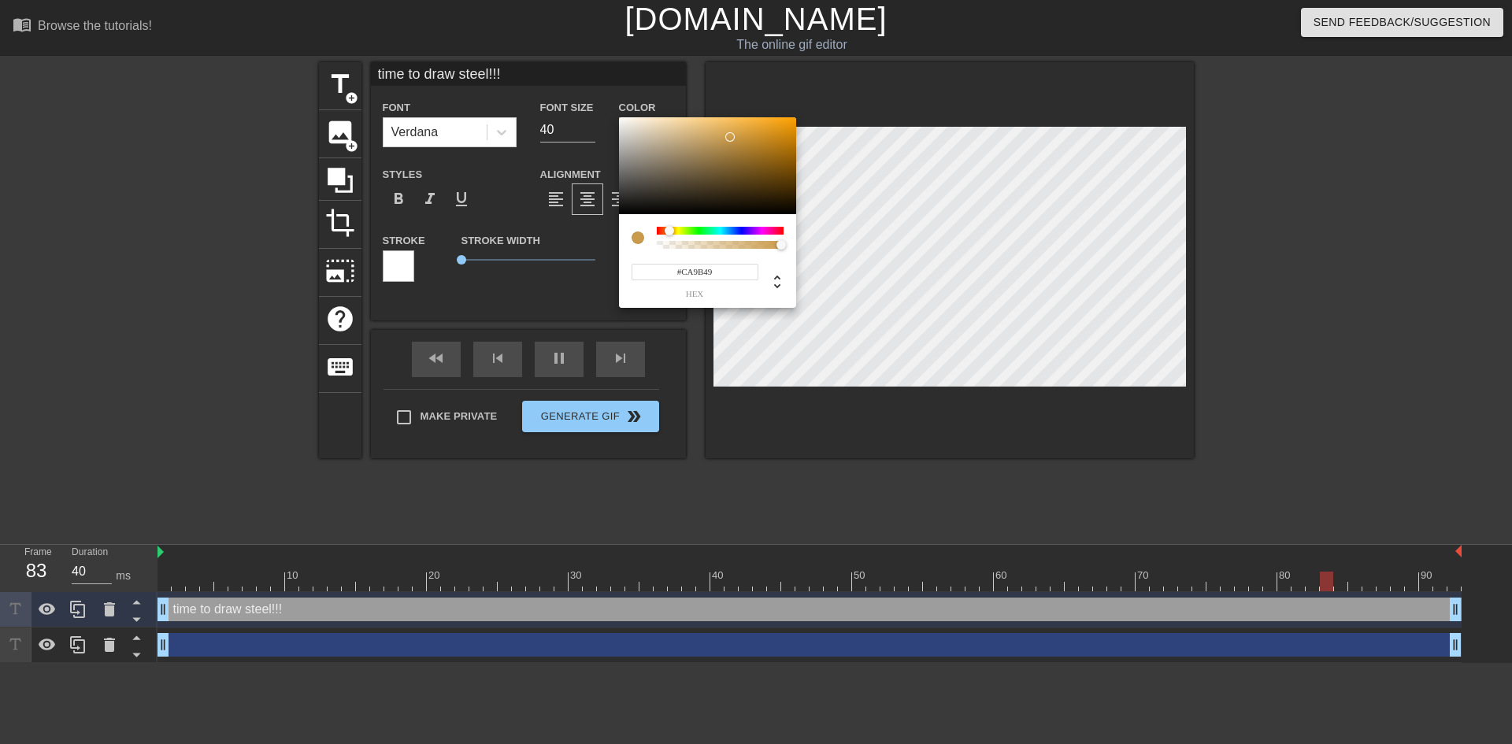
type input "time to draw steel!!!"
type input "#CA9A47"
type input "time to draw steel!!!"
type input "#CA9A46"
type input "time to draw steel!!!"
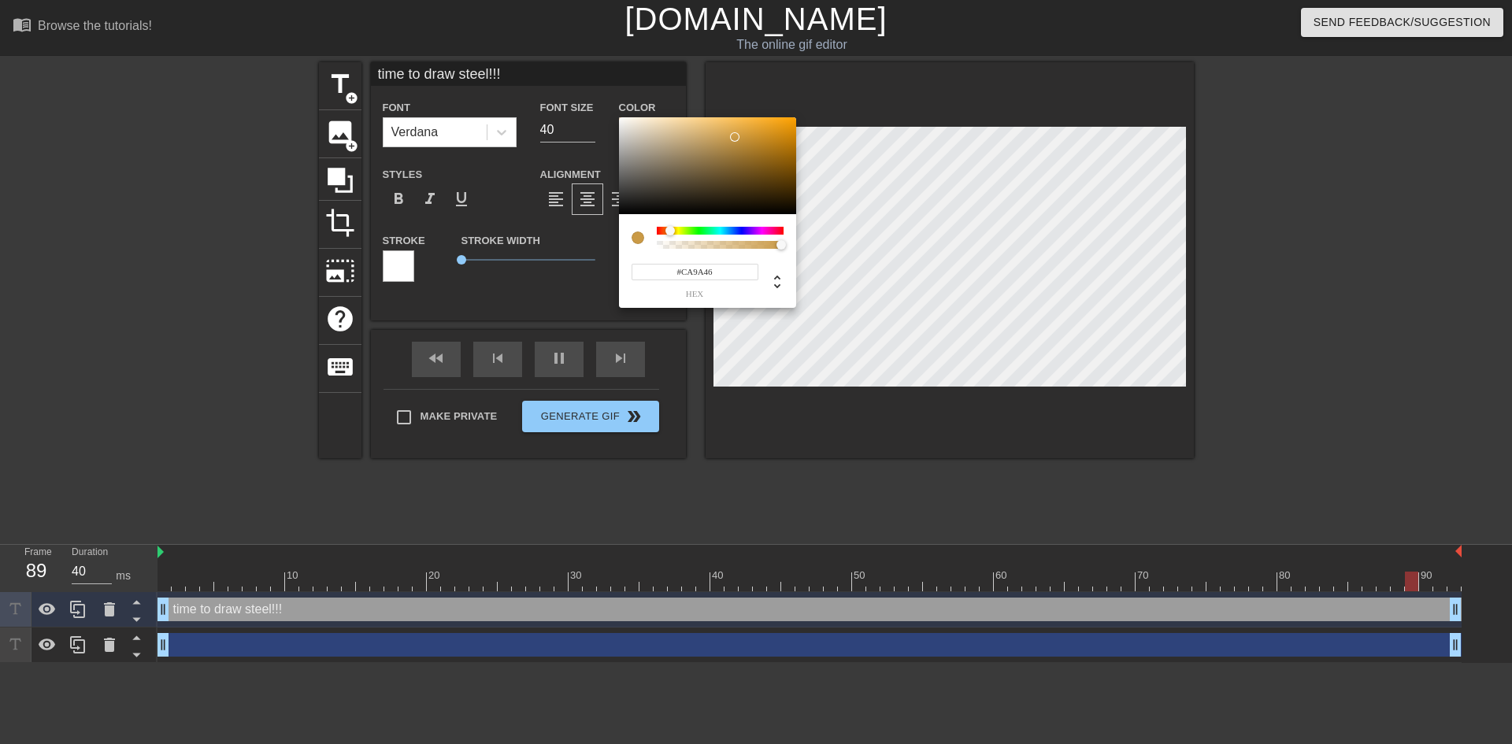
type input "#CA9942"
type input "time to draw steel!!!"
type input "#CA983E"
type input "time to draw steel!!!"
type input "#CA983C"
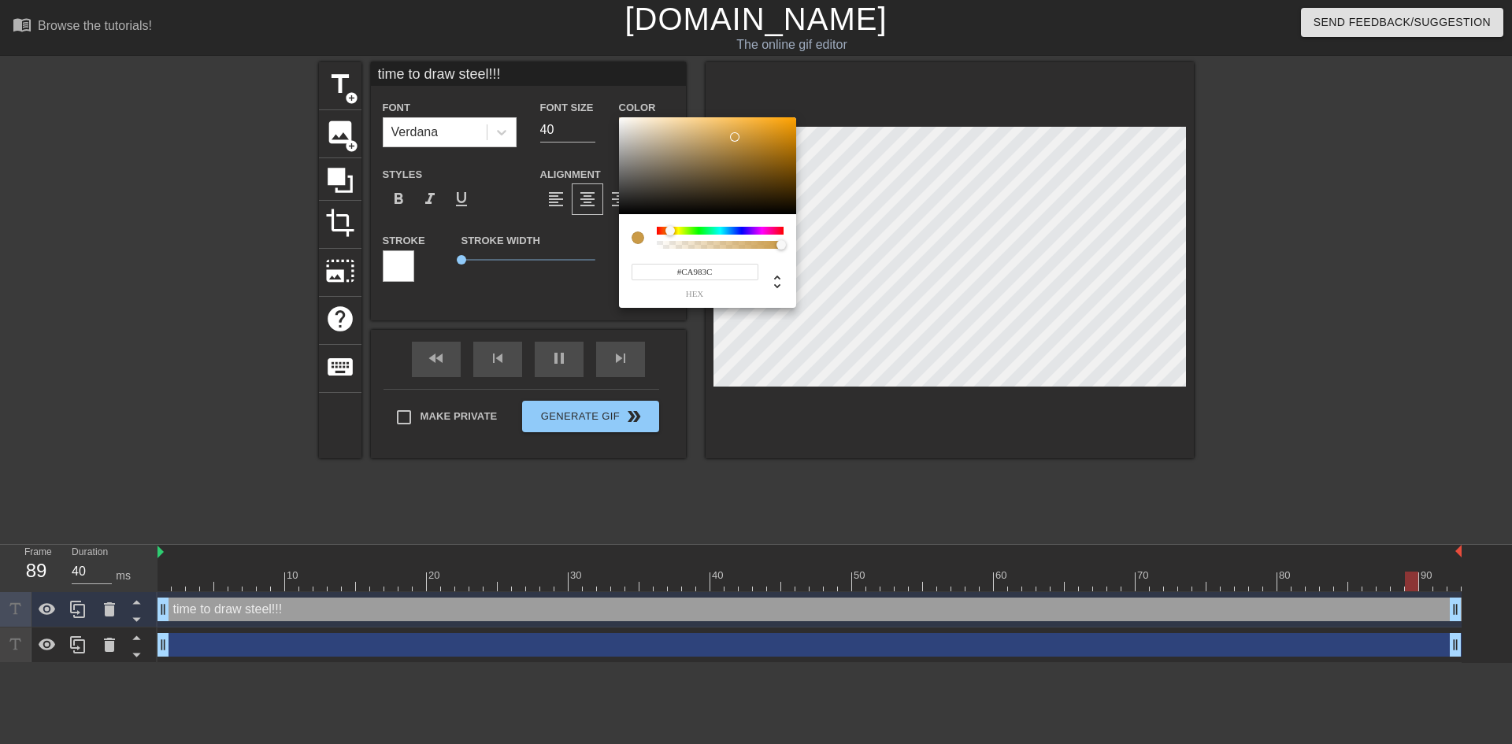
type input "time to draw steel!!!"
type input "#CA983B"
type input "time to draw steel!!!"
type input "#CA9839"
type input "time to draw steel!!!"
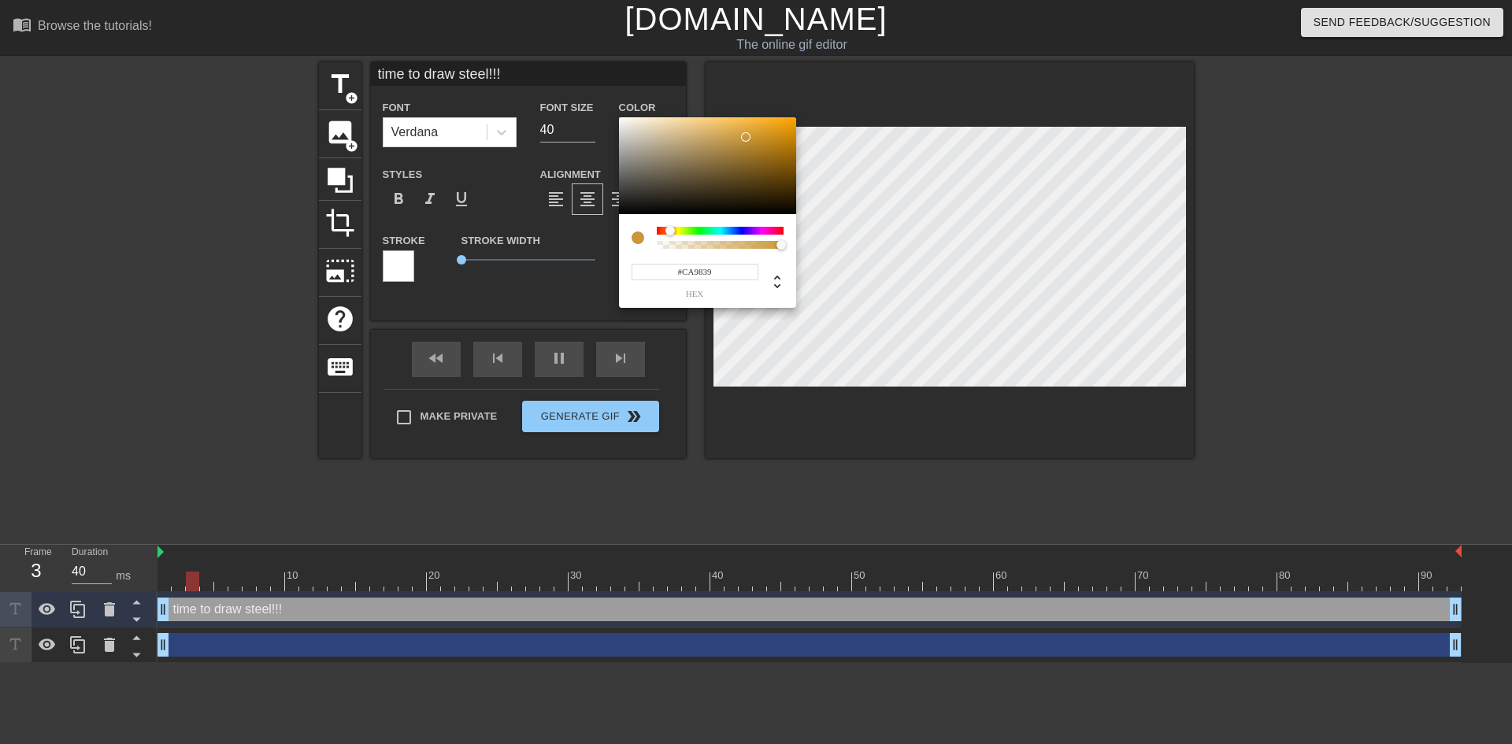
type input "#CA9838"
type input "time to draw steel!!!"
type input "#CA9837"
type input "time to draw steel!!!"
type input "#CA9836"
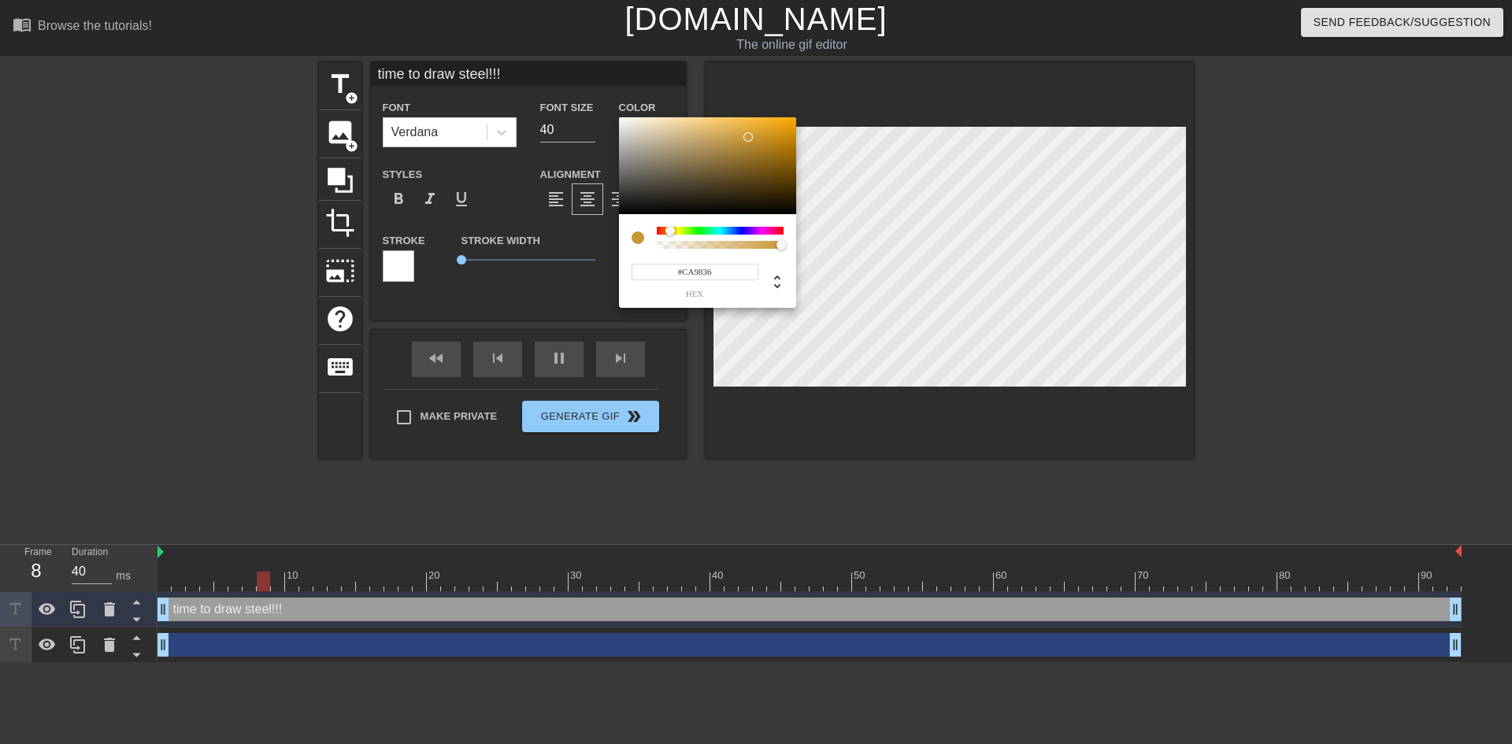
type input "time to draw steel!!!"
type input "#CA9835"
type input "time to draw steel!!!"
type input "#CA9834"
type input "time to draw steel!!!"
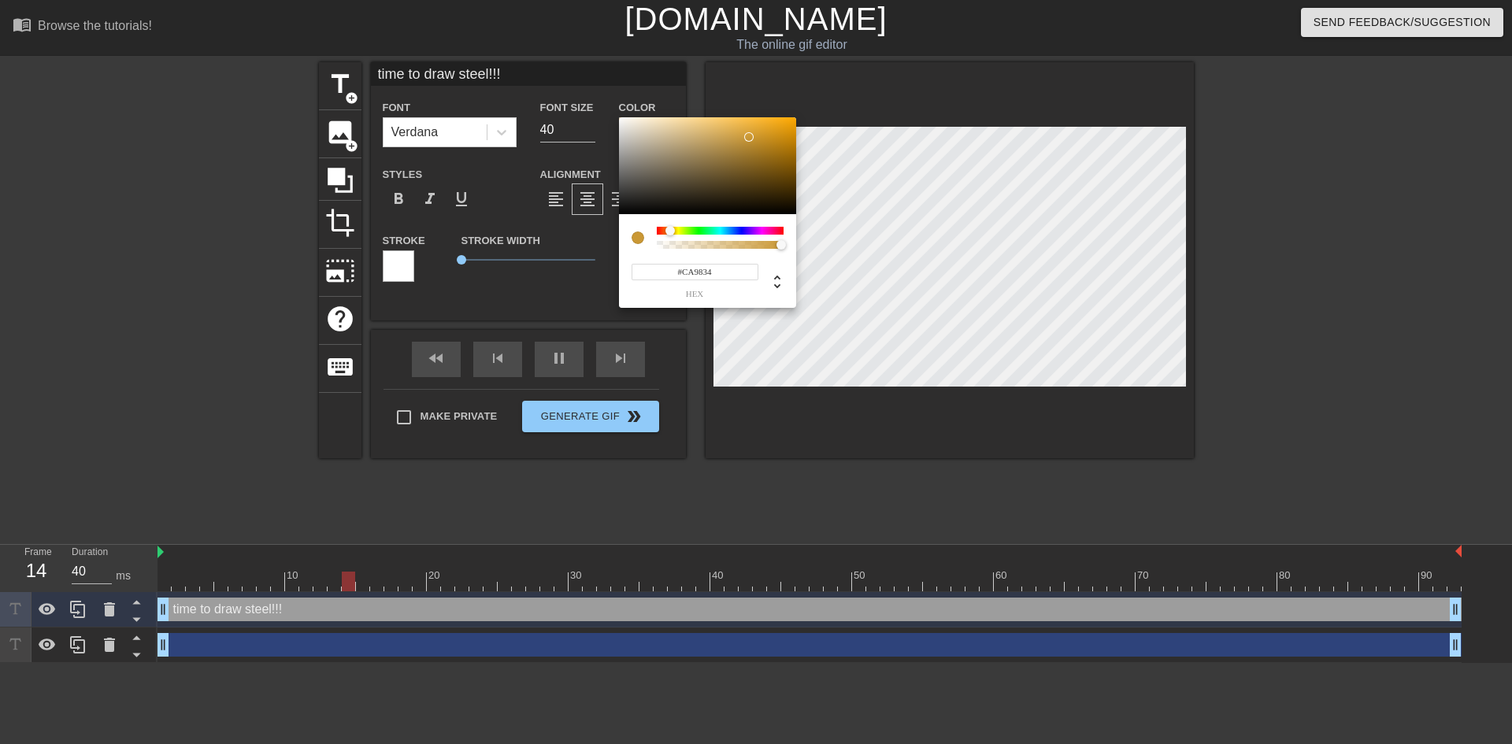
type input "#CA9731"
type input "time to draw steel!!!"
type input "#CA9730"
type input "time to draw steel!!!"
type input "#CA972E"
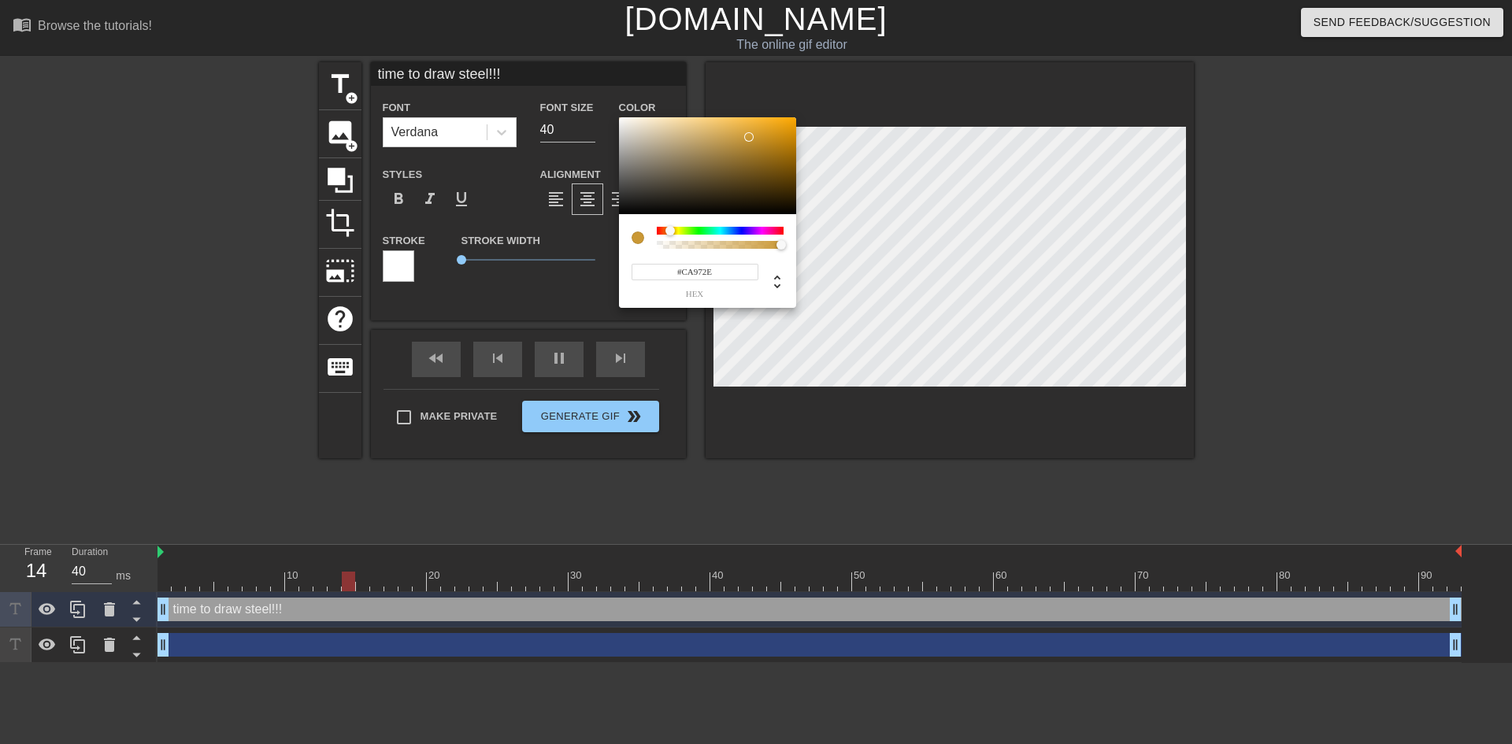
type input "time to draw steel!!!"
type input "#CA972D"
type input "time to draw steel!!!"
type input "#CA972C"
type input "time to draw steel!!!"
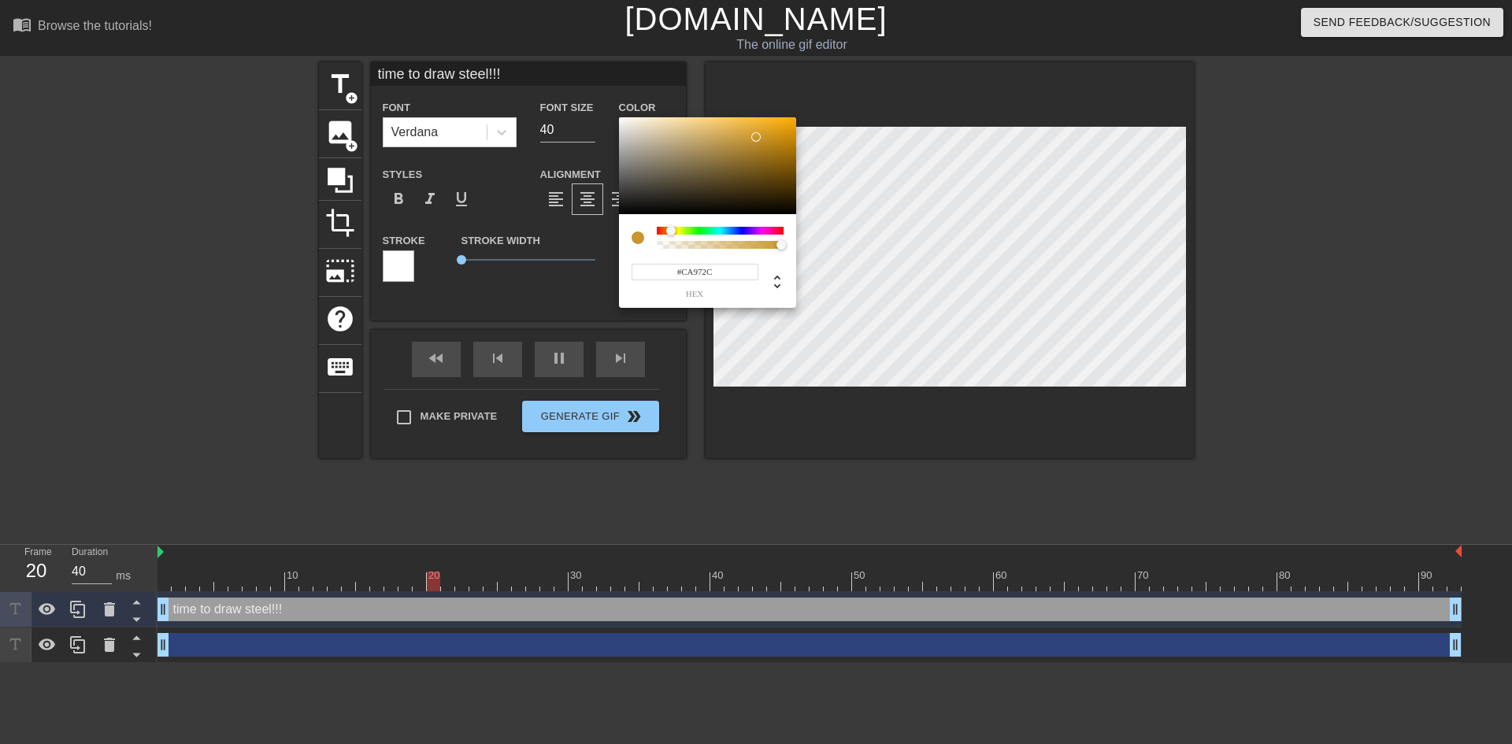
type input "#CA972A"
type input "time to draw steel!!!"
type input "#CA9729"
type input "time to draw steel!!!"
type input "#CA9728"
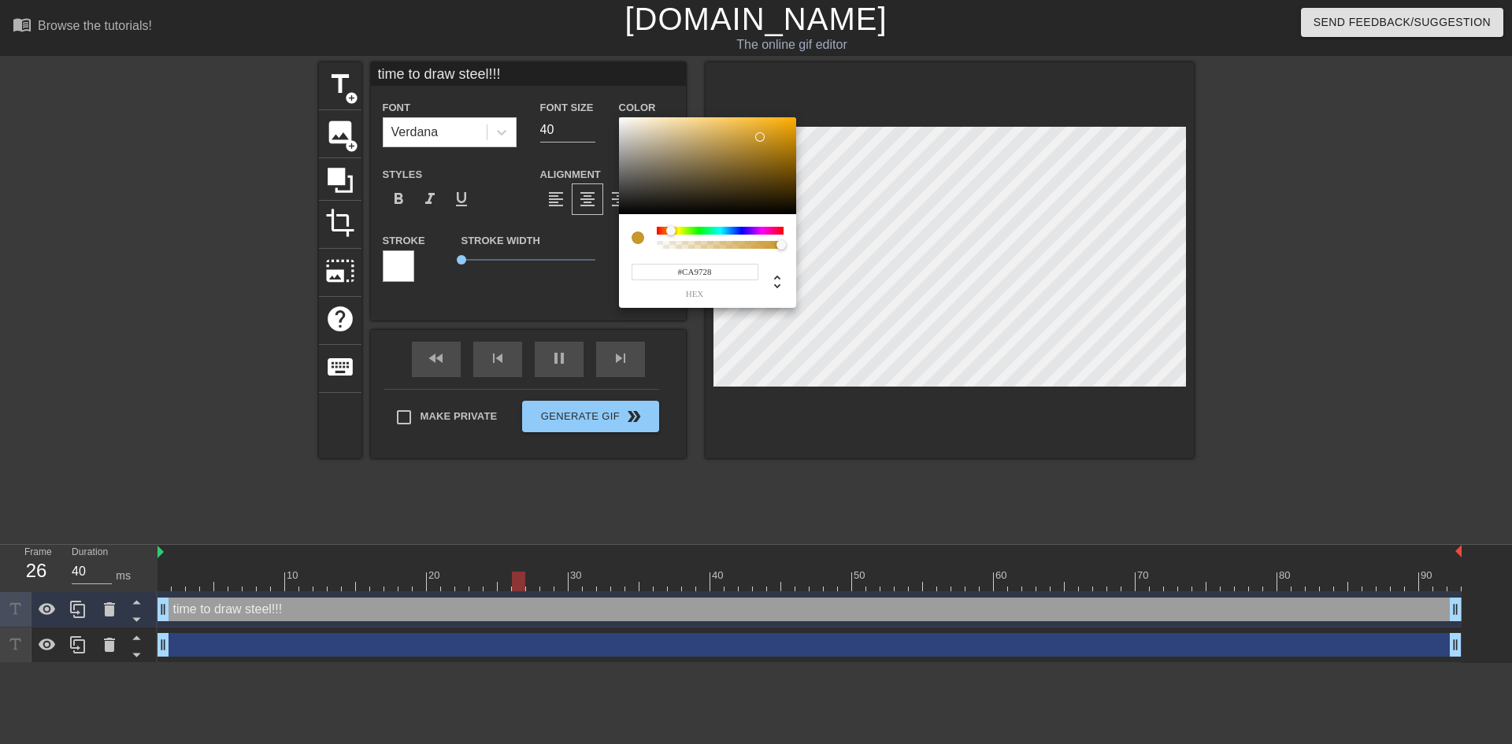
type input "time to draw steel!!!"
type input "#CA9727"
drag, startPoint x: 688, startPoint y: 143, endPoint x: 798, endPoint y: 122, distance: 111.4
click at [798, 122] on div "#F2B200 hex" at bounding box center [756, 372] width 1512 height 744
drag, startPoint x: 794, startPoint y: 179, endPoint x: 691, endPoint y: 117, distance: 120.1
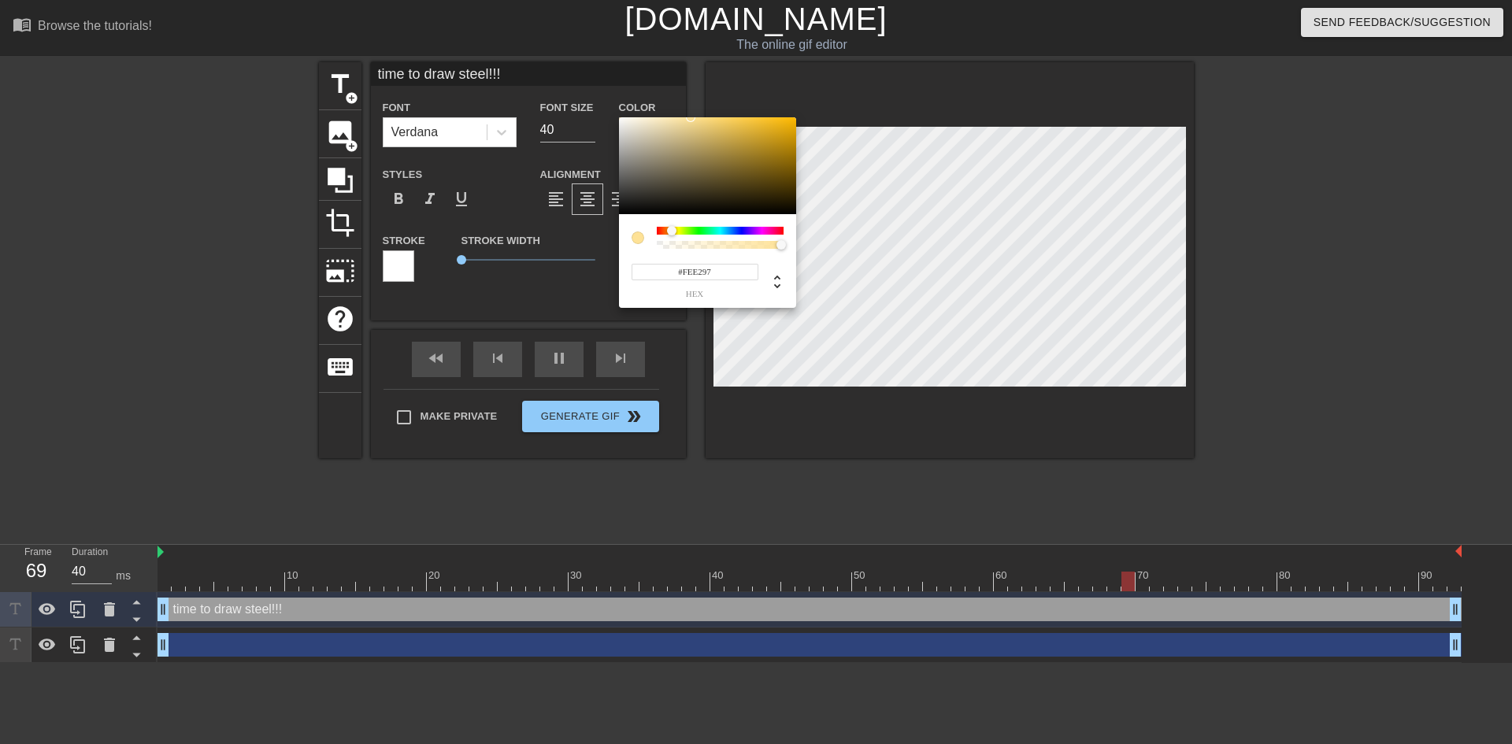
click at [691, 117] on div at bounding box center [707, 166] width 177 height 98
click at [683, 117] on div at bounding box center [682, 117] width 9 height 9
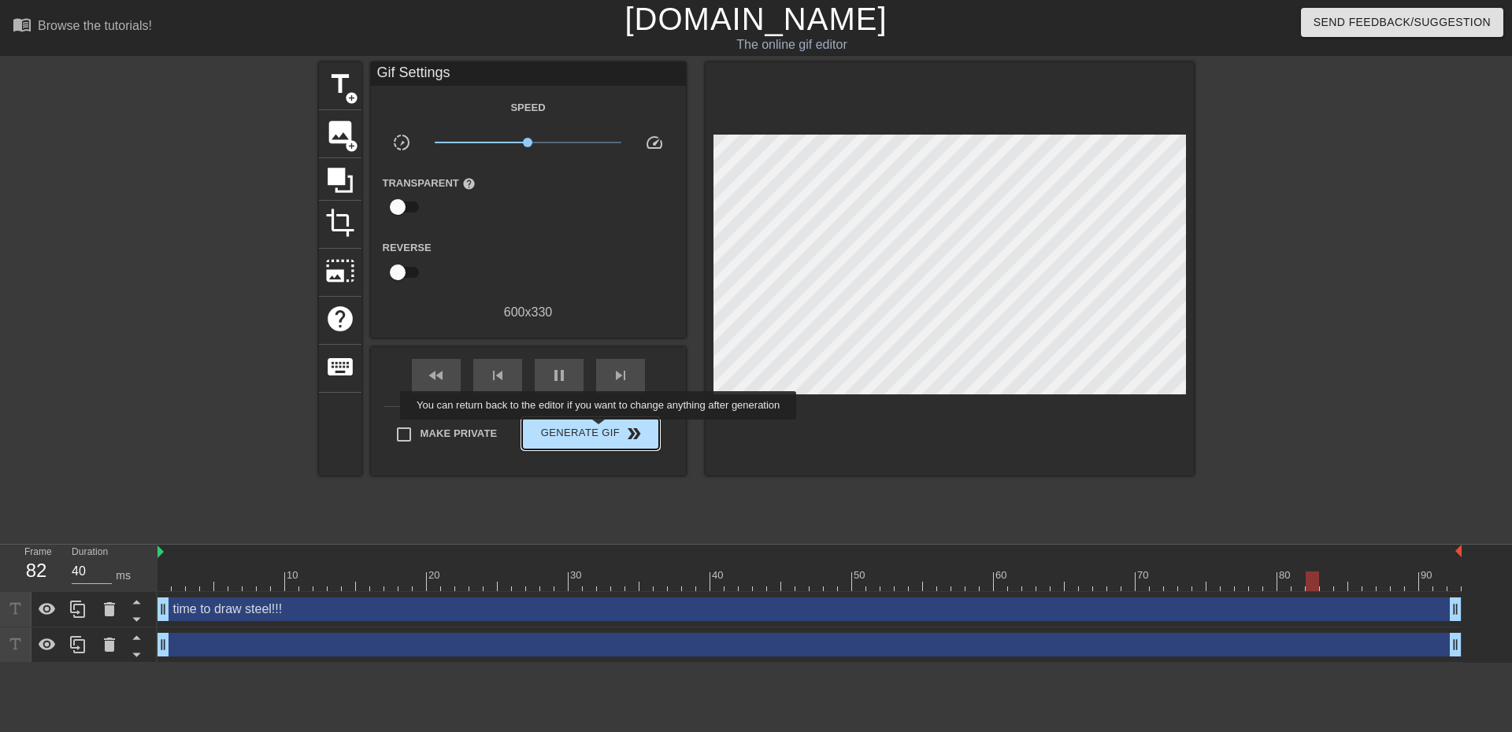
click at [600, 431] on span "Generate Gif double_arrow" at bounding box center [590, 434] width 124 height 19
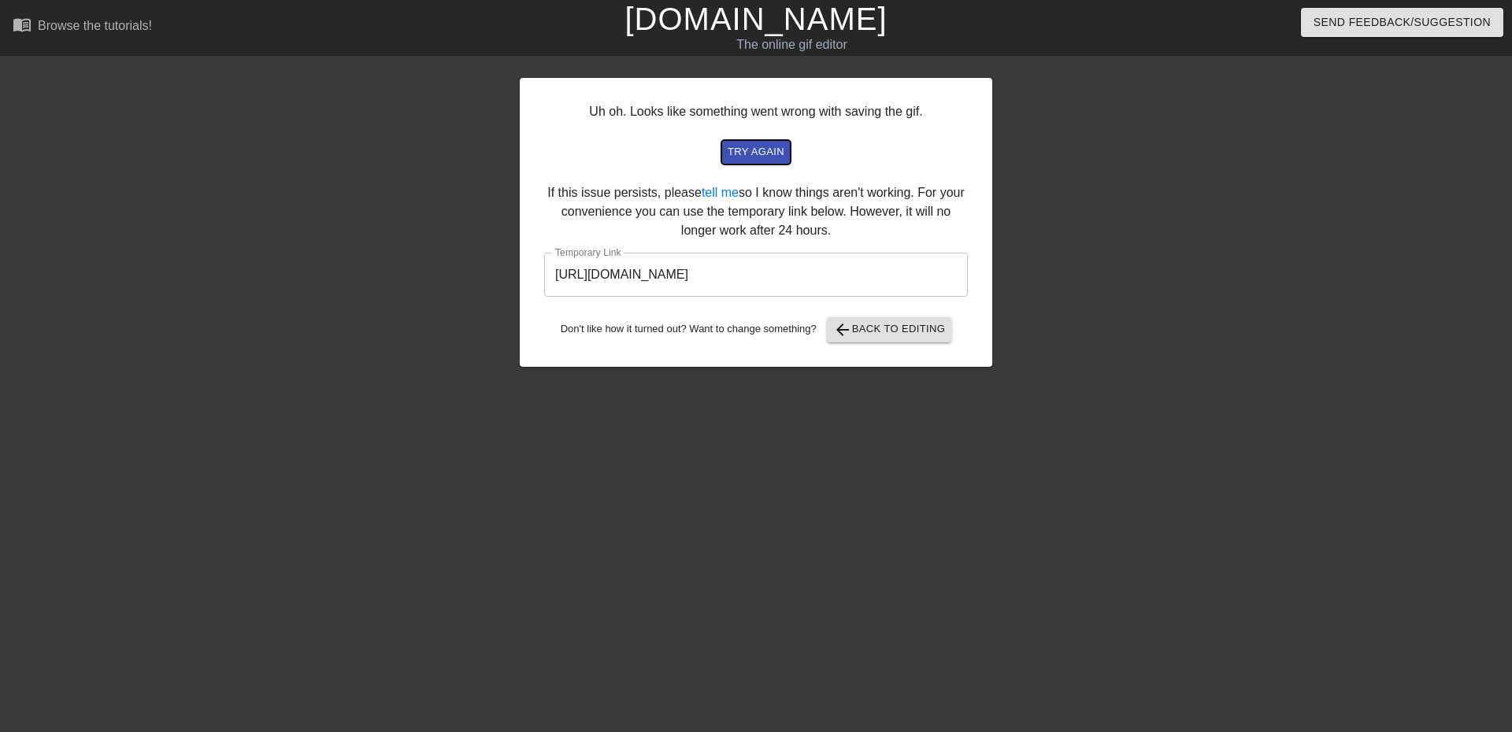
click at [771, 148] on span "try again" at bounding box center [756, 152] width 57 height 18
